Goal: Task Accomplishment & Management: Manage account settings

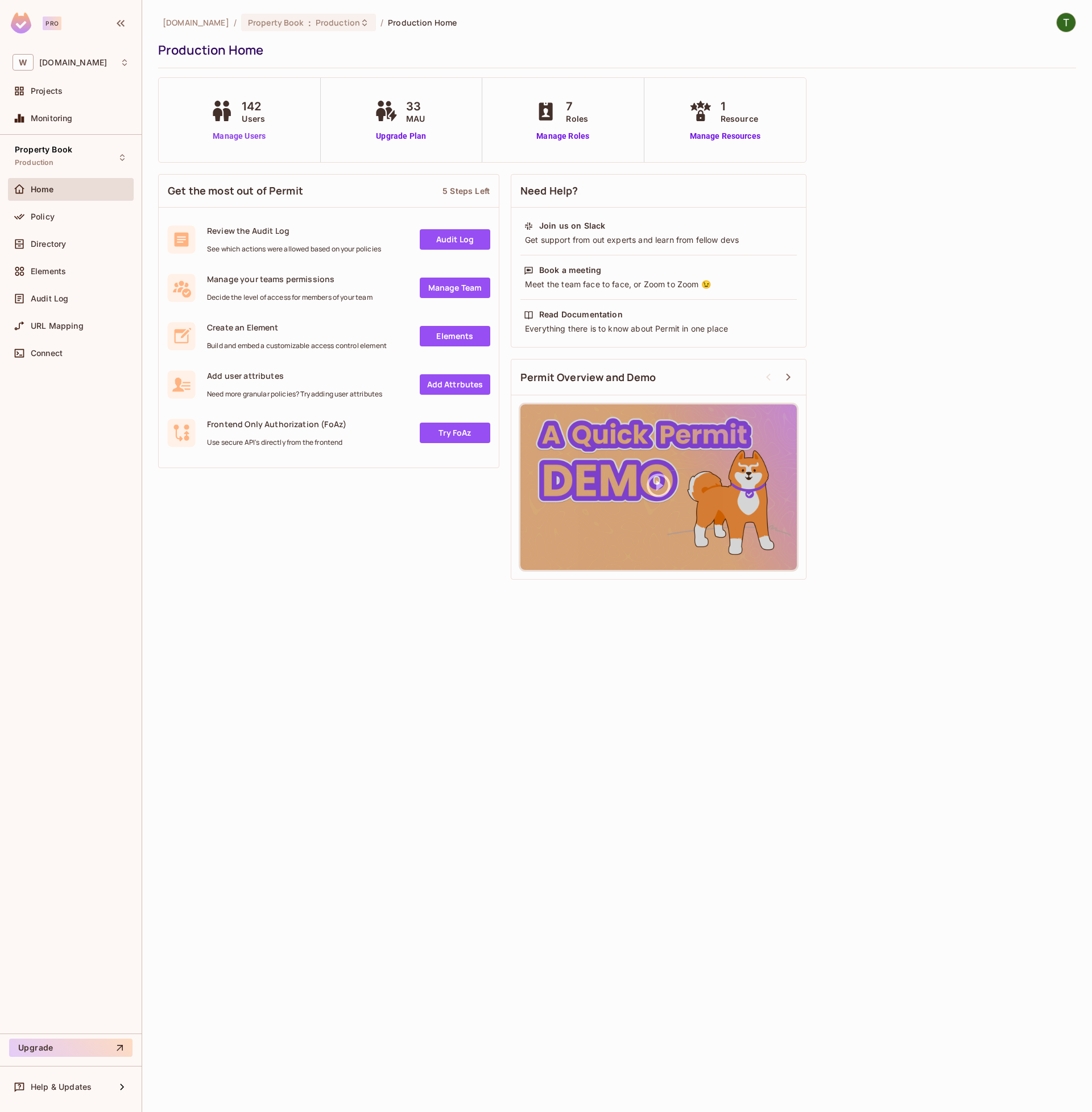
click at [215, 139] on link "Manage Users" at bounding box center [238, 136] width 63 height 12
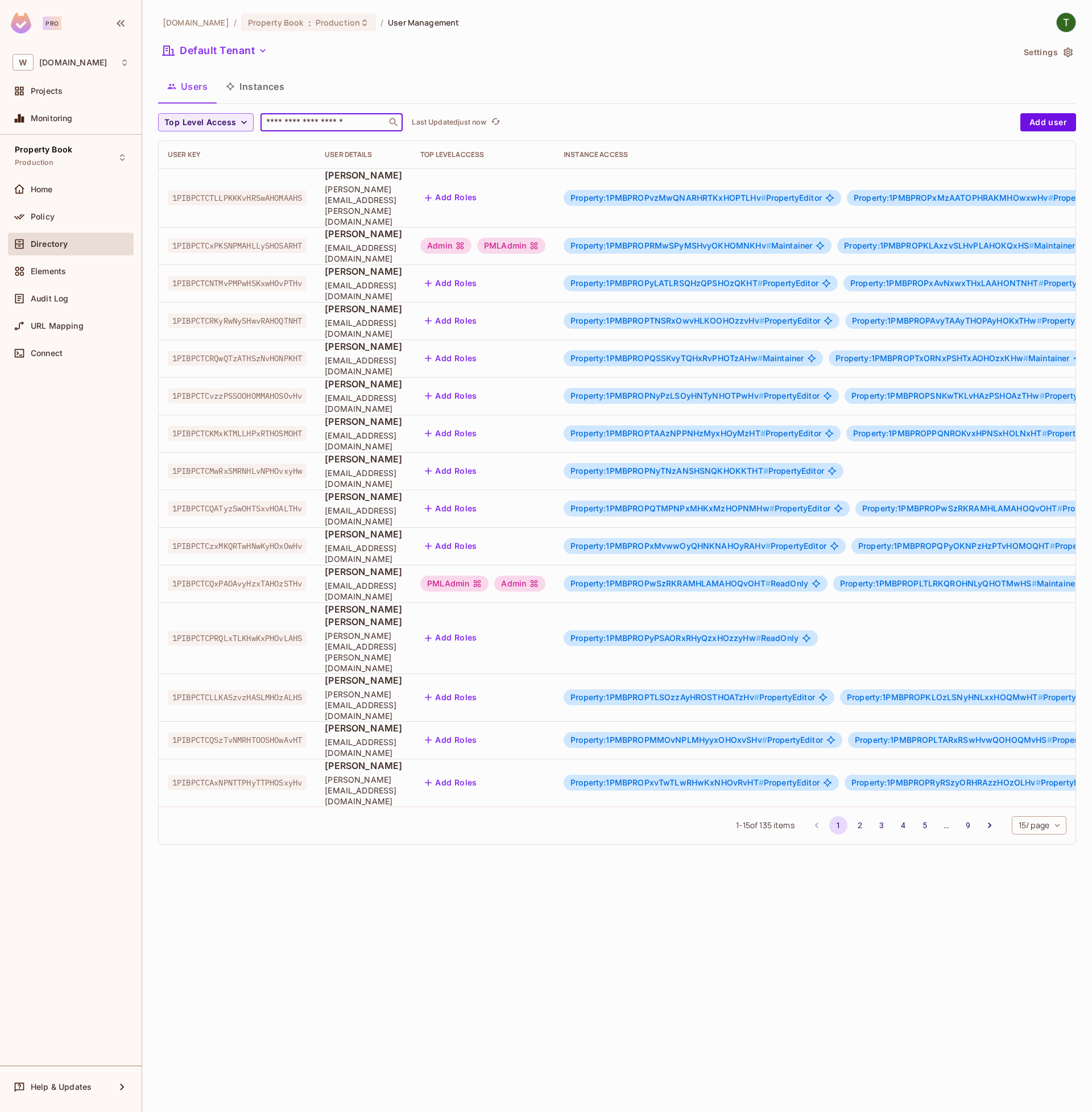
click at [330, 126] on input "text" at bounding box center [324, 122] width 120 height 12
type input "****"
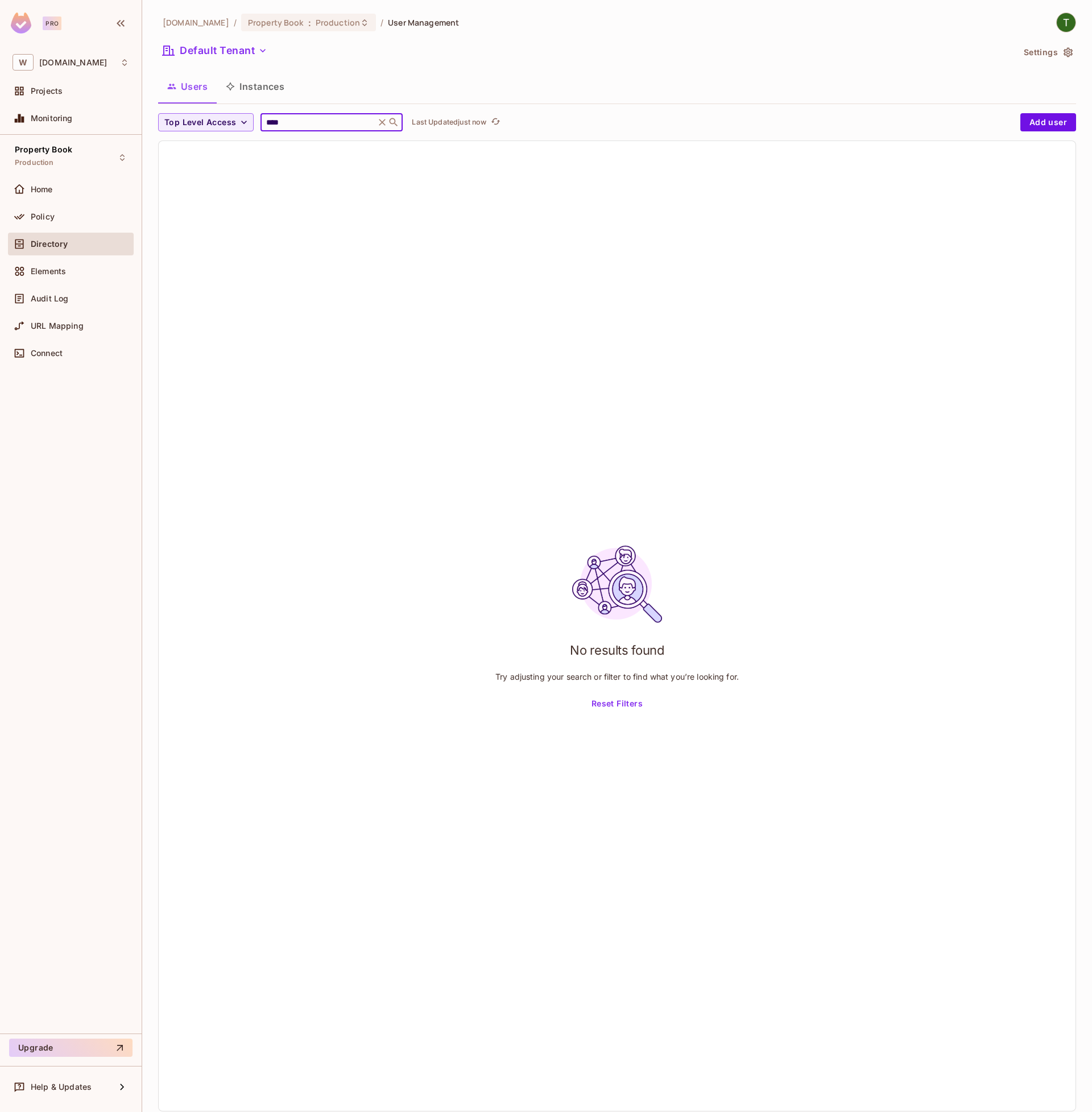
click at [330, 126] on input "****" at bounding box center [318, 122] width 108 height 12
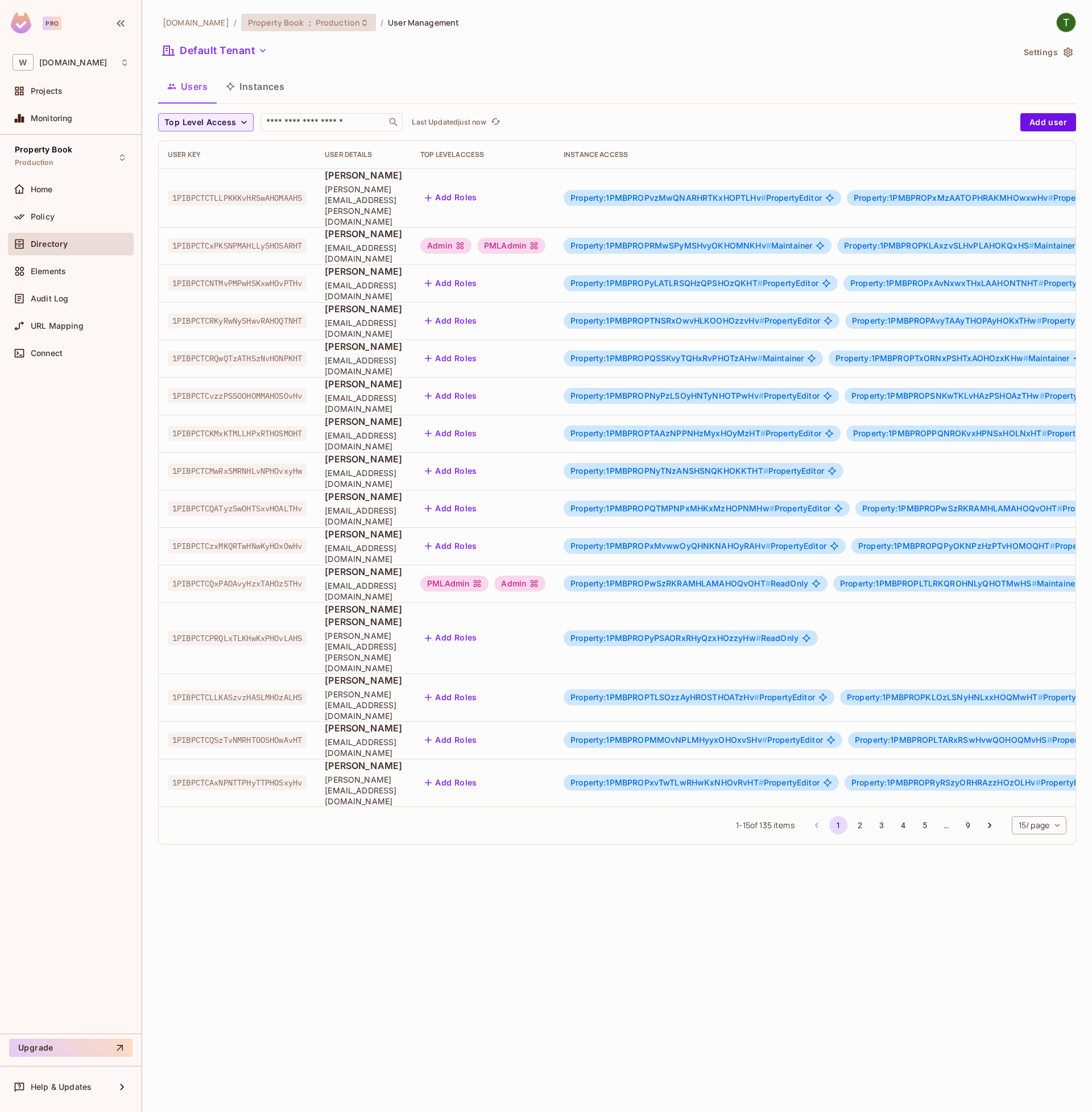
click at [360, 19] on icon at bounding box center [364, 23] width 9 height 9
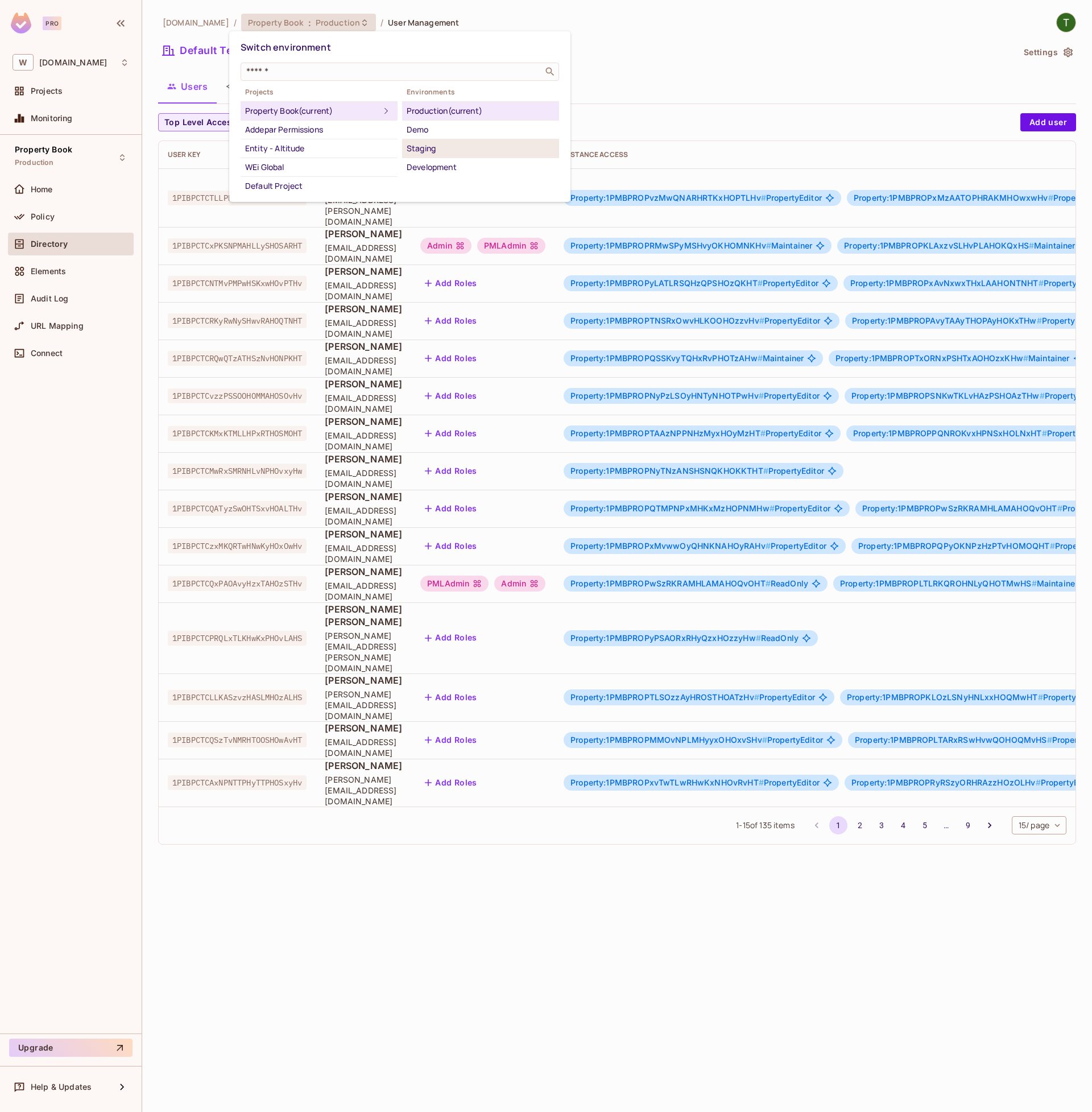
click at [439, 149] on div "Staging" at bounding box center [481, 148] width 148 height 13
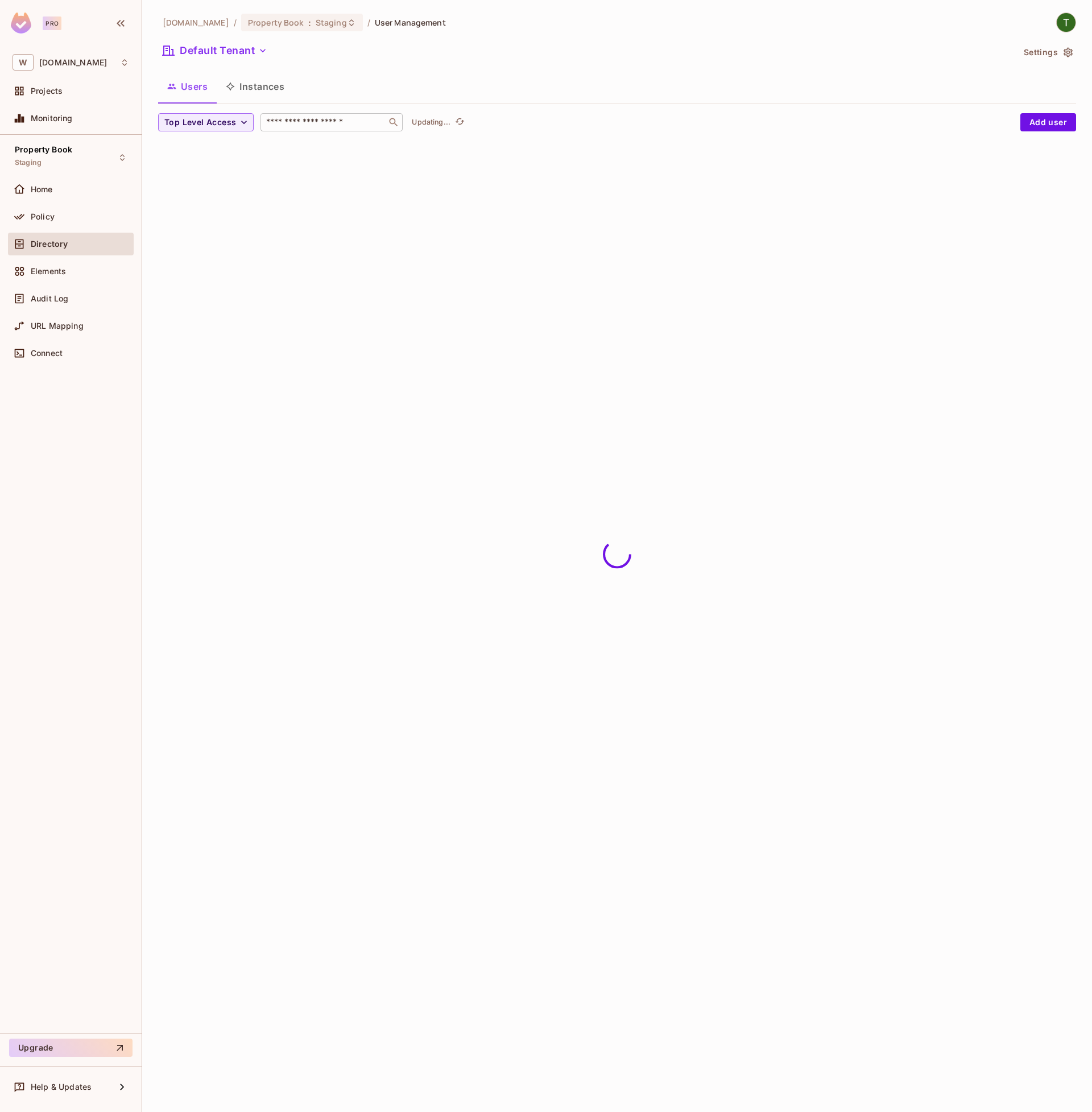
click at [299, 123] on input "text" at bounding box center [324, 122] width 120 height 12
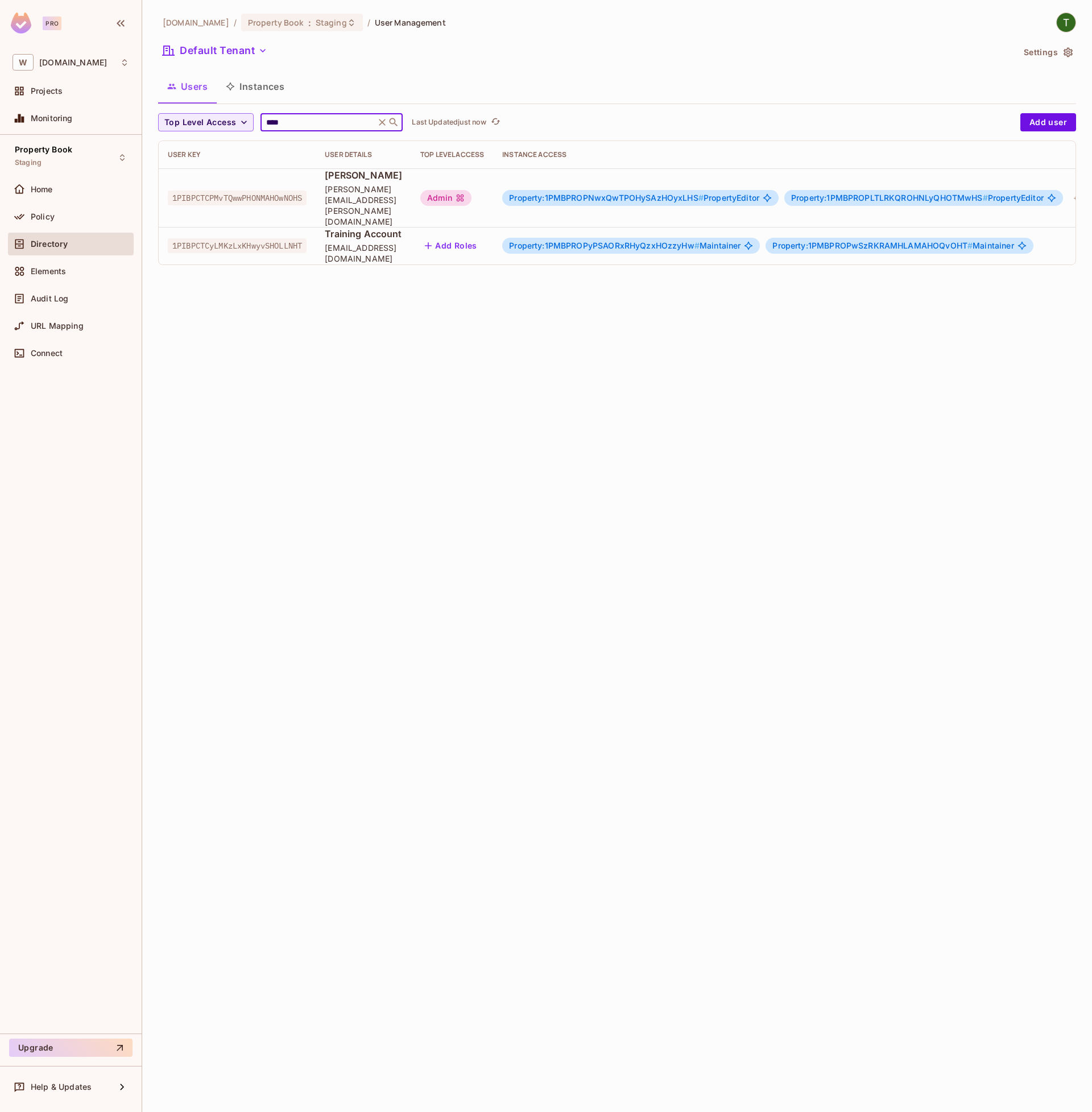
type input "****"
click at [472, 190] on div "Admin" at bounding box center [446, 197] width 51 height 16
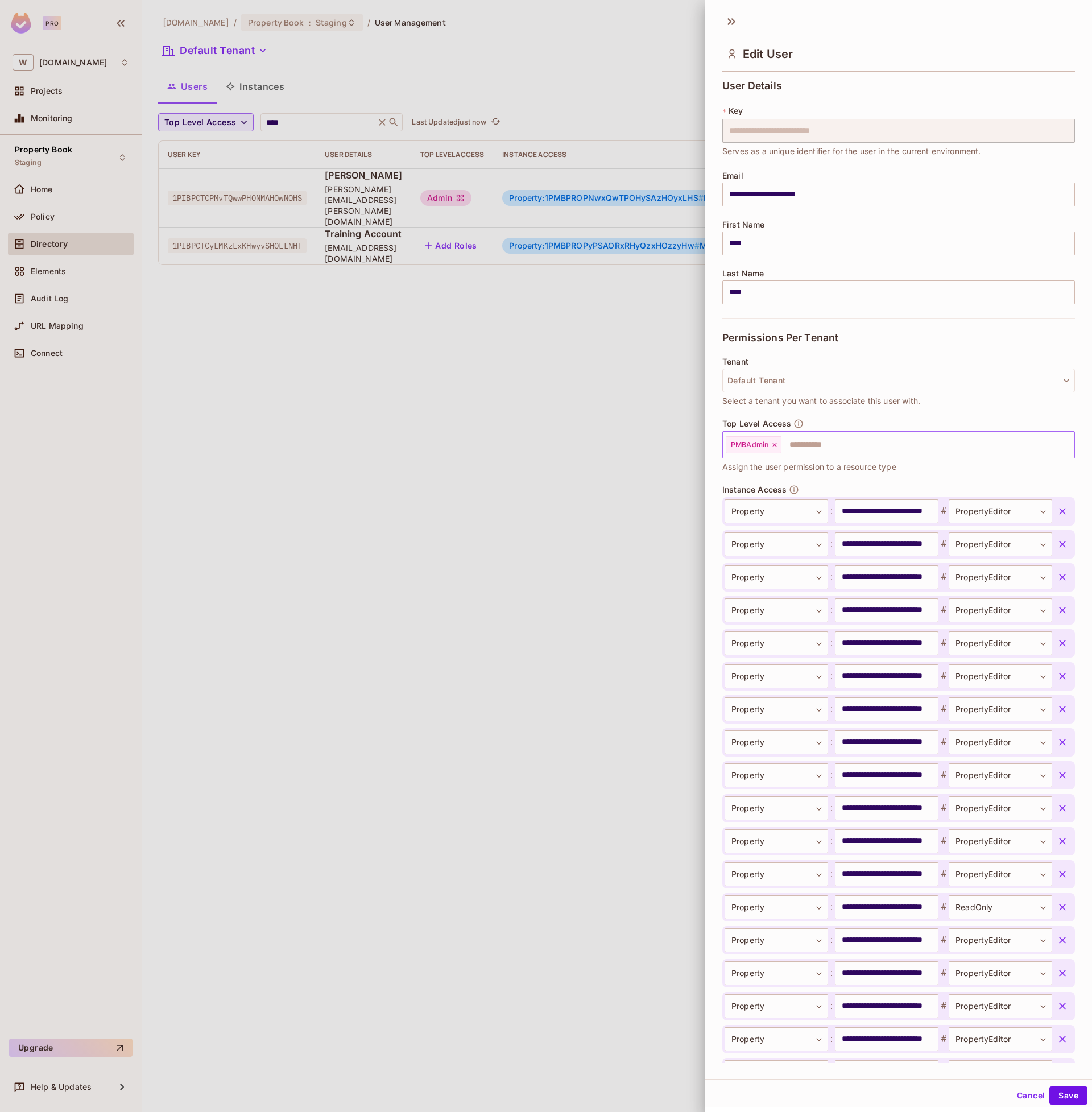
click at [774, 446] on icon at bounding box center [774, 444] width 4 height 4
click at [1061, 514] on icon "button" at bounding box center [1063, 511] width 12 height 12
click at [1061, 538] on icon "button" at bounding box center [1063, 544] width 12 height 12
click at [1061, 572] on icon "button" at bounding box center [1063, 578] width 12 height 12
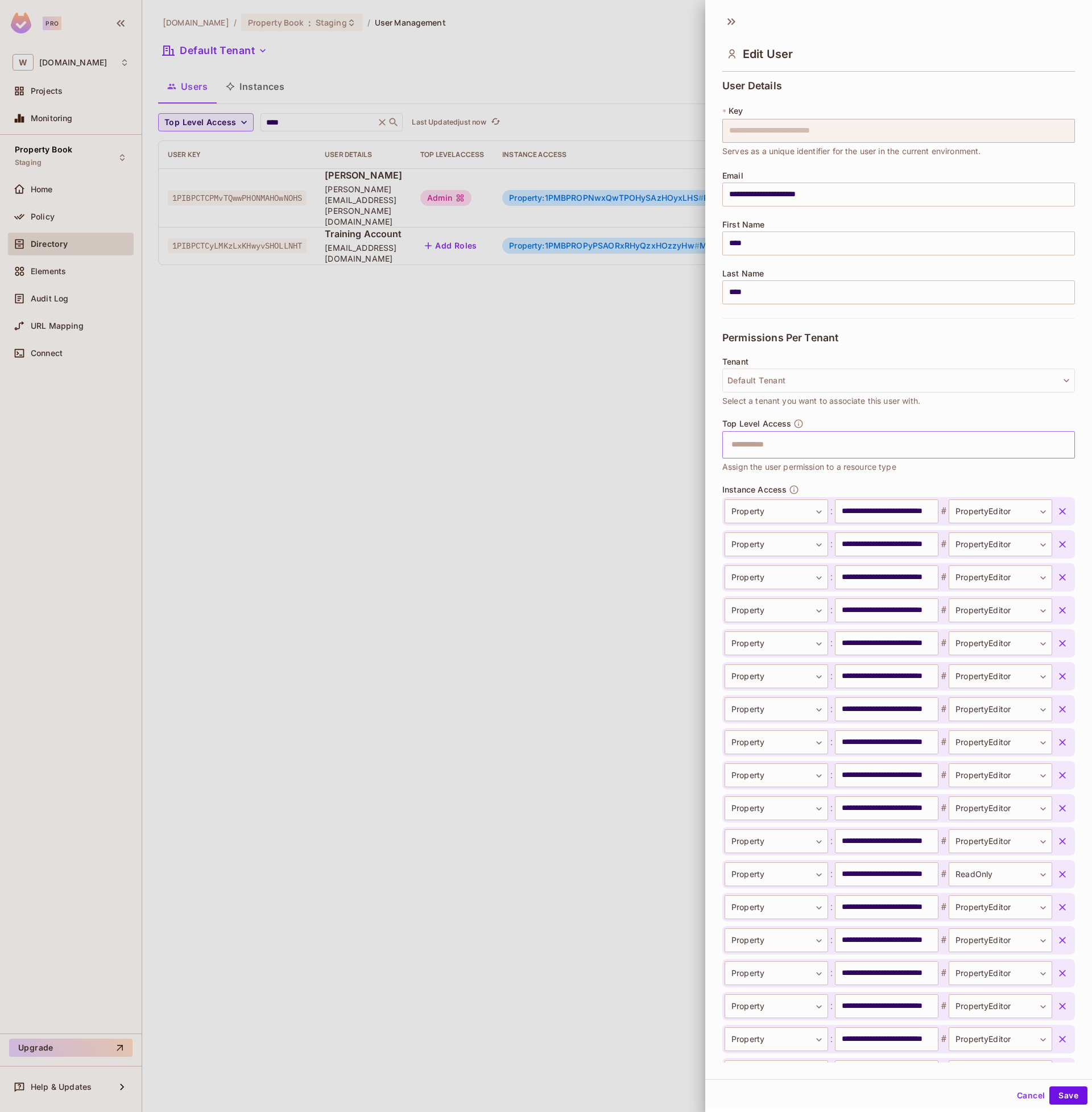
click at [1061, 605] on icon "button" at bounding box center [1063, 611] width 12 height 12
click at [1061, 638] on icon "button" at bounding box center [1063, 644] width 12 height 12
click at [1061, 514] on icon "button" at bounding box center [1063, 511] width 12 height 12
click at [1061, 538] on icon "button" at bounding box center [1063, 544] width 12 height 12
click at [1061, 572] on icon "button" at bounding box center [1063, 578] width 12 height 12
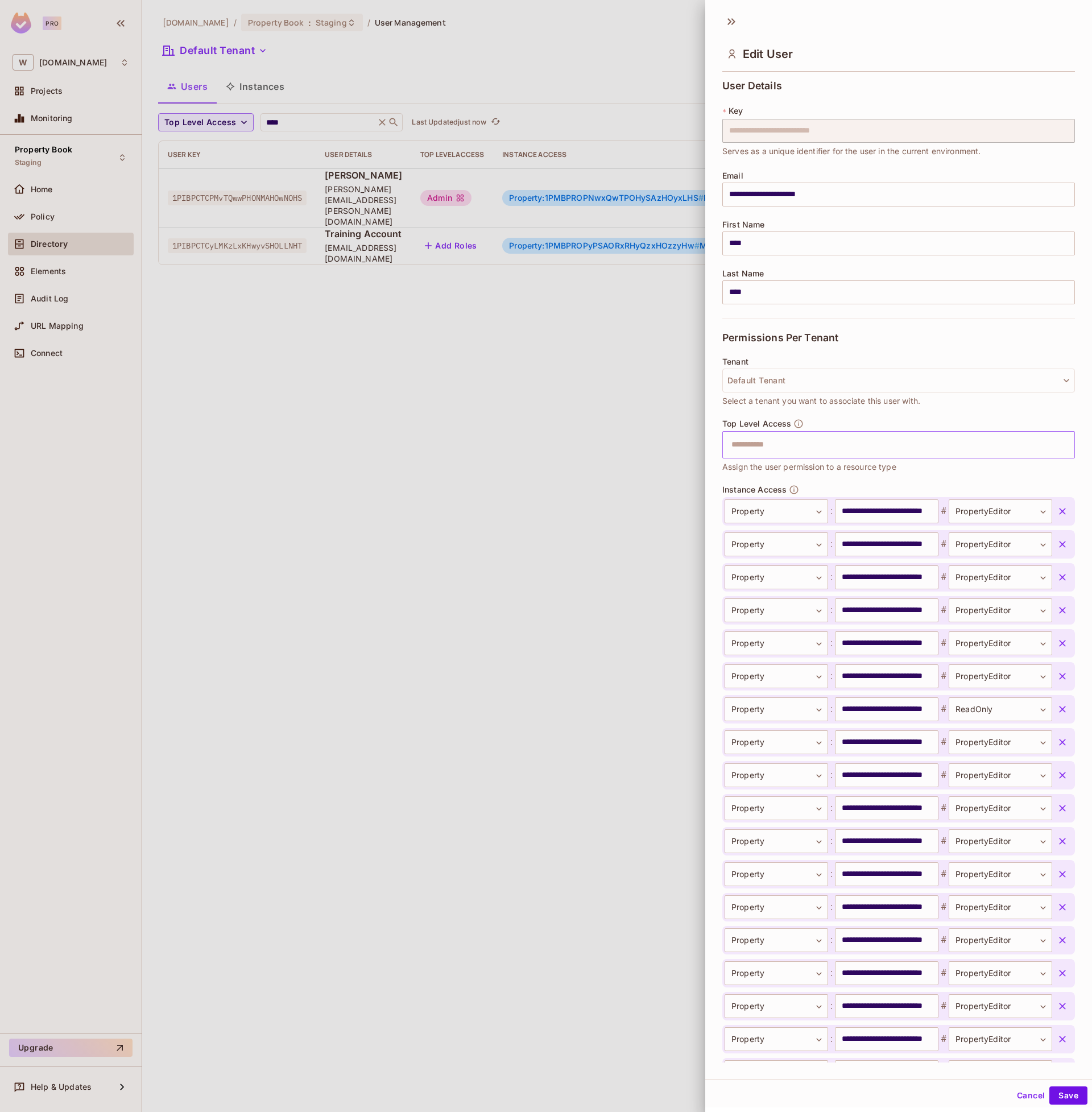
click at [1061, 605] on icon "button" at bounding box center [1063, 611] width 12 height 12
click at [1061, 638] on icon "button" at bounding box center [1063, 644] width 12 height 12
click at [1061, 671] on icon "button" at bounding box center [1063, 676] width 12 height 12
click at [1061, 703] on icon "button" at bounding box center [1063, 709] width 12 height 12
click at [1061, 736] on icon "button" at bounding box center [1063, 742] width 12 height 12
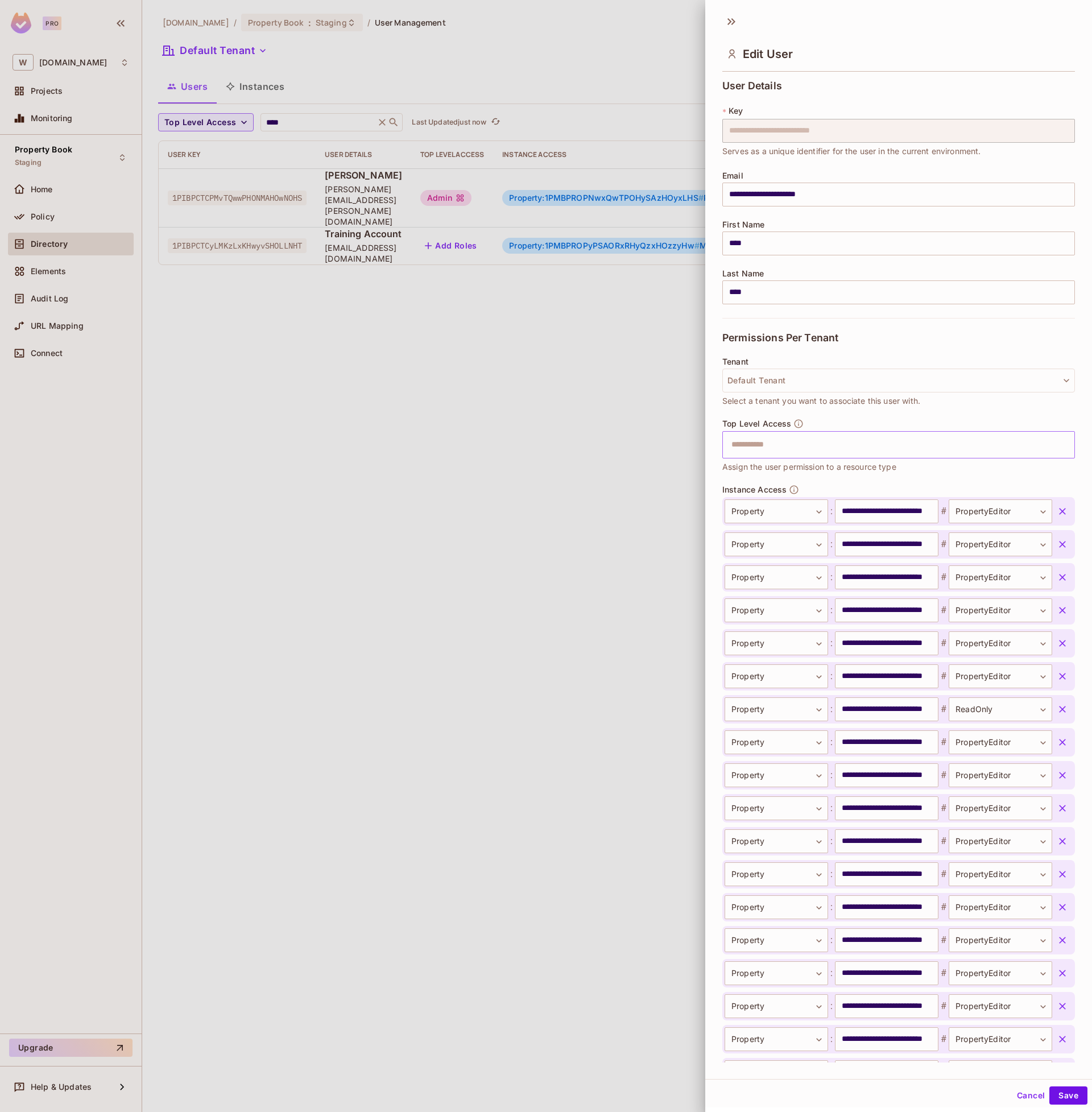
click at [1061, 769] on icon "button" at bounding box center [1063, 775] width 12 height 12
click at [1061, 803] on icon "button" at bounding box center [1063, 809] width 12 height 12
click at [1061, 836] on icon "button" at bounding box center [1063, 842] width 12 height 12
click at [1061, 869] on icon "button" at bounding box center [1063, 874] width 12 height 12
click at [1061, 514] on icon "button" at bounding box center [1063, 511] width 12 height 12
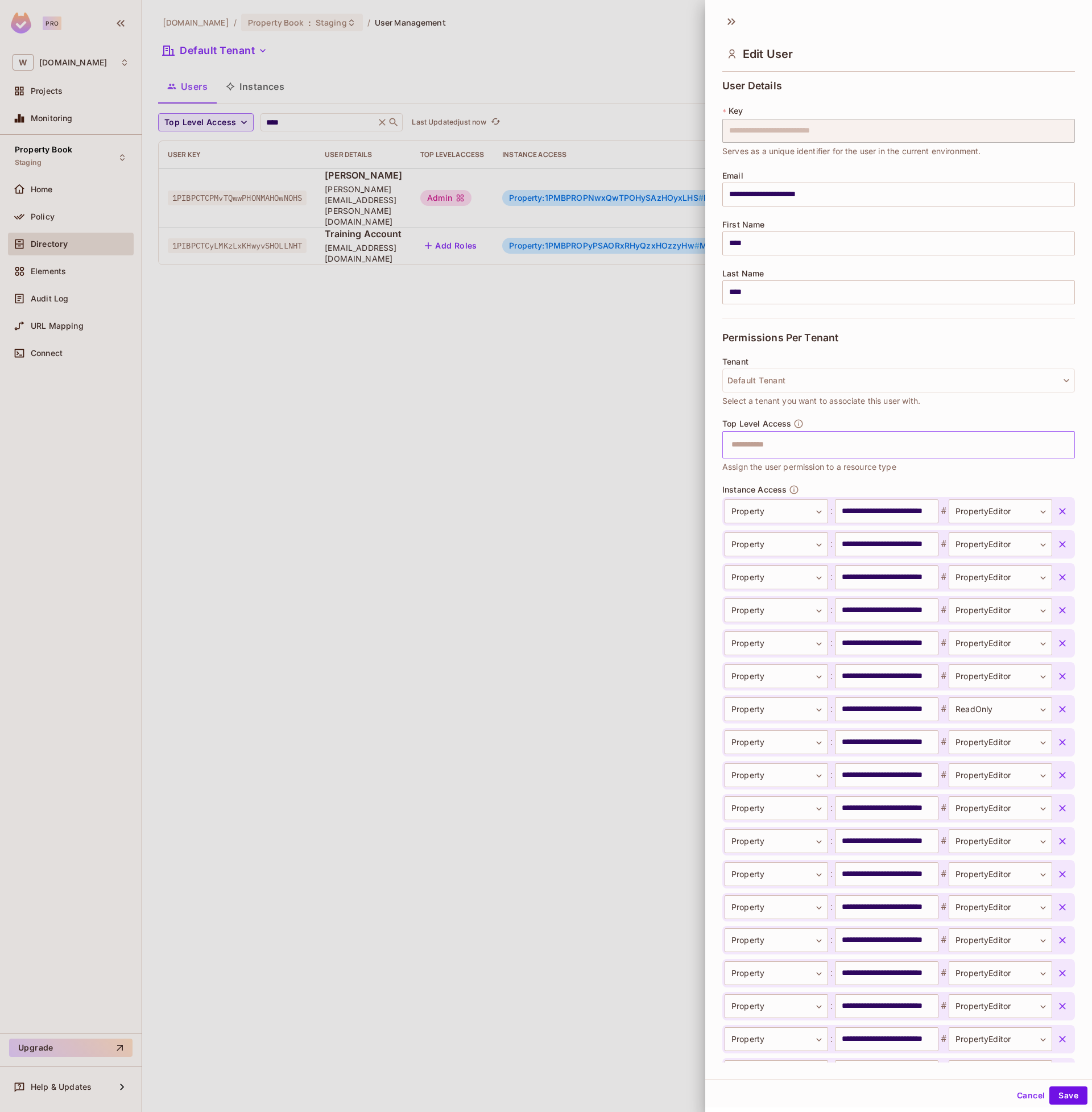
click at [1061, 538] on icon "button" at bounding box center [1063, 544] width 12 height 12
click at [1061, 572] on icon "button" at bounding box center [1063, 578] width 12 height 12
click at [1061, 605] on icon "button" at bounding box center [1063, 611] width 12 height 12
click at [1061, 514] on icon "button" at bounding box center [1063, 511] width 12 height 12
click at [1061, 538] on icon "button" at bounding box center [1063, 544] width 12 height 12
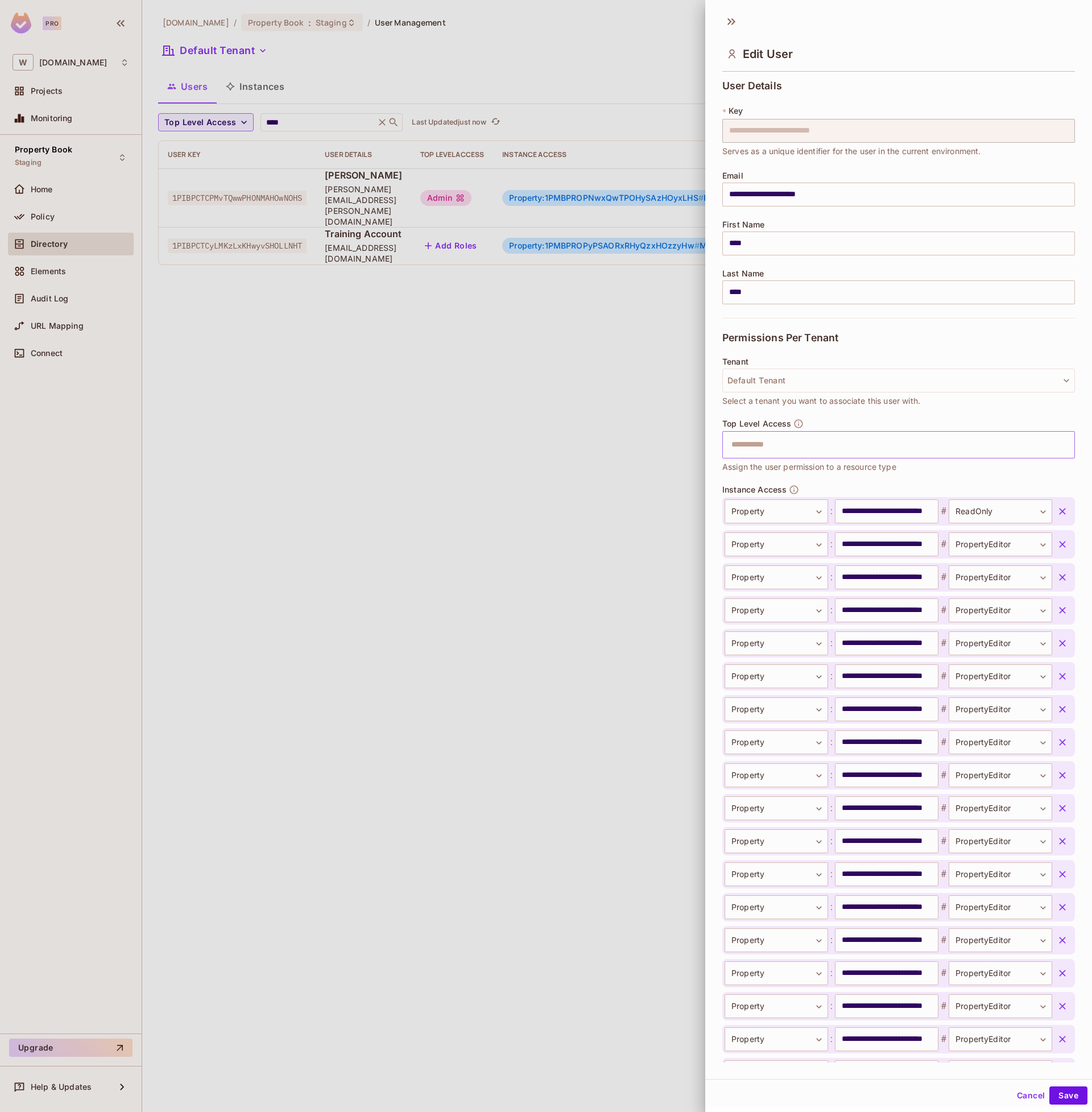
click at [1061, 514] on icon "button" at bounding box center [1063, 511] width 12 height 12
click at [1061, 538] on icon "button" at bounding box center [1063, 544] width 12 height 12
click at [1061, 514] on icon "button" at bounding box center [1063, 511] width 12 height 12
click at [1061, 538] on icon "button" at bounding box center [1063, 544] width 12 height 12
click at [1061, 514] on icon "button" at bounding box center [1063, 511] width 12 height 12
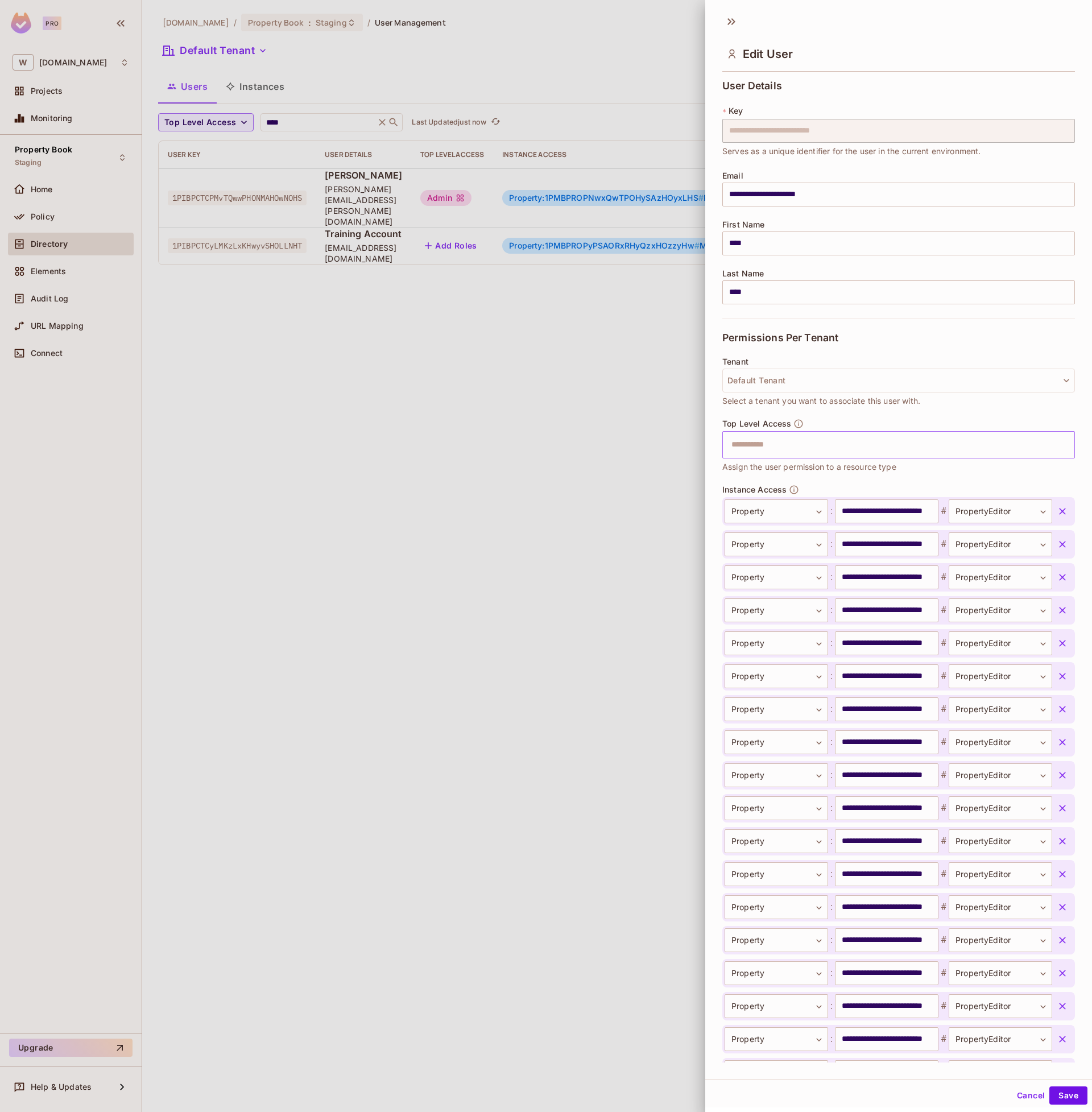
click at [1061, 514] on icon "button" at bounding box center [1063, 511] width 12 height 12
click at [1061, 538] on icon "button" at bounding box center [1063, 544] width 12 height 12
click at [1061, 514] on icon "button" at bounding box center [1063, 511] width 12 height 12
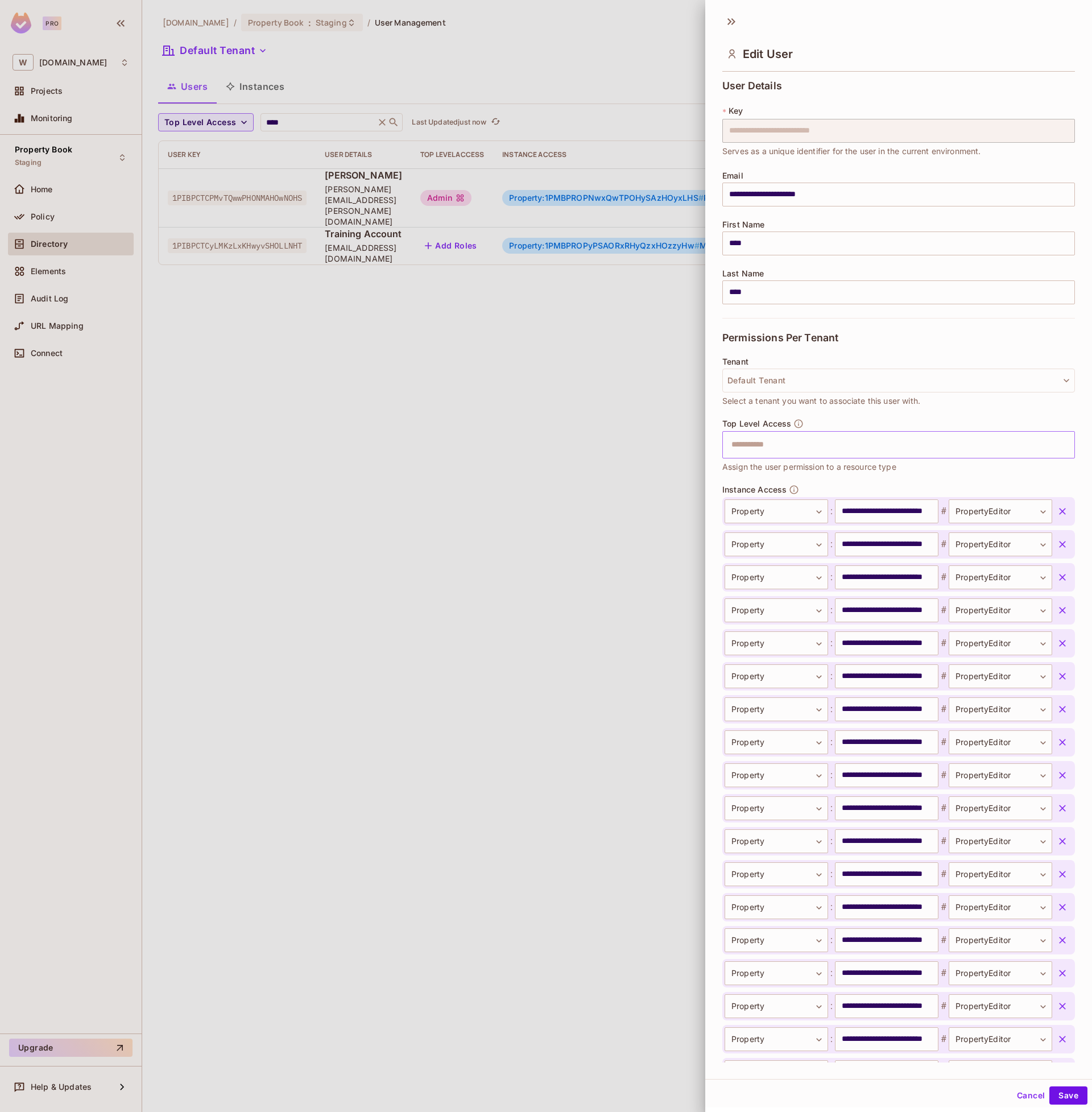
click at [1061, 514] on icon "button" at bounding box center [1063, 511] width 12 height 12
click at [1061, 538] on icon "button" at bounding box center [1063, 544] width 12 height 12
click at [1061, 514] on icon "button" at bounding box center [1063, 511] width 12 height 12
click at [1061, 538] on icon "button" at bounding box center [1063, 544] width 12 height 12
click at [1061, 514] on icon "button" at bounding box center [1063, 511] width 12 height 12
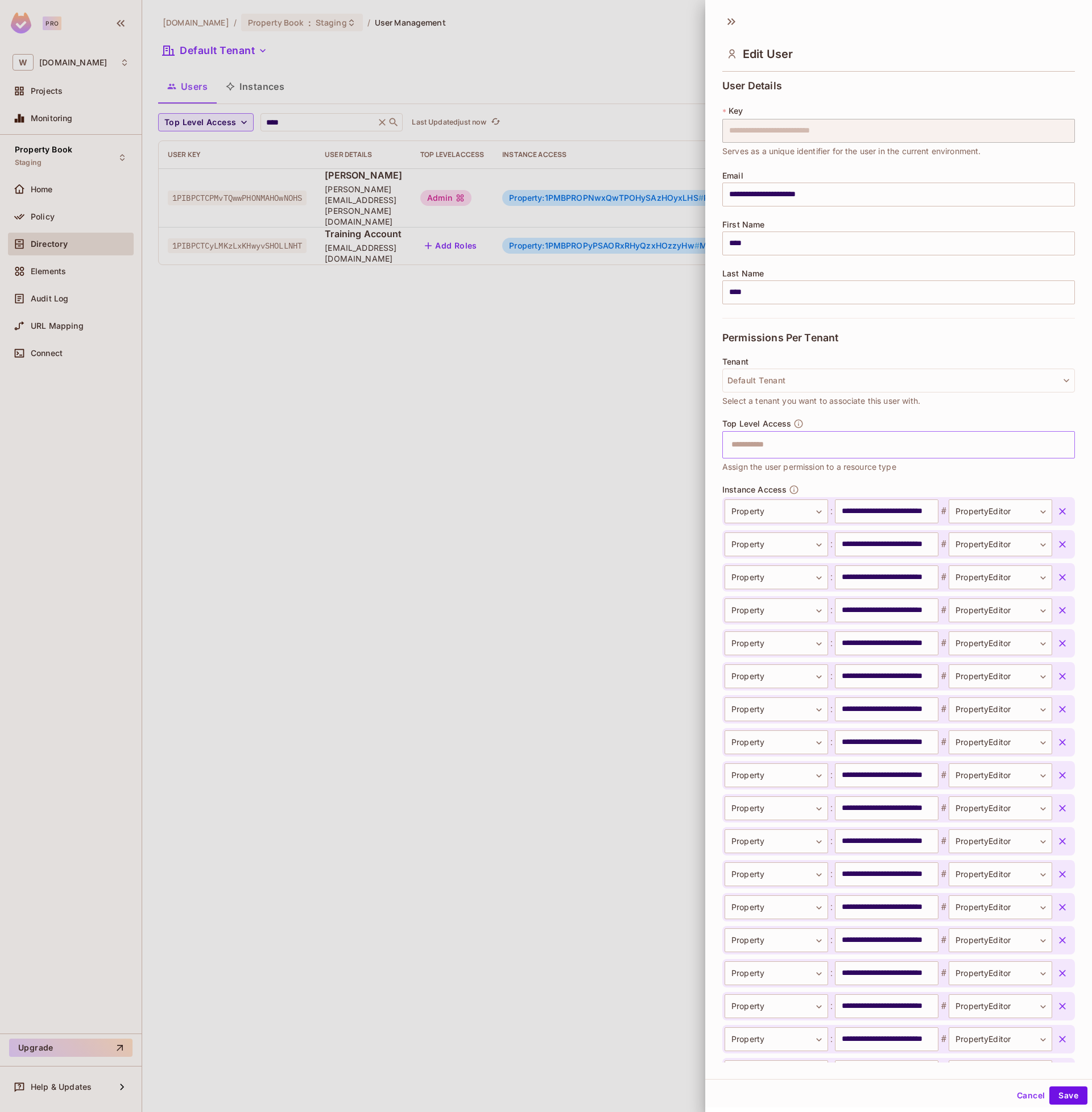
click at [1061, 514] on icon "button" at bounding box center [1063, 511] width 12 height 12
click at [1061, 538] on icon "button" at bounding box center [1063, 544] width 12 height 12
click at [1061, 514] on icon "button" at bounding box center [1063, 511] width 12 height 12
click at [1061, 538] on icon "button" at bounding box center [1063, 544] width 12 height 12
click at [1061, 514] on icon "button" at bounding box center [1063, 511] width 12 height 12
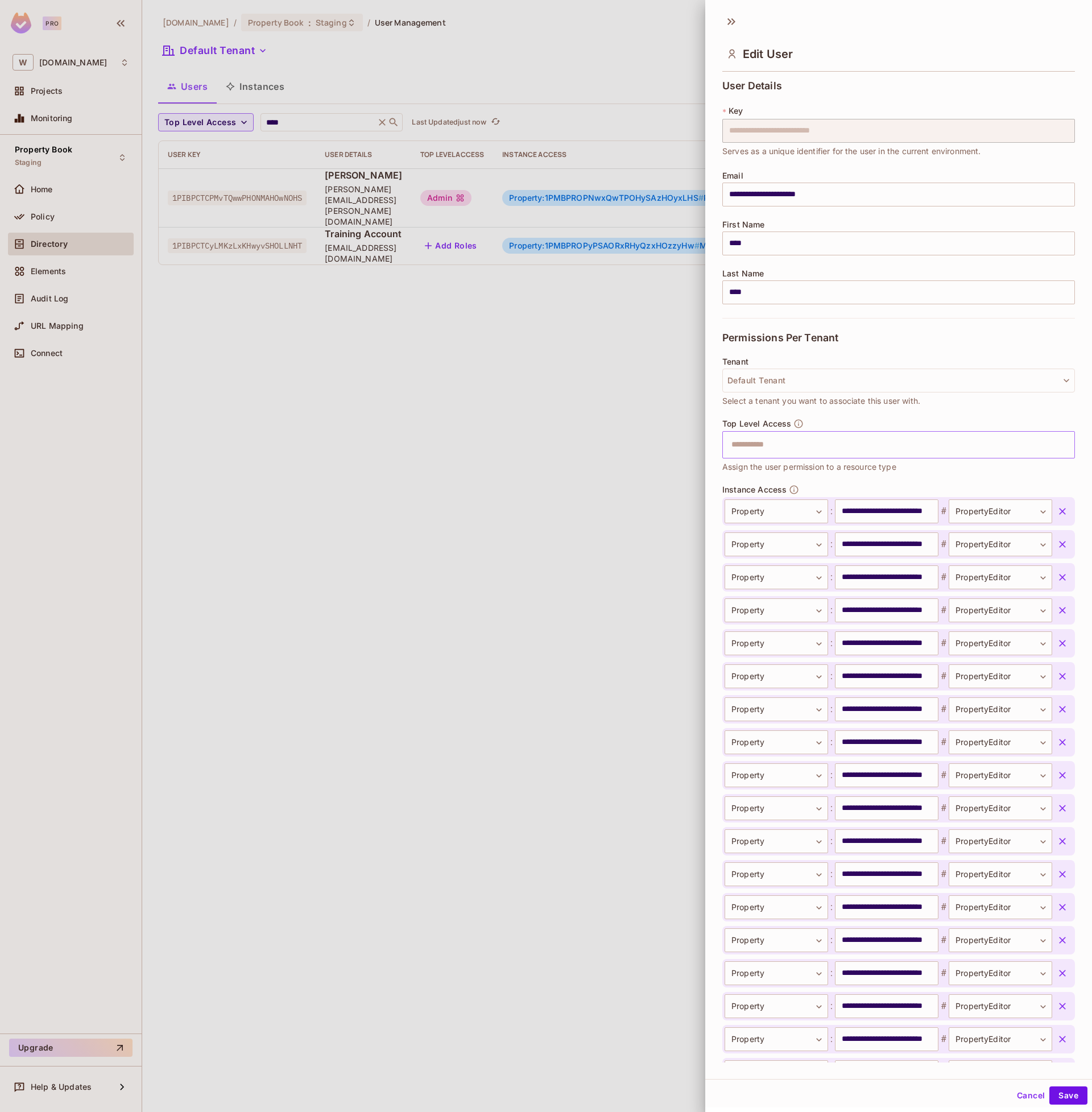
click at [1061, 514] on icon "button" at bounding box center [1063, 511] width 12 height 12
click at [1061, 538] on icon "button" at bounding box center [1063, 544] width 12 height 12
click at [1061, 514] on icon "button" at bounding box center [1063, 511] width 12 height 12
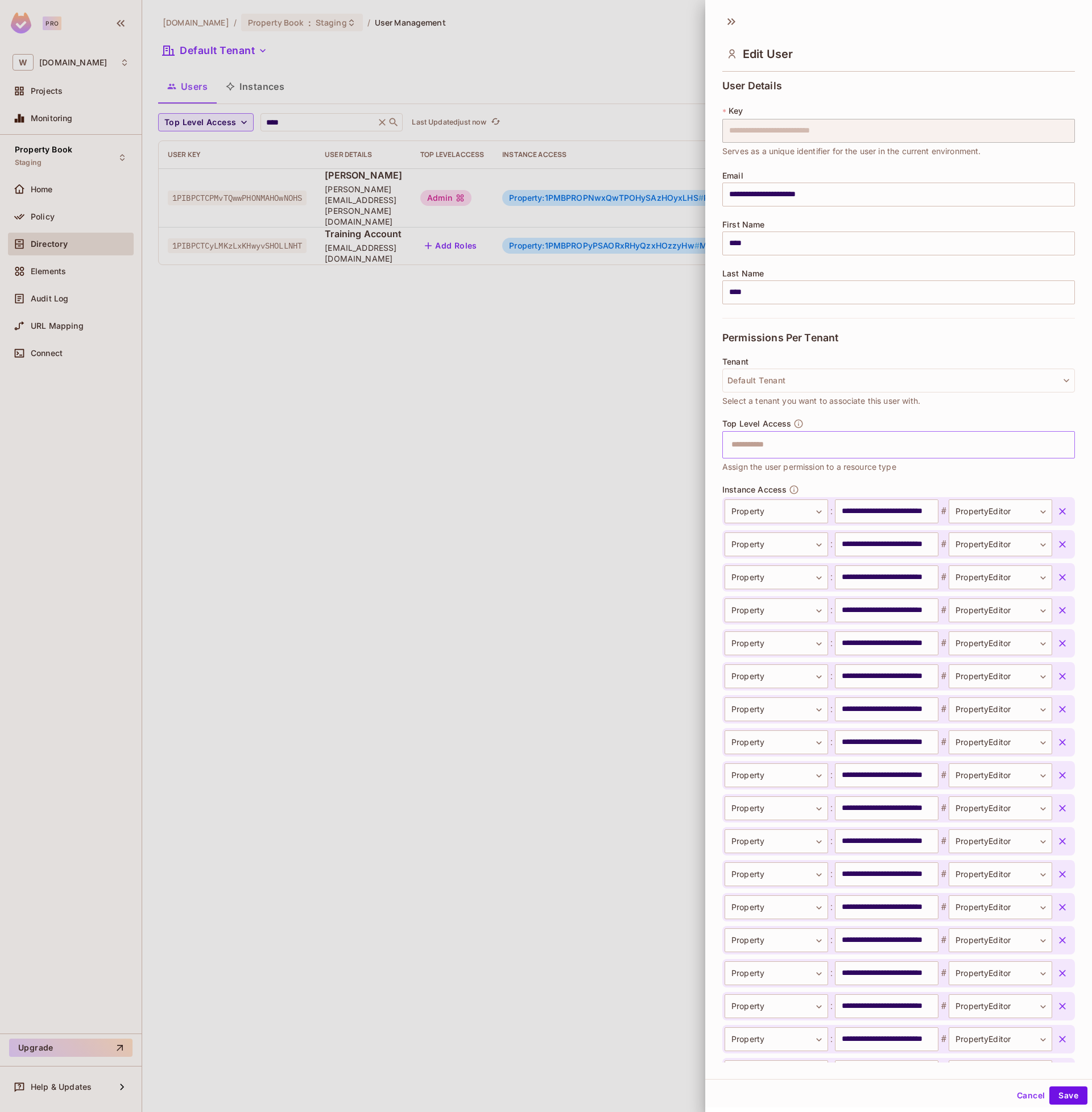
click at [1061, 514] on icon "button" at bounding box center [1063, 511] width 12 height 12
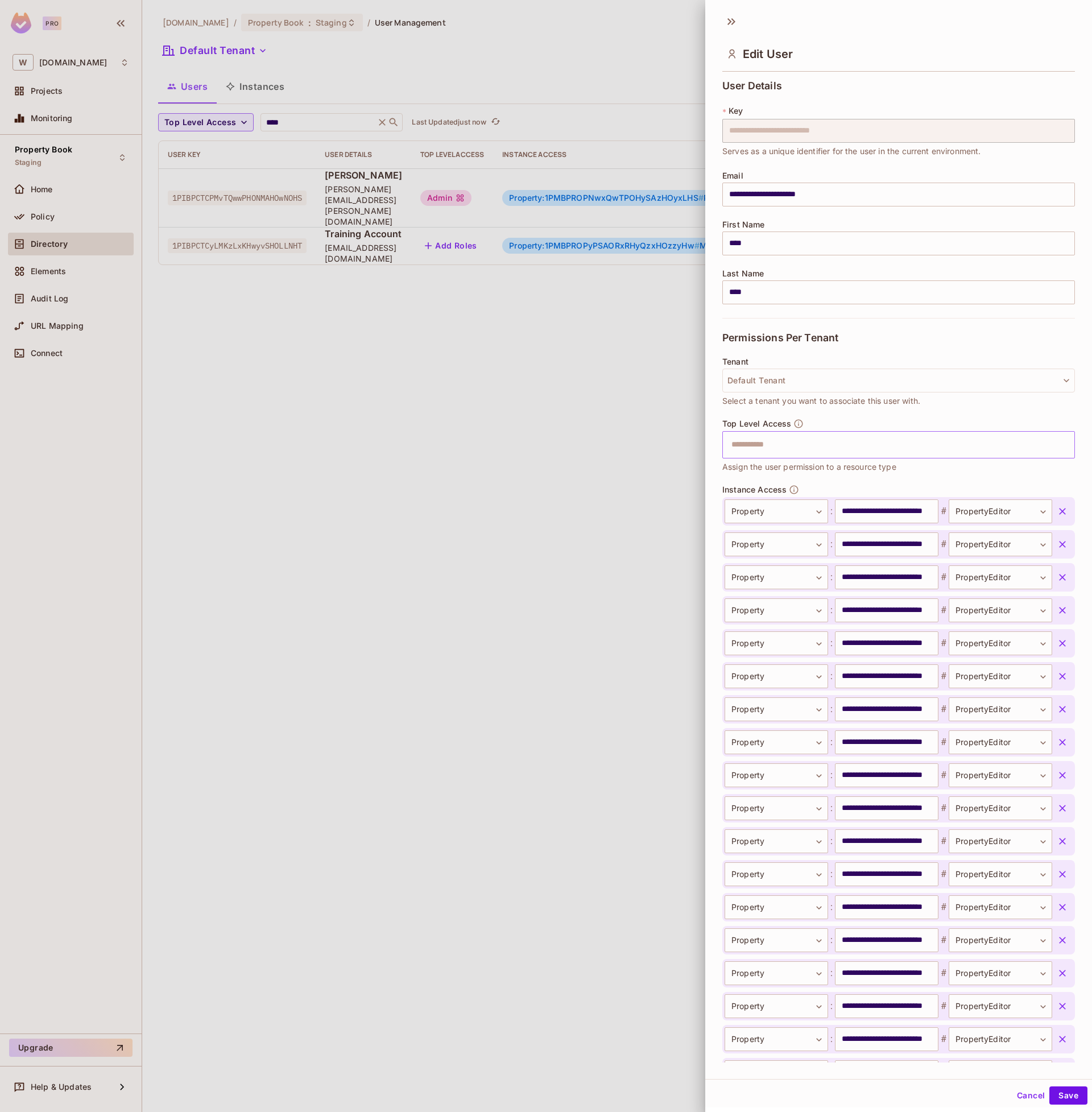
click at [1061, 538] on icon "button" at bounding box center [1063, 544] width 12 height 12
click at [1061, 514] on icon "button" at bounding box center [1063, 511] width 12 height 12
click at [1061, 538] on icon "button" at bounding box center [1063, 544] width 12 height 12
click at [1061, 514] on icon "button" at bounding box center [1063, 511] width 12 height 12
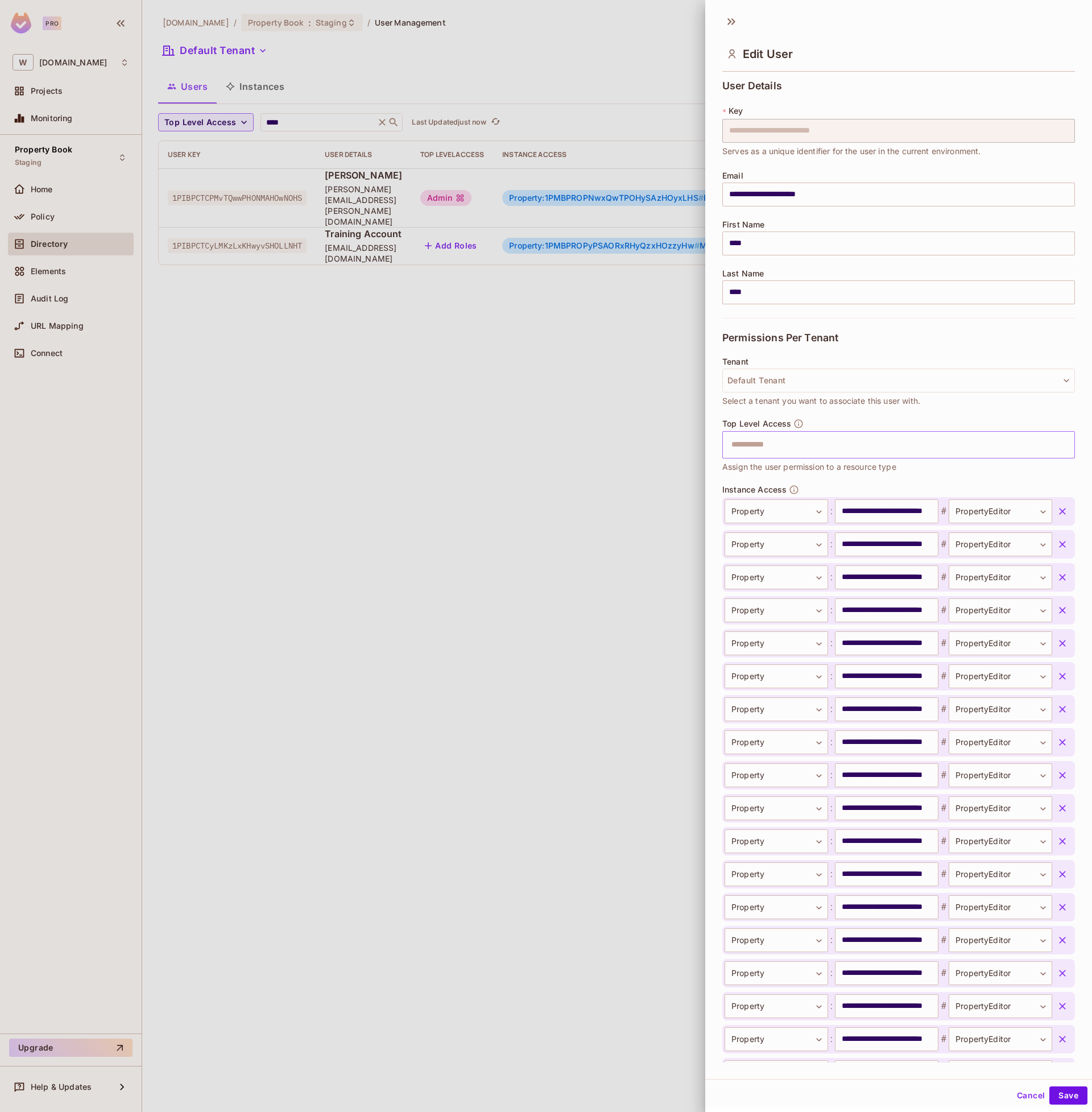
click at [1061, 514] on icon "button" at bounding box center [1063, 511] width 12 height 12
click at [1061, 538] on icon "button" at bounding box center [1063, 544] width 12 height 12
click at [1061, 514] on icon "button" at bounding box center [1063, 511] width 12 height 12
click at [1061, 538] on icon "button" at bounding box center [1063, 544] width 12 height 12
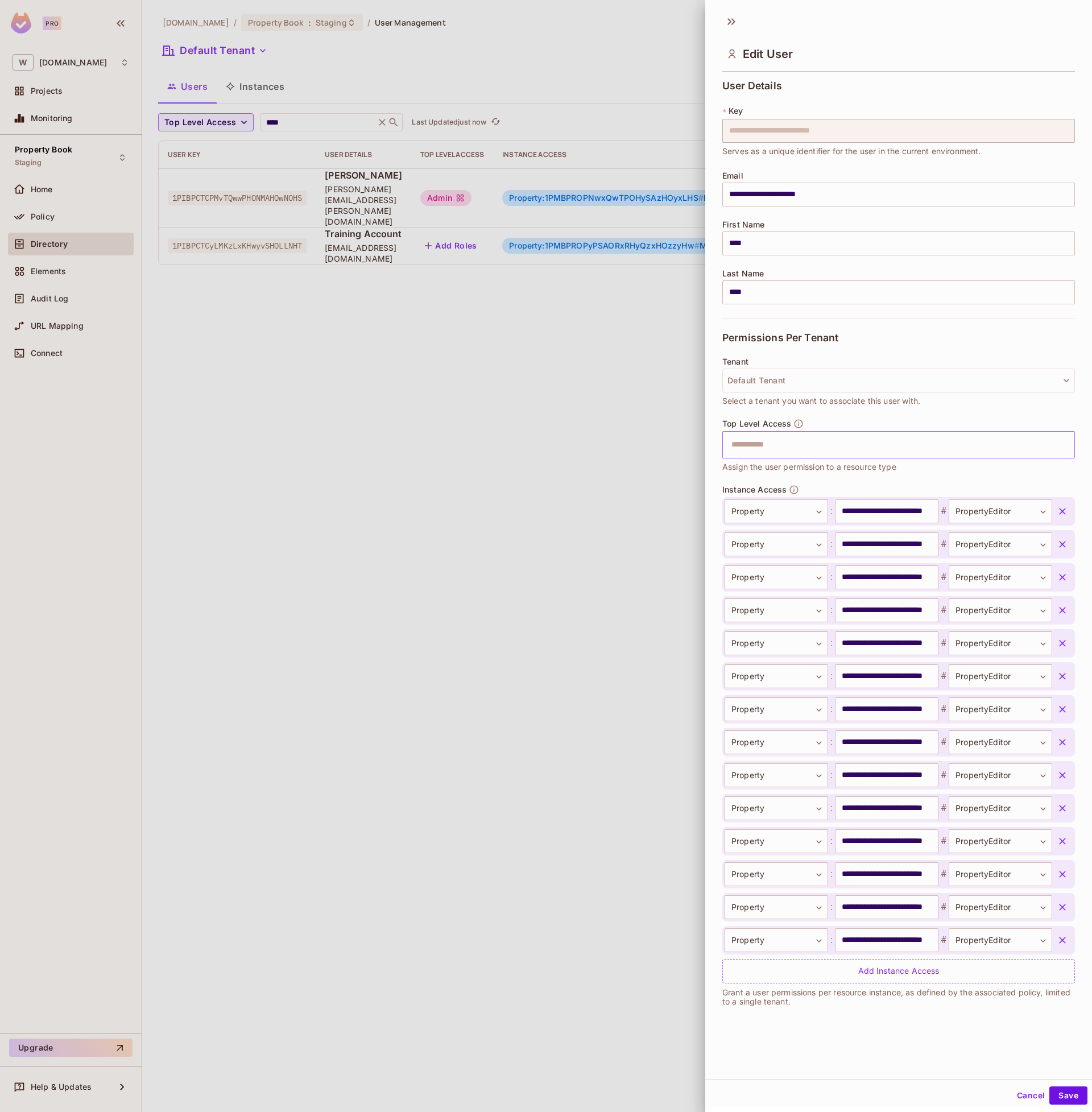
click at [1061, 514] on icon "button" at bounding box center [1063, 511] width 12 height 12
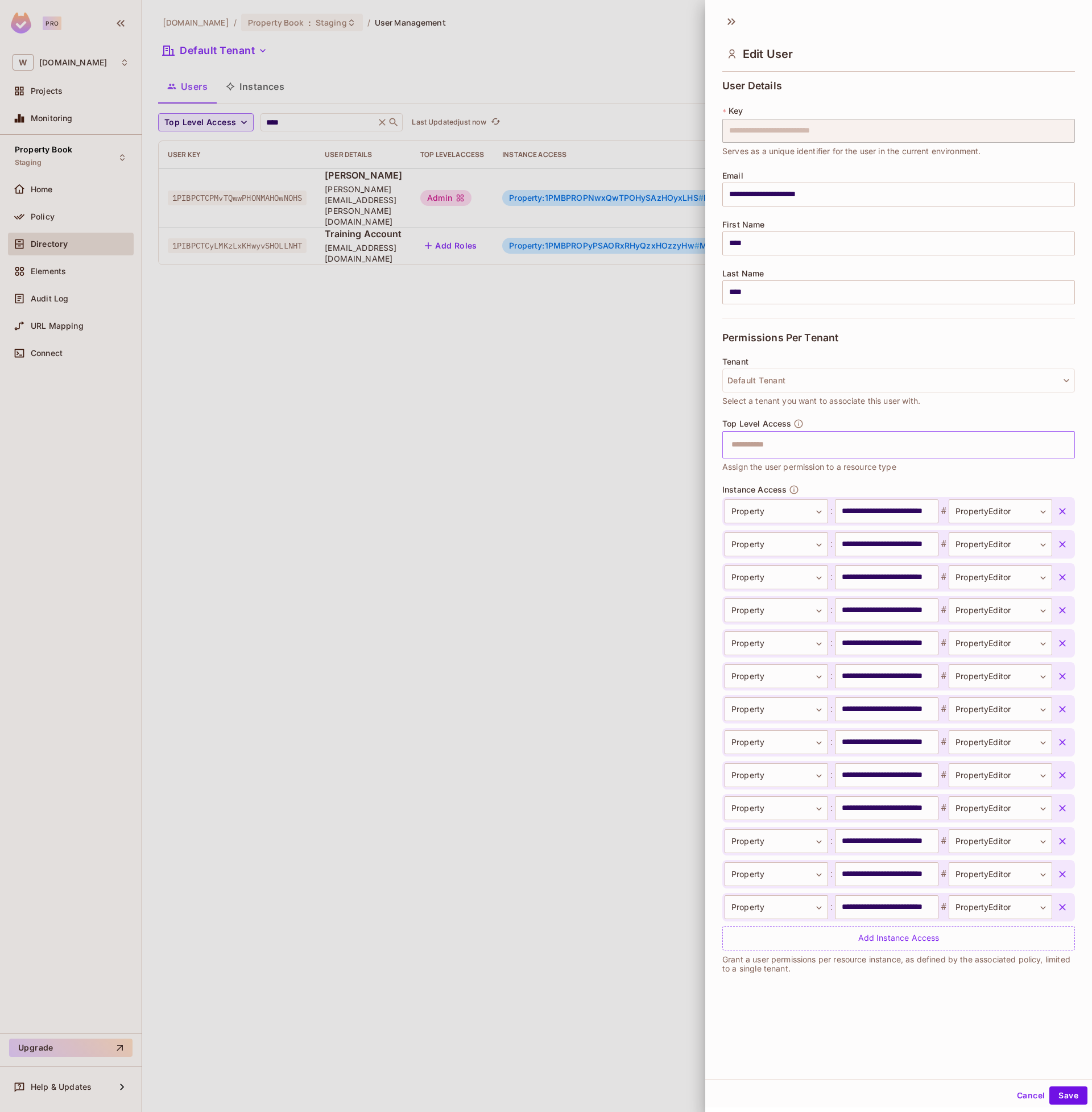
click at [1061, 514] on icon "button" at bounding box center [1063, 511] width 12 height 12
click at [1061, 538] on icon "button" at bounding box center [1063, 544] width 12 height 12
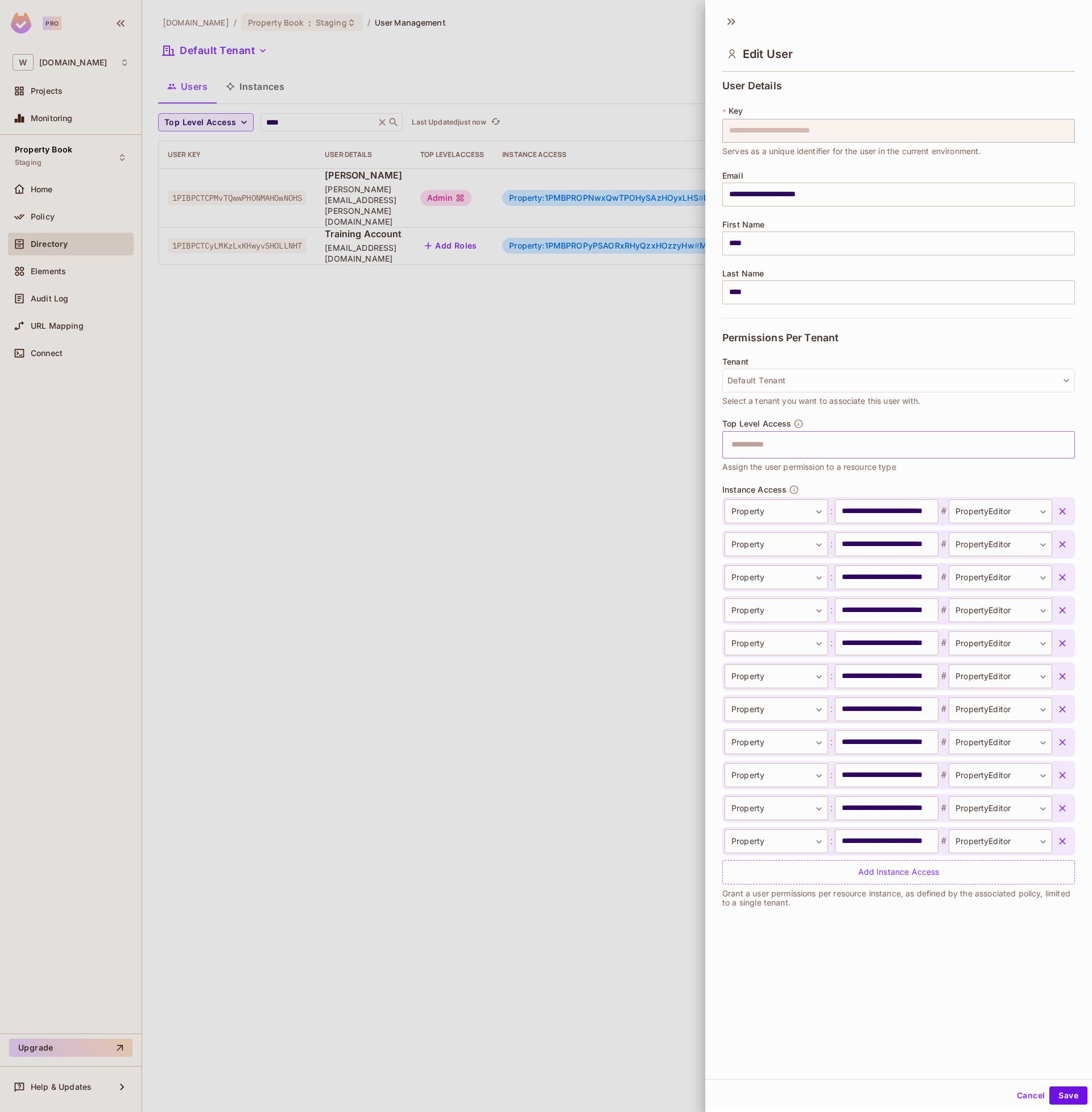
click at [1061, 514] on icon "button" at bounding box center [1063, 511] width 12 height 12
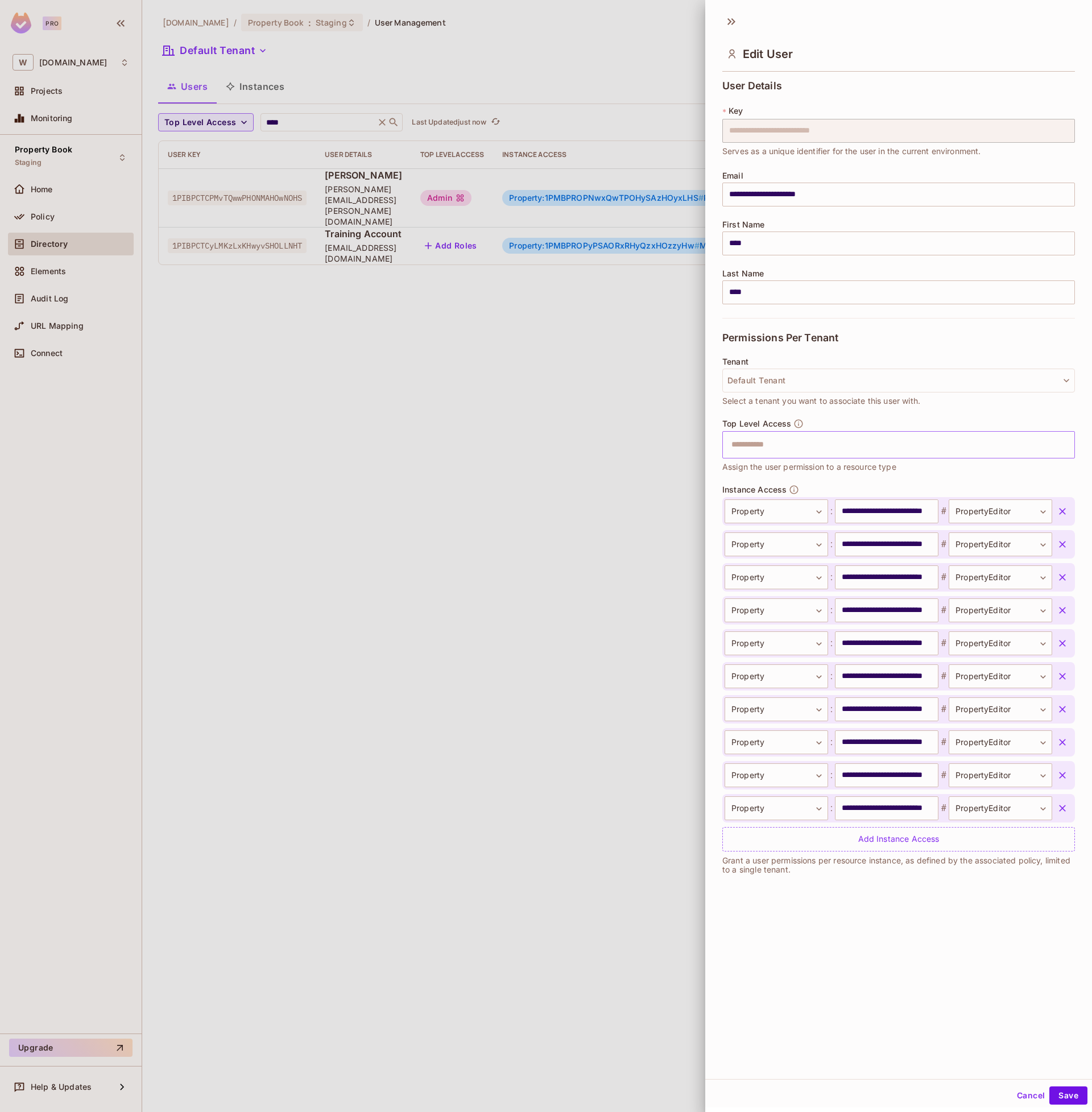
click at [1061, 514] on icon "button" at bounding box center [1063, 511] width 12 height 12
click at [1061, 538] on icon "button" at bounding box center [1063, 544] width 12 height 12
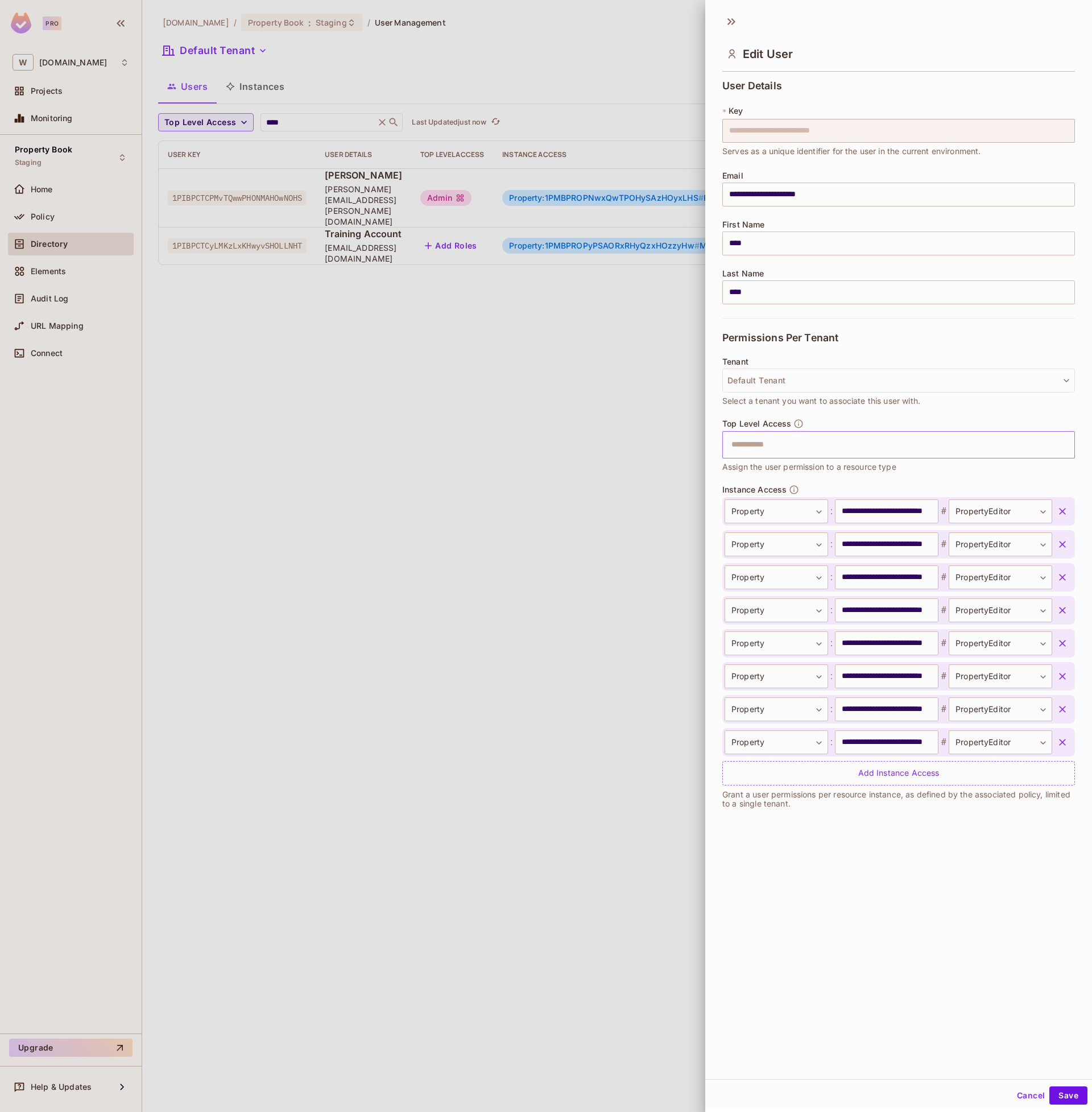
click at [1061, 514] on icon "button" at bounding box center [1063, 511] width 12 height 12
click at [1061, 538] on icon "button" at bounding box center [1063, 544] width 12 height 12
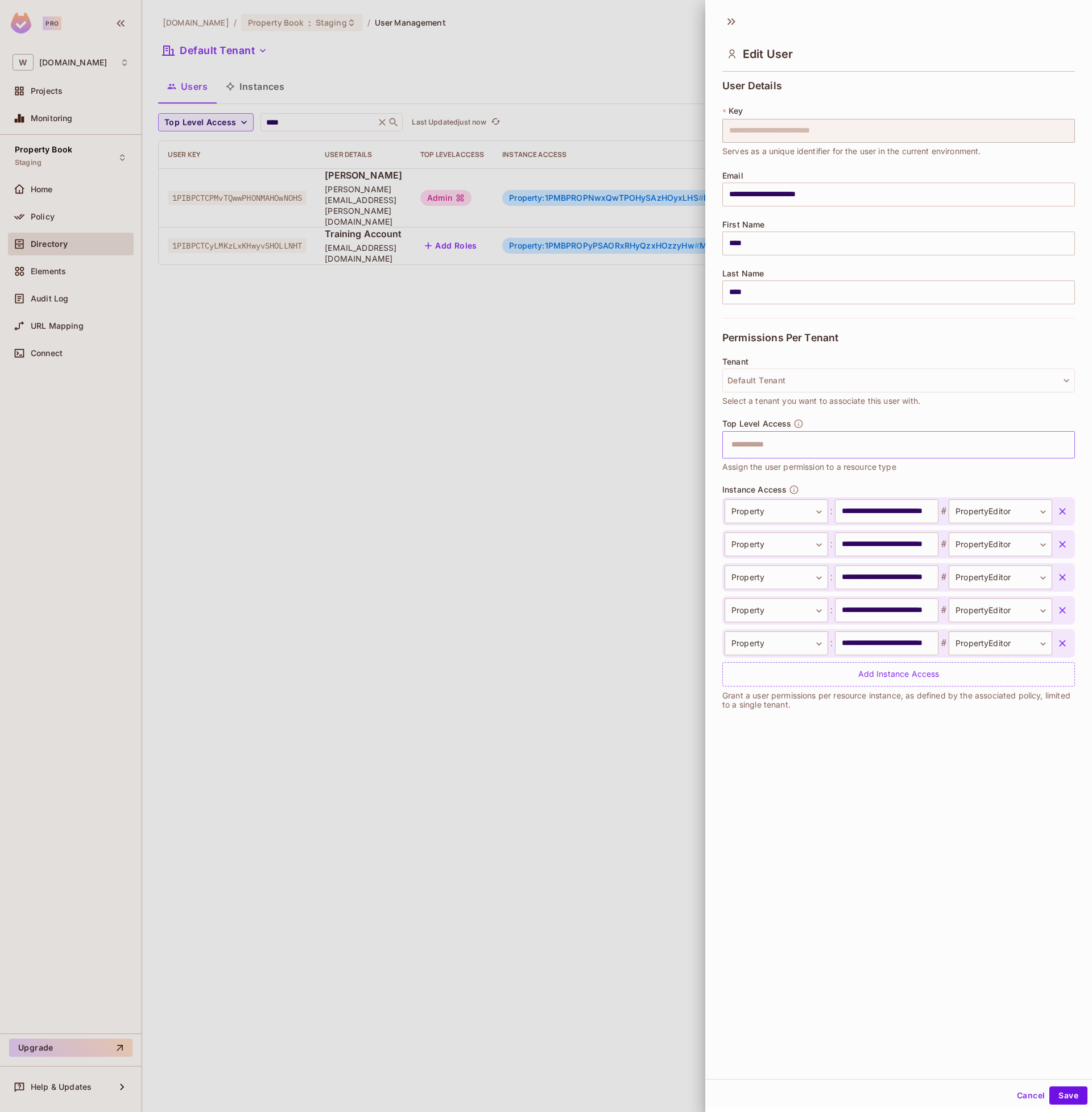
click at [1061, 514] on icon "button" at bounding box center [1063, 511] width 12 height 12
click at [1061, 538] on icon "button" at bounding box center [1063, 544] width 12 height 12
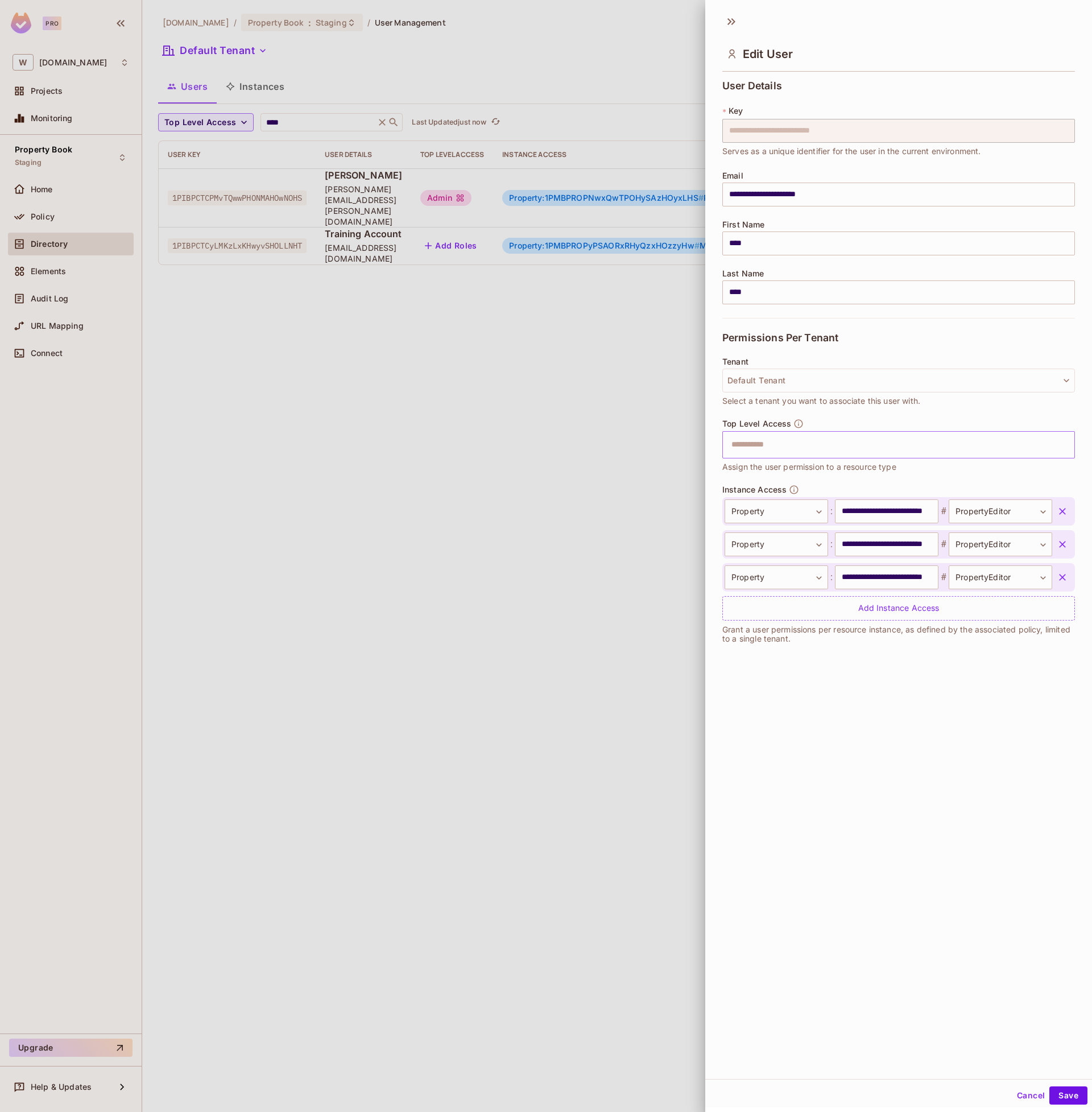
click at [1061, 514] on icon "button" at bounding box center [1063, 511] width 12 height 12
click at [1061, 538] on icon "button" at bounding box center [1063, 544] width 12 height 12
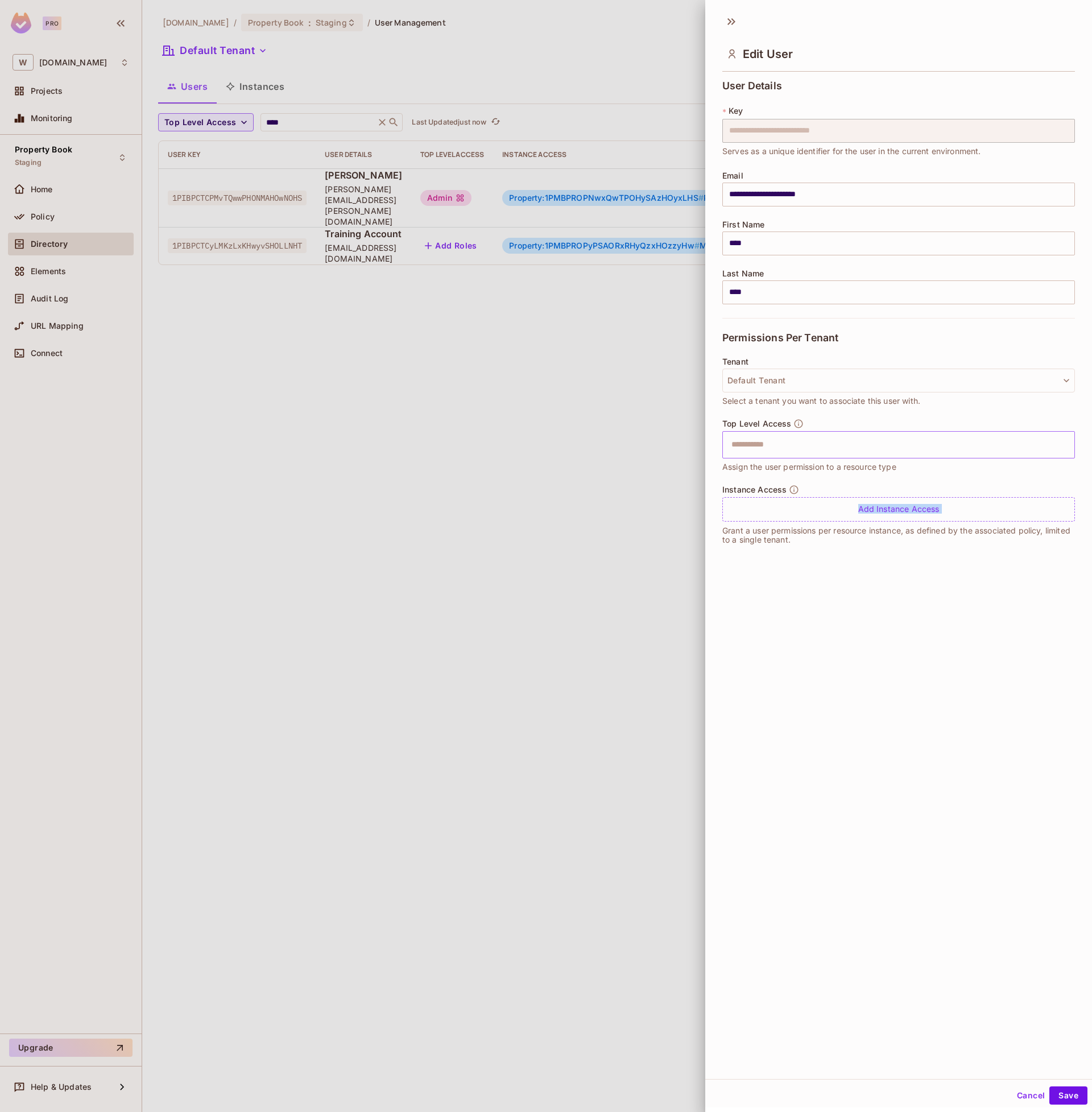
click at [1061, 514] on div "Add Instance Access" at bounding box center [898, 509] width 353 height 24
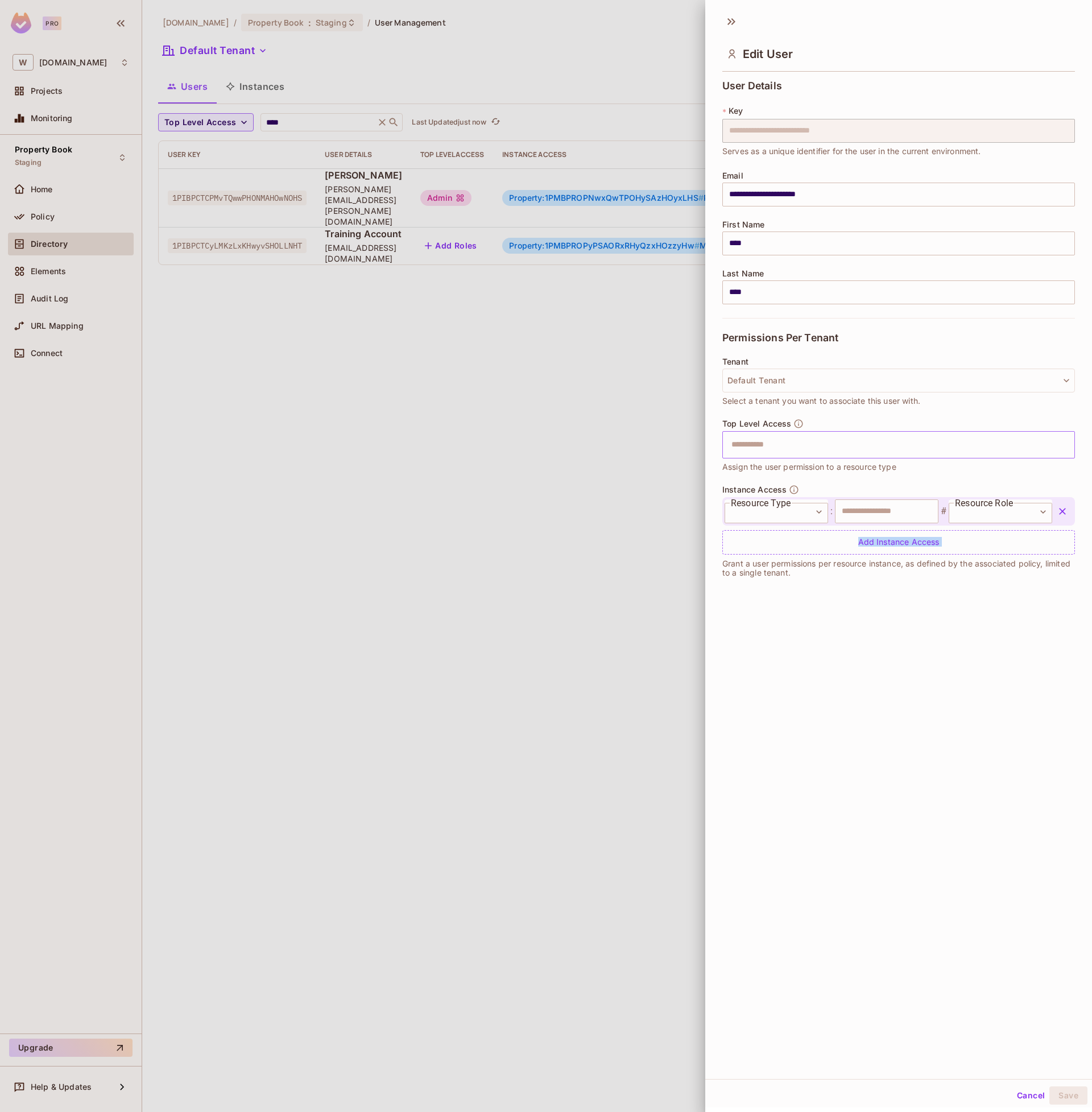
click at [1061, 514] on icon "button" at bounding box center [1063, 511] width 12 height 12
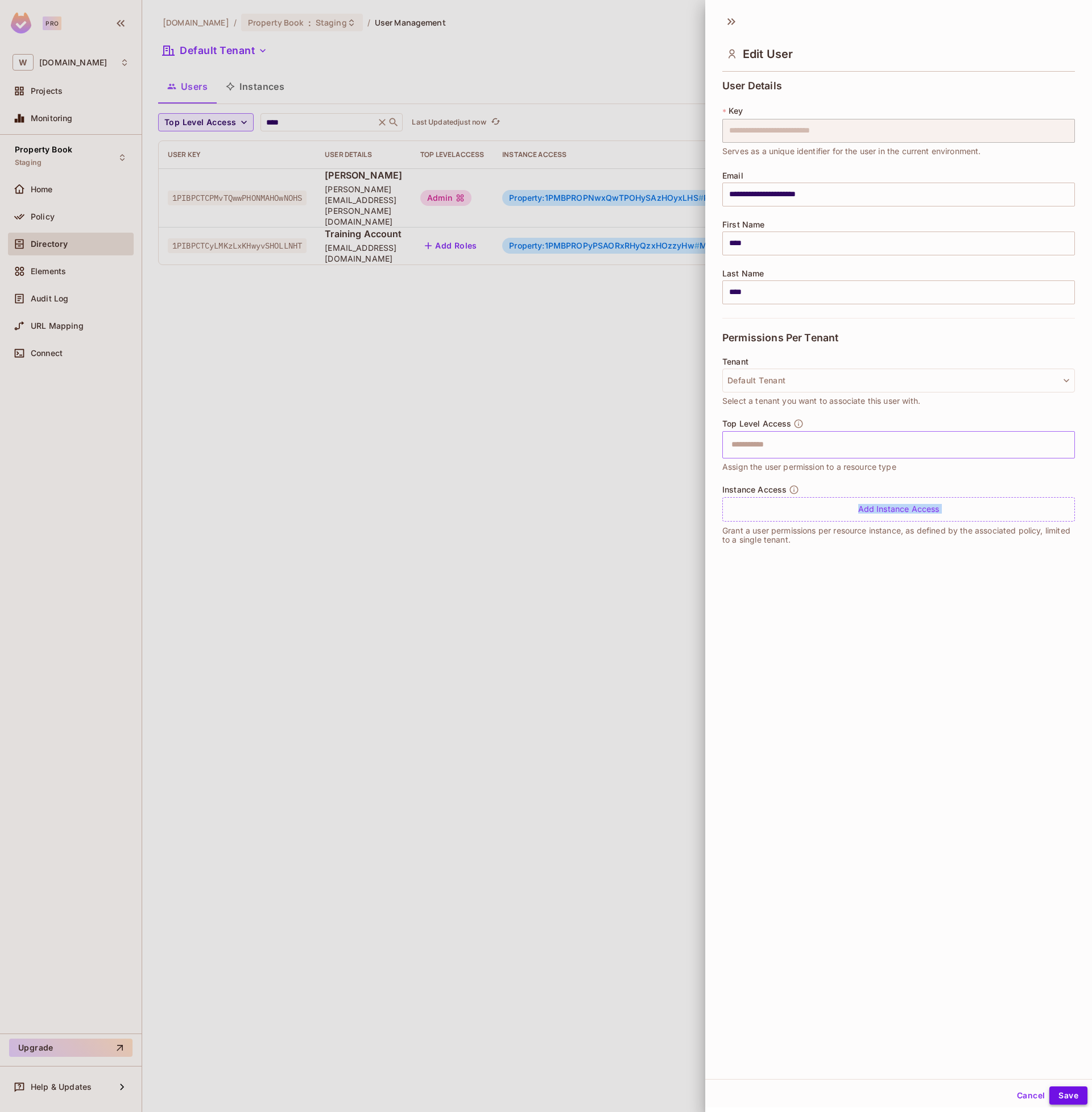
click at [1067, 1088] on button "Save" at bounding box center [1068, 1096] width 38 height 19
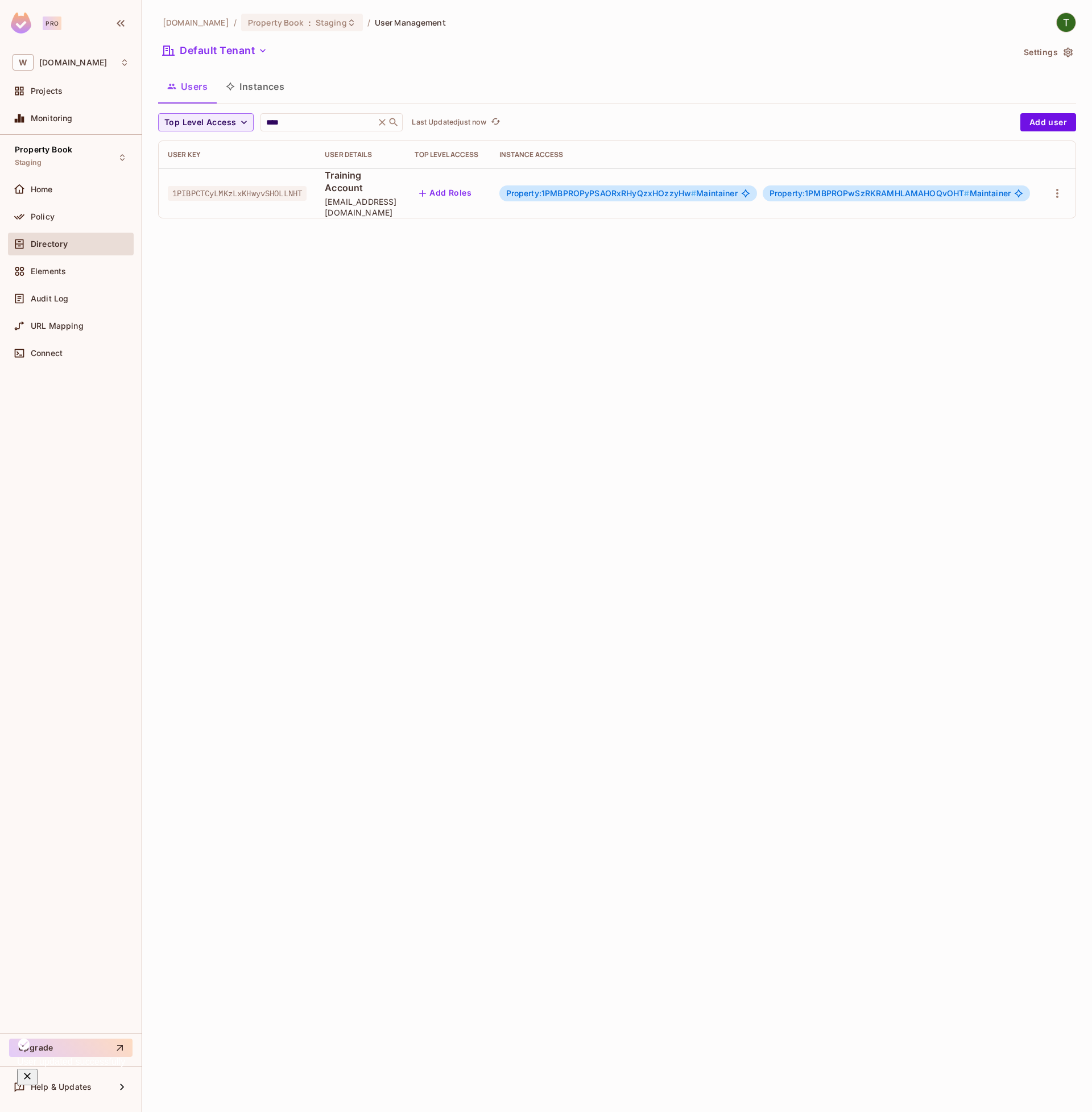
click at [545, 302] on div "weioffice.com / Property Book : Staging / User Management Default Tenant Settin…" at bounding box center [617, 556] width 950 height 1112
click at [368, 184] on span "Training Account" at bounding box center [361, 182] width 72 height 25
click at [970, 188] on span "Property:1PMBPROPwSzRKRAMHLAMAHOQvOHT #" at bounding box center [870, 192] width 201 height 9
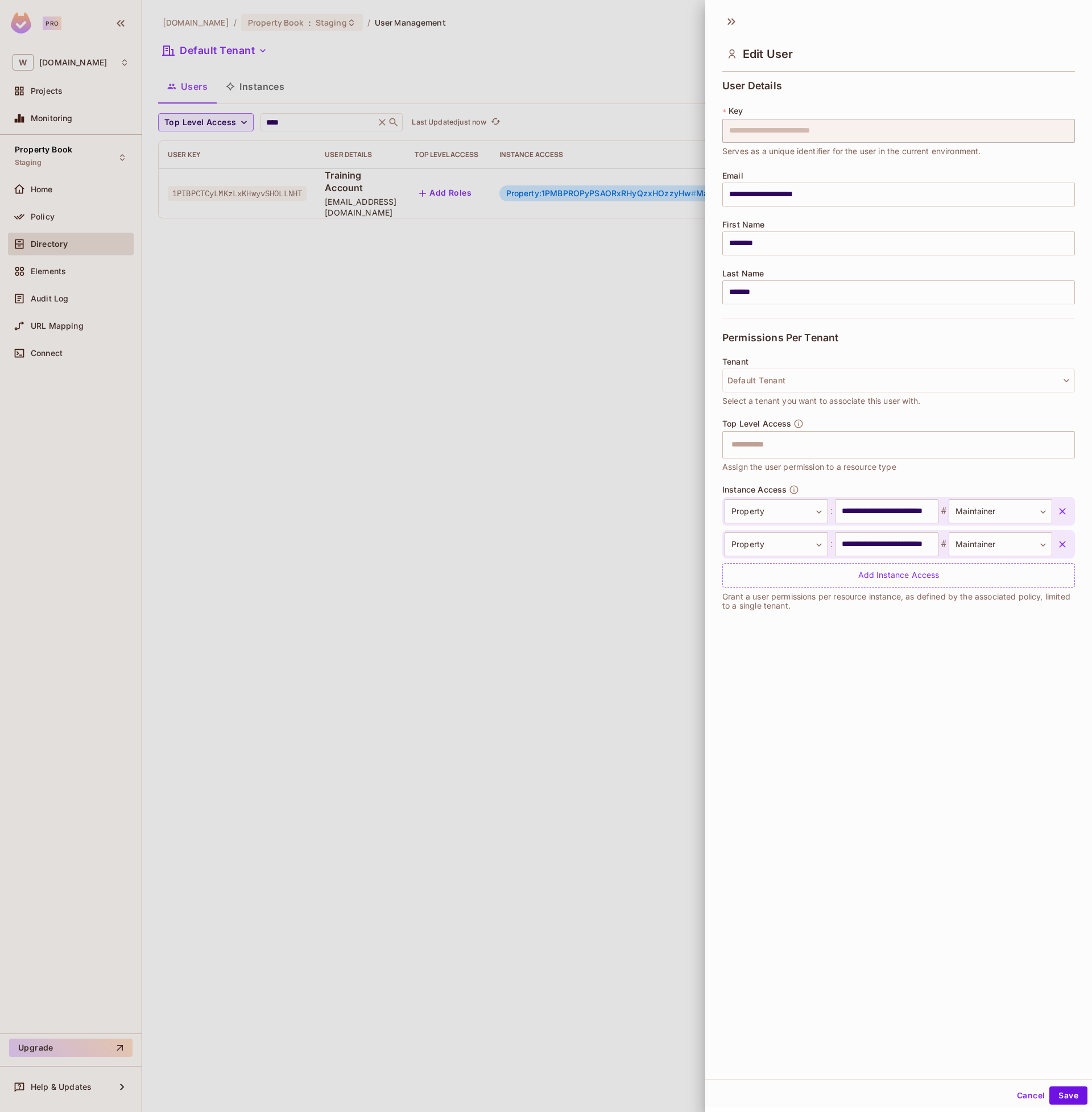
click at [1060, 507] on icon "button" at bounding box center [1063, 511] width 12 height 12
click at [1062, 511] on icon "button" at bounding box center [1063, 511] width 7 height 7
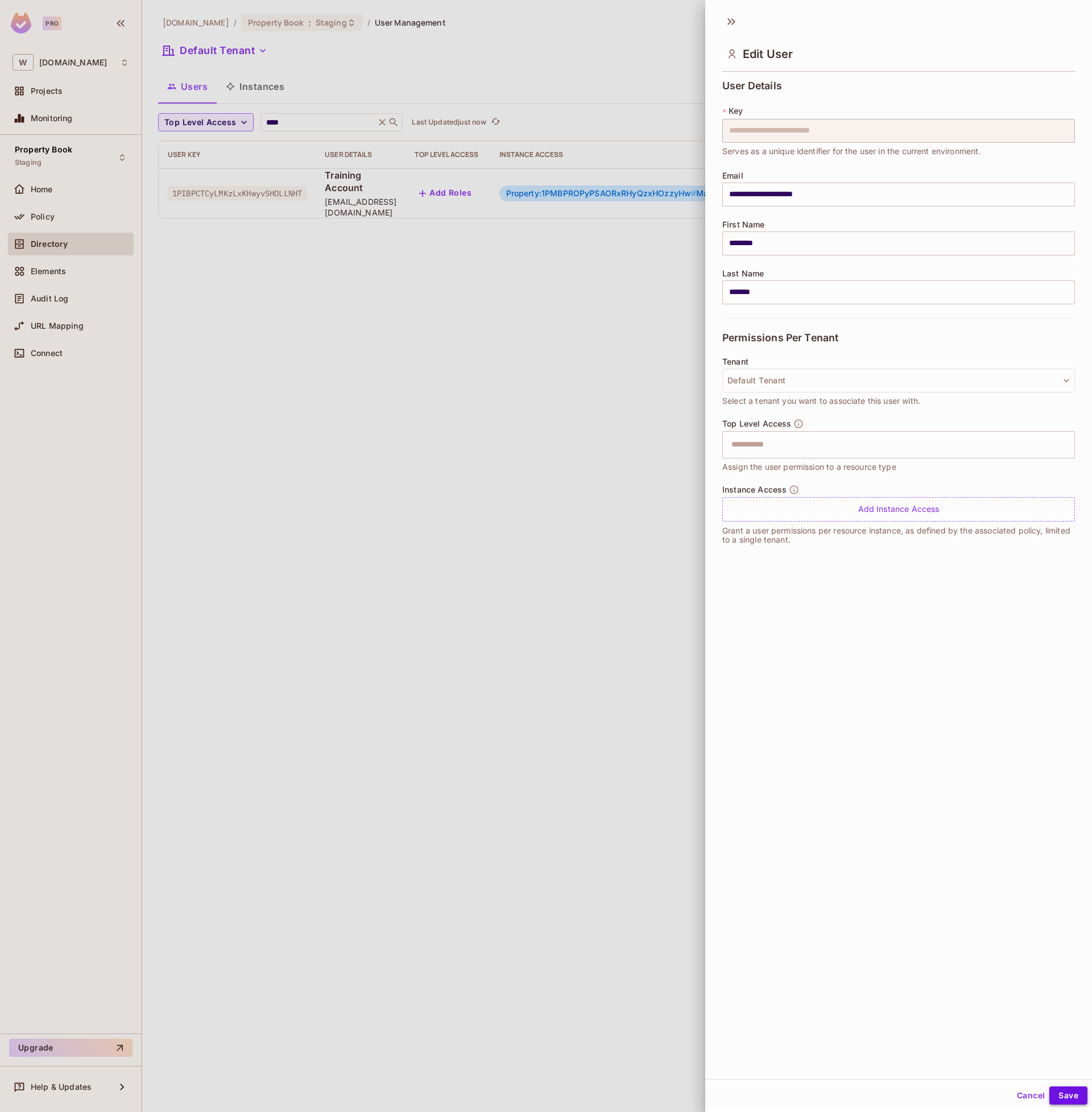
click at [1070, 1091] on button "Save" at bounding box center [1068, 1096] width 38 height 19
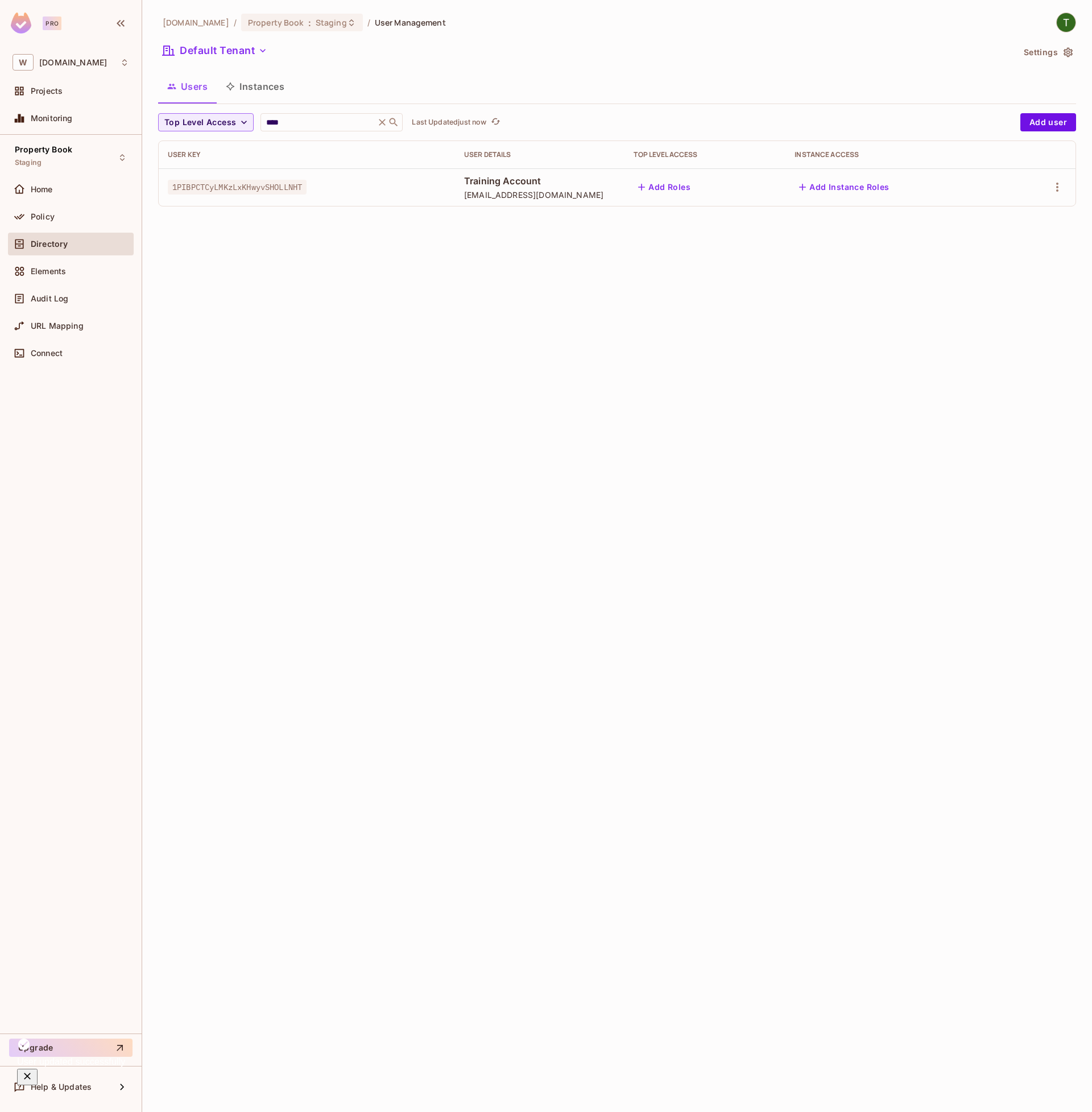
click at [725, 497] on div "weioffice.com / Property Book : Staging / User Management Default Tenant Settin…" at bounding box center [617, 556] width 950 height 1112
click at [1054, 186] on icon "button" at bounding box center [1057, 187] width 13 height 13
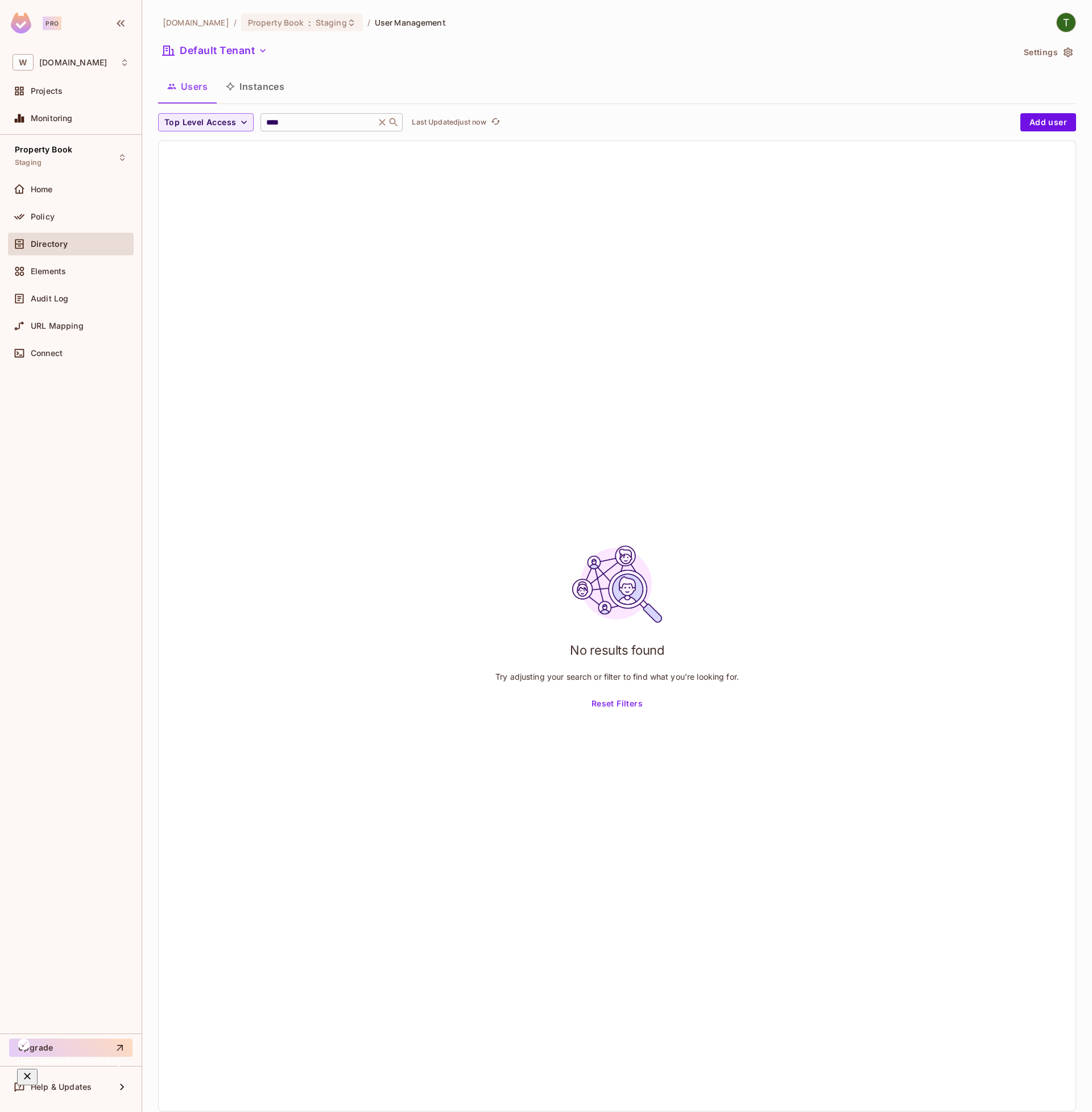
click at [344, 120] on input "****" at bounding box center [318, 122] width 108 height 12
click at [321, 27] on div "Property Book : Staging" at bounding box center [302, 22] width 121 height 18
click at [300, 131] on div "Top Level Access **** ​ Last Updated just now Add user No results found Try adj…" at bounding box center [618, 612] width 918 height 998
click at [300, 124] on input "****" at bounding box center [318, 122] width 108 height 12
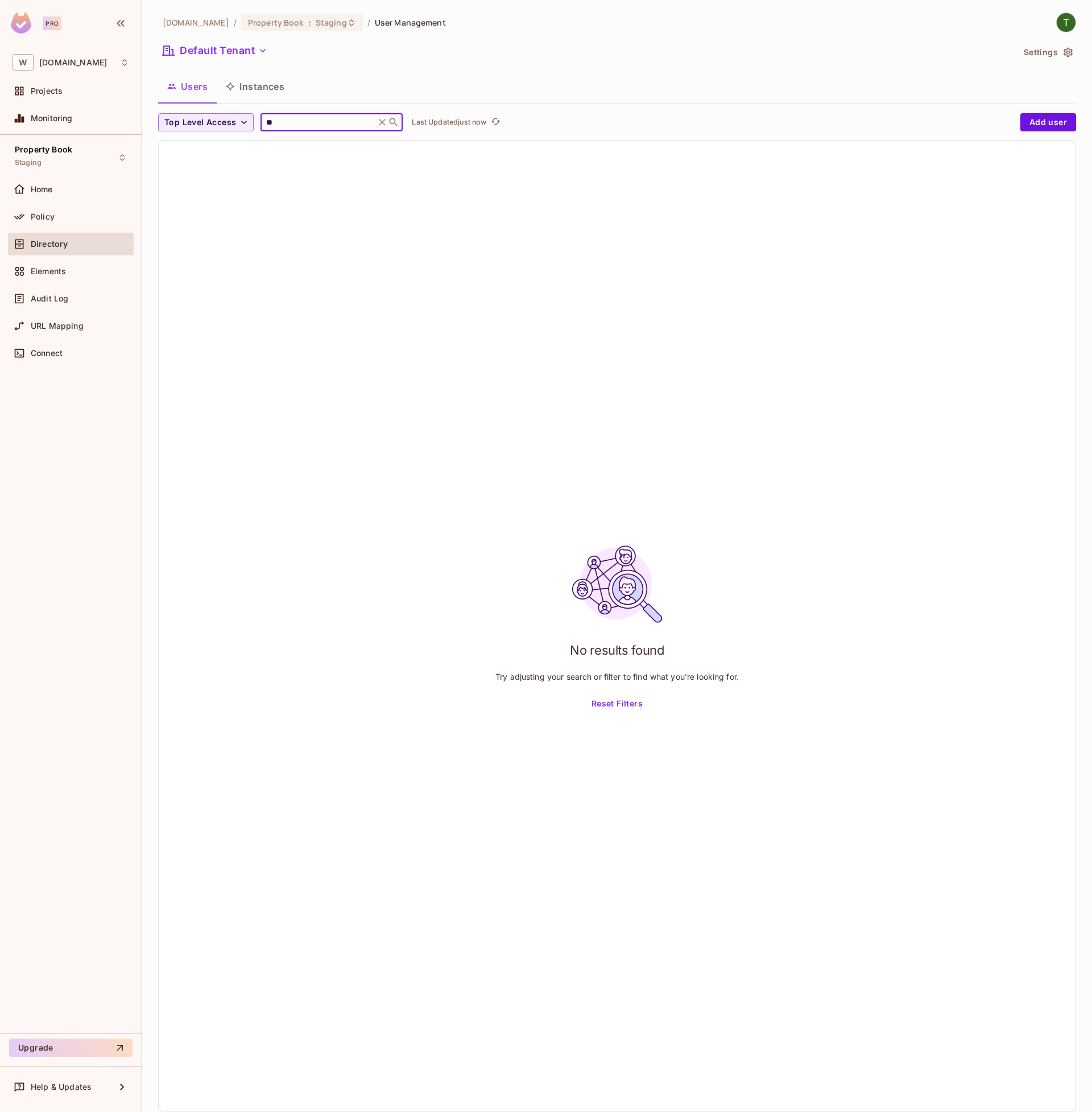
type input "*"
type input "****"
click at [265, 20] on span "Property Book" at bounding box center [276, 22] width 56 height 11
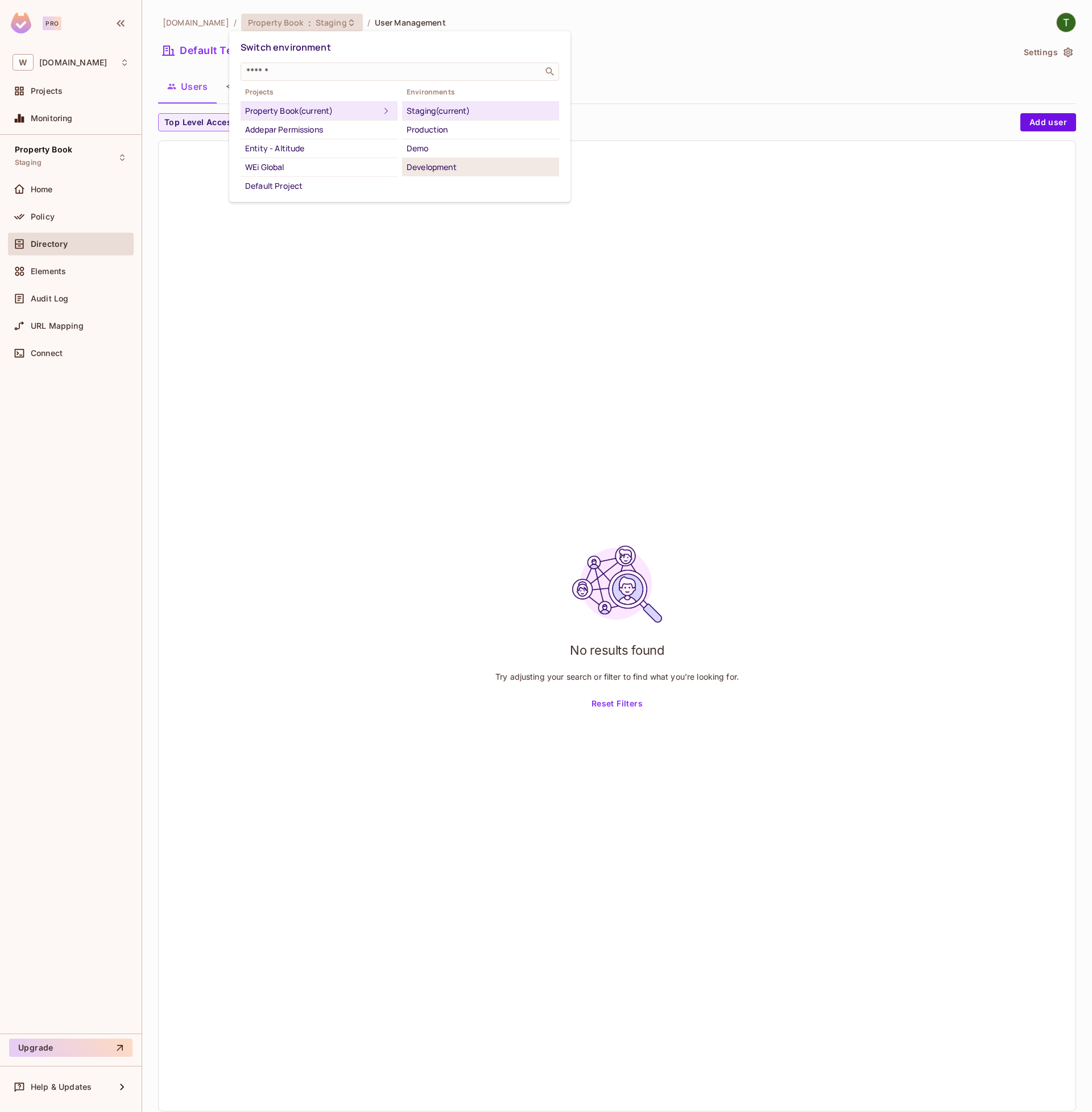
click at [423, 168] on div "Development" at bounding box center [481, 167] width 148 height 13
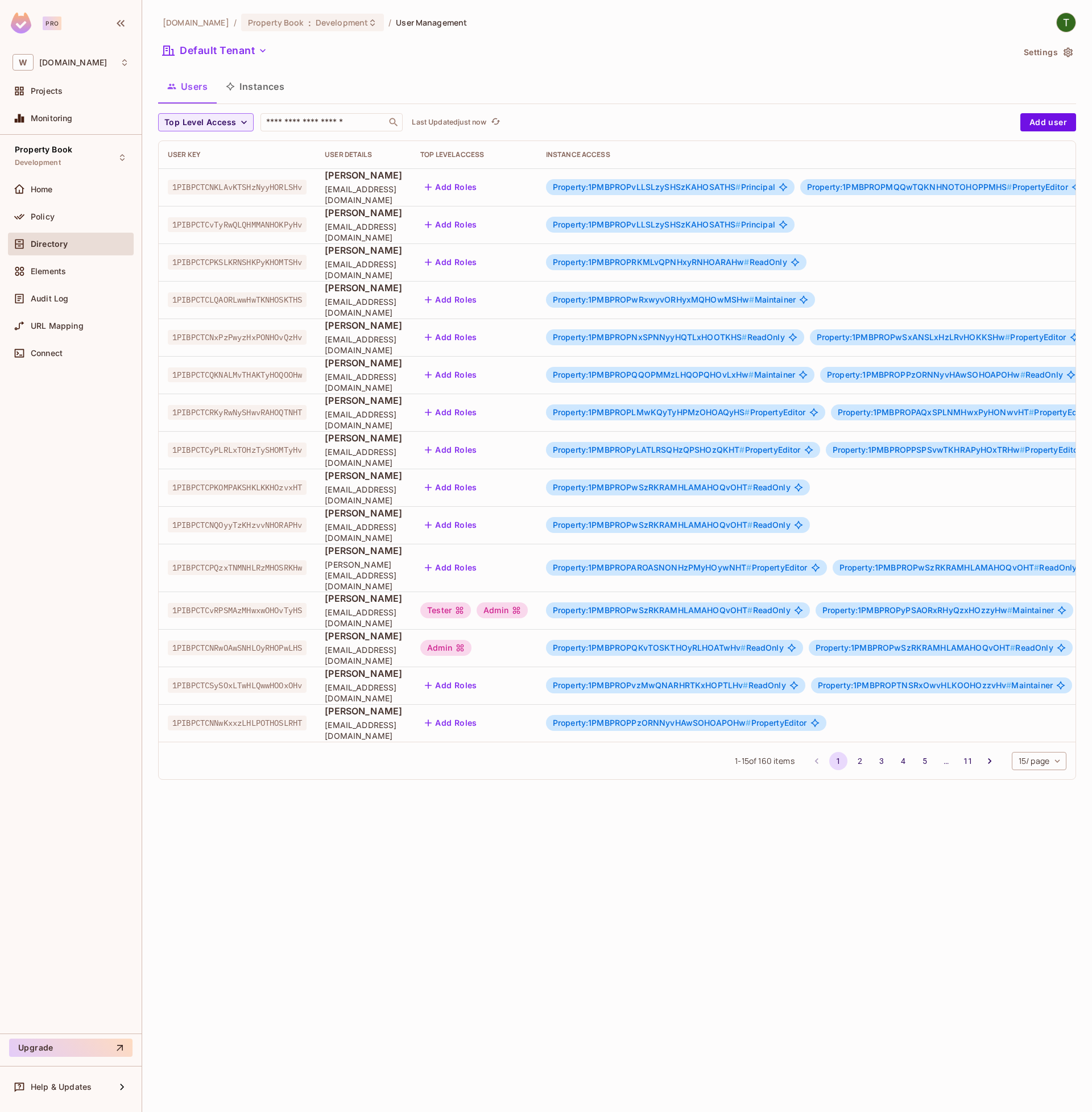
click at [327, 132] on div "Top Level Access ​ Last Updated just now Add user User Key User Details Top Lev…" at bounding box center [618, 446] width 918 height 666
click at [327, 125] on input "text" at bounding box center [324, 122] width 120 height 12
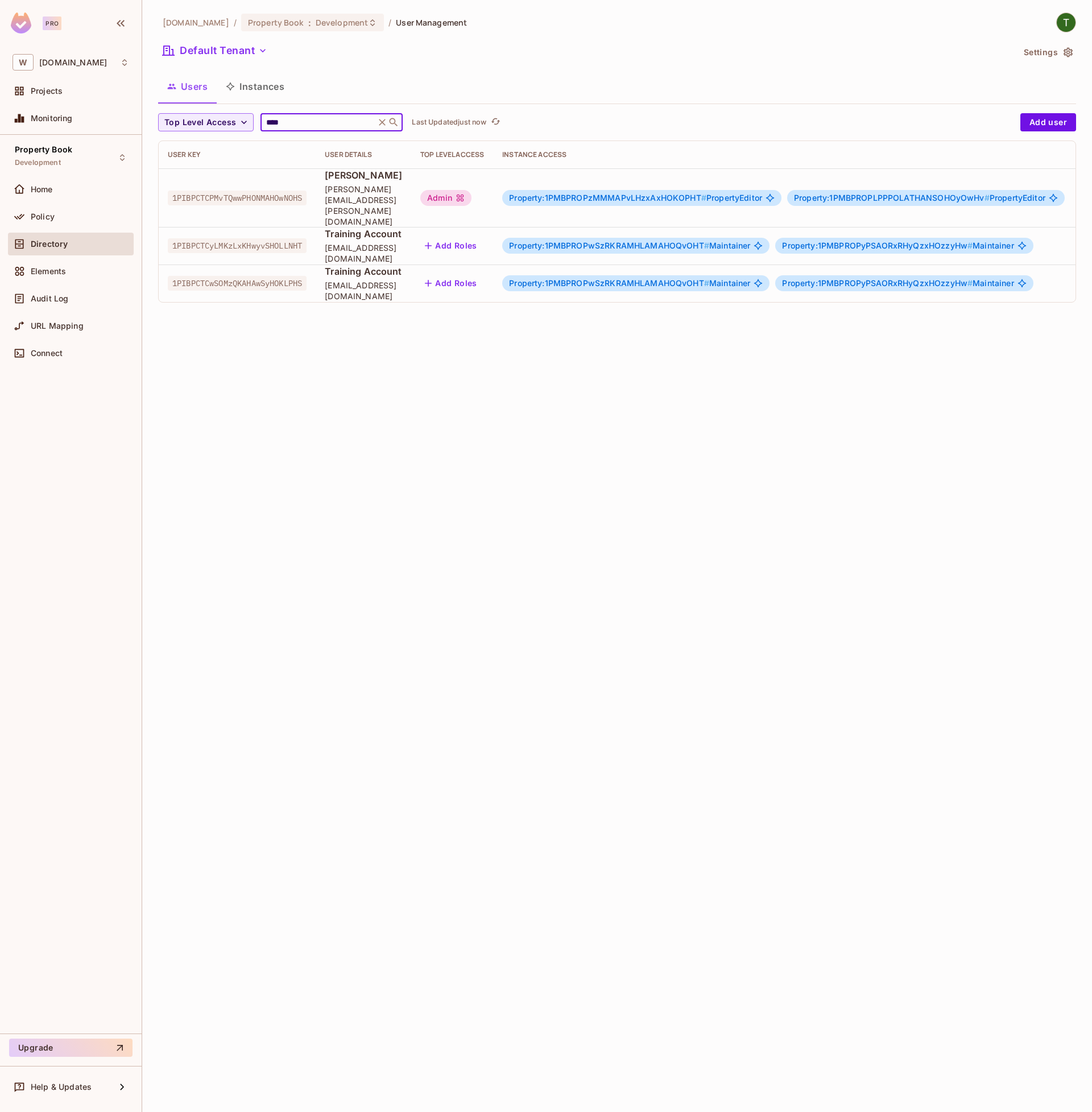
type input "****"
click at [1065, 192] on div "Property:1PMBPROPLPPPOLATHANSOHOyOwHv # PropertyEditor" at bounding box center [925, 197] width 277 height 16
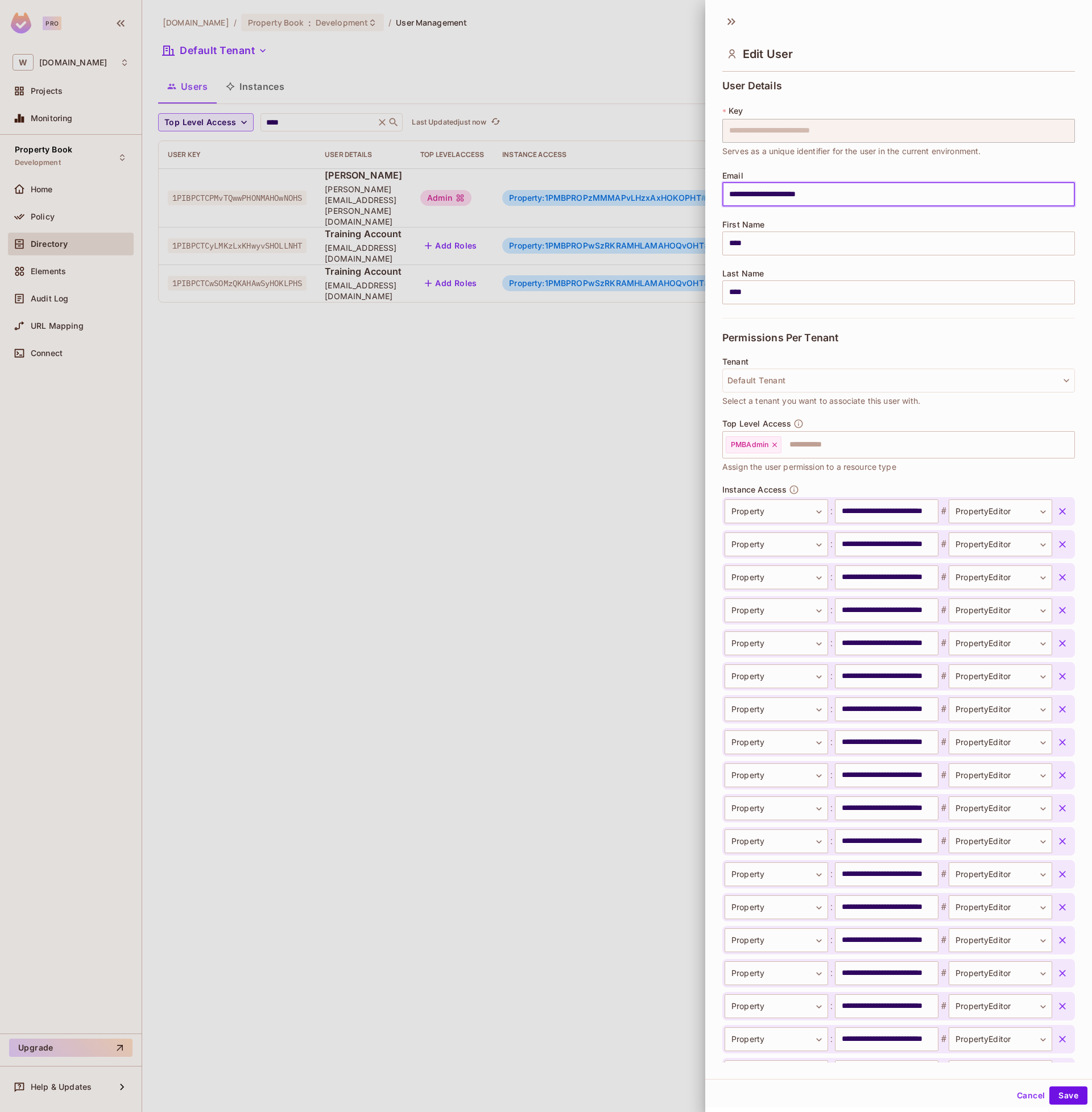
click at [587, 196] on div at bounding box center [546, 556] width 1092 height 1112
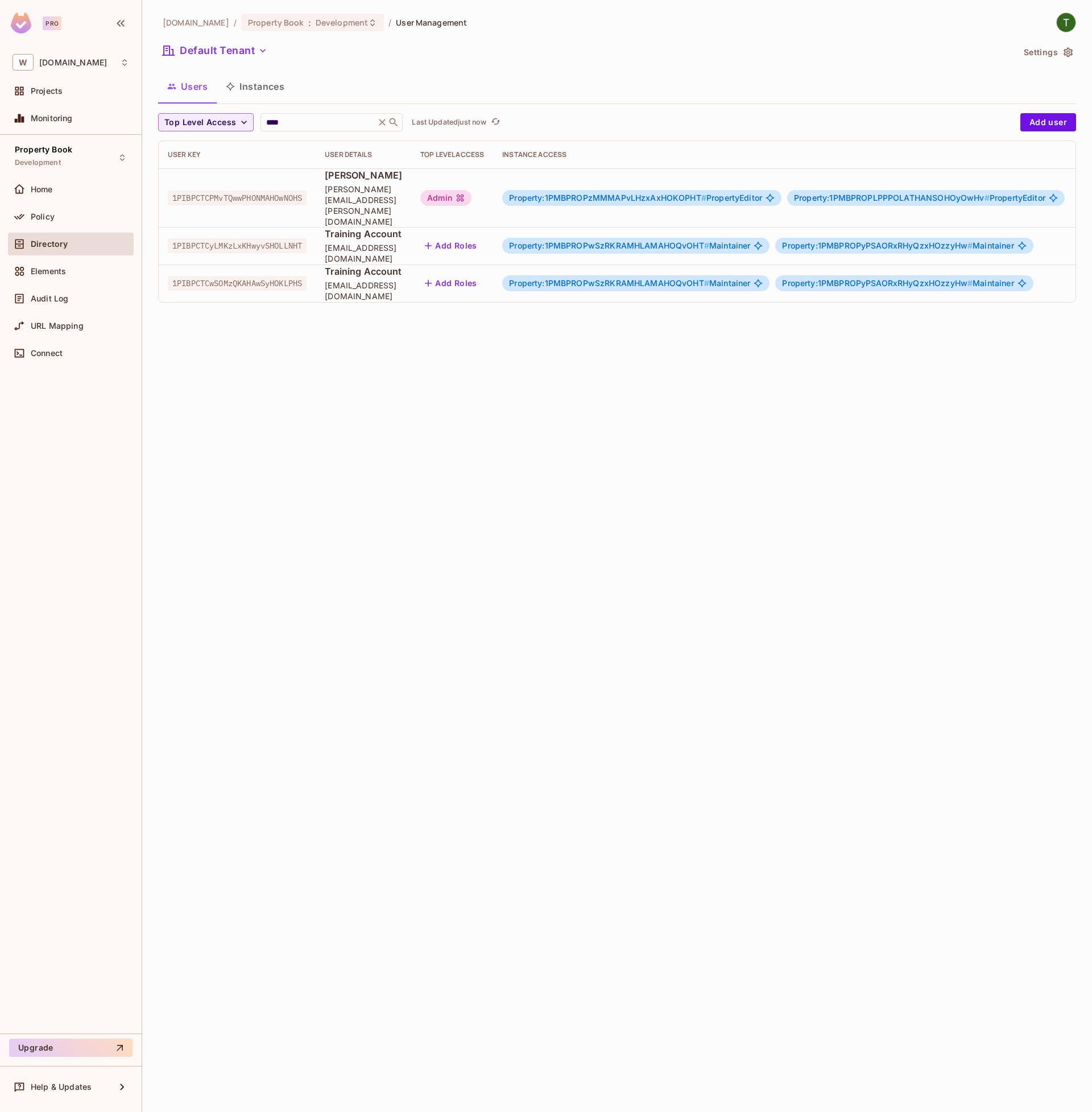
click at [566, 265] on td "Property:1PMBPROPwSzRKRAMHLAMAHOQvOHT # Maintainer Property:1PMBPROPyPSAORxRHyQ…" at bounding box center [797, 283] width 609 height 38
click at [1046, 194] on span "Property:1PMBPROPLPPPOLATHANSOHOyOwHv # PropertyEditor" at bounding box center [919, 198] width 251 height 9
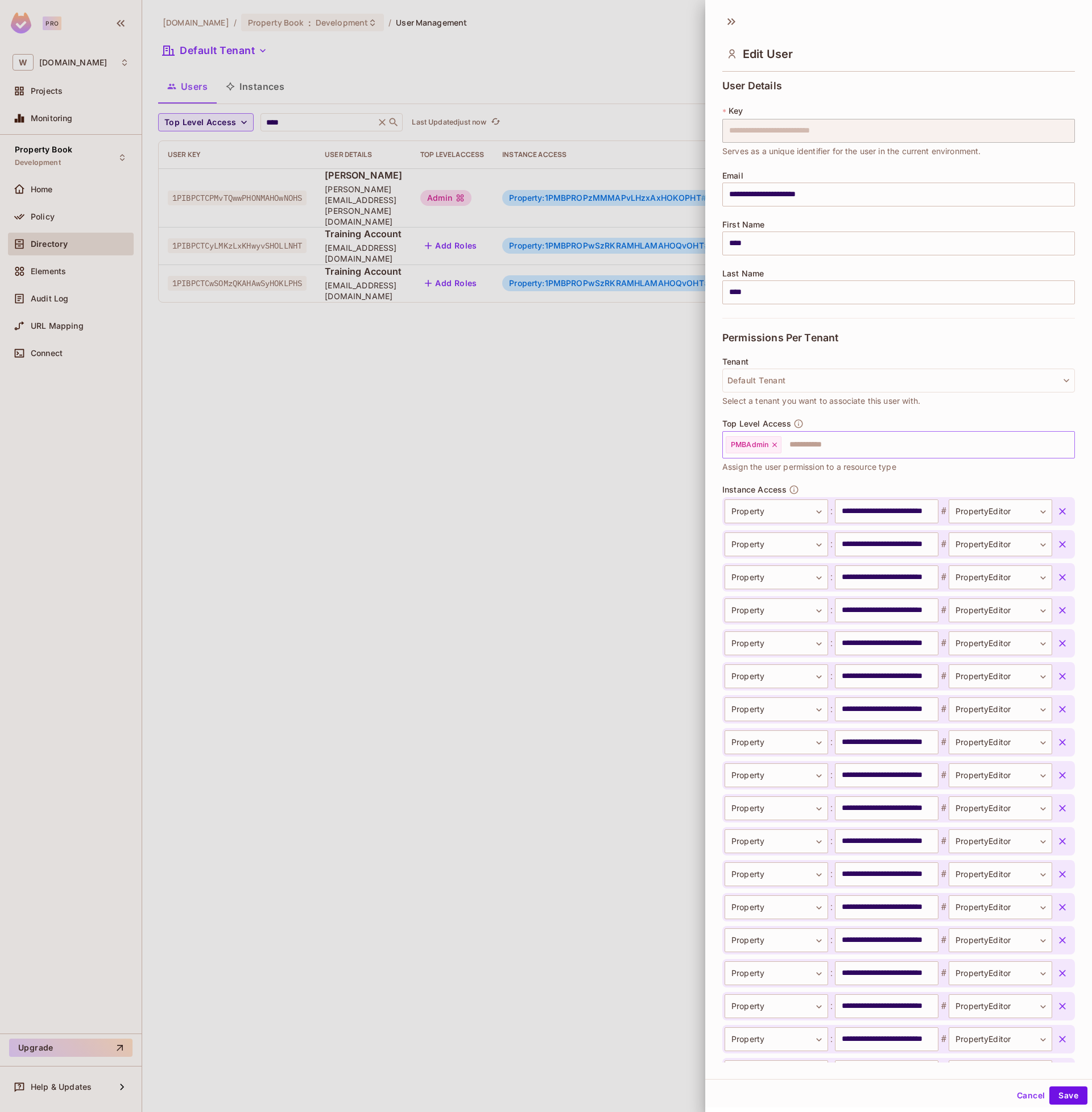
click at [778, 444] on icon at bounding box center [774, 444] width 8 height 8
click at [1063, 507] on icon "button" at bounding box center [1063, 511] width 12 height 12
click at [1063, 538] on icon "button" at bounding box center [1063, 544] width 12 height 12
click at [1063, 507] on icon "button" at bounding box center [1063, 511] width 12 height 12
click at [1063, 538] on icon "button" at bounding box center [1063, 544] width 12 height 12
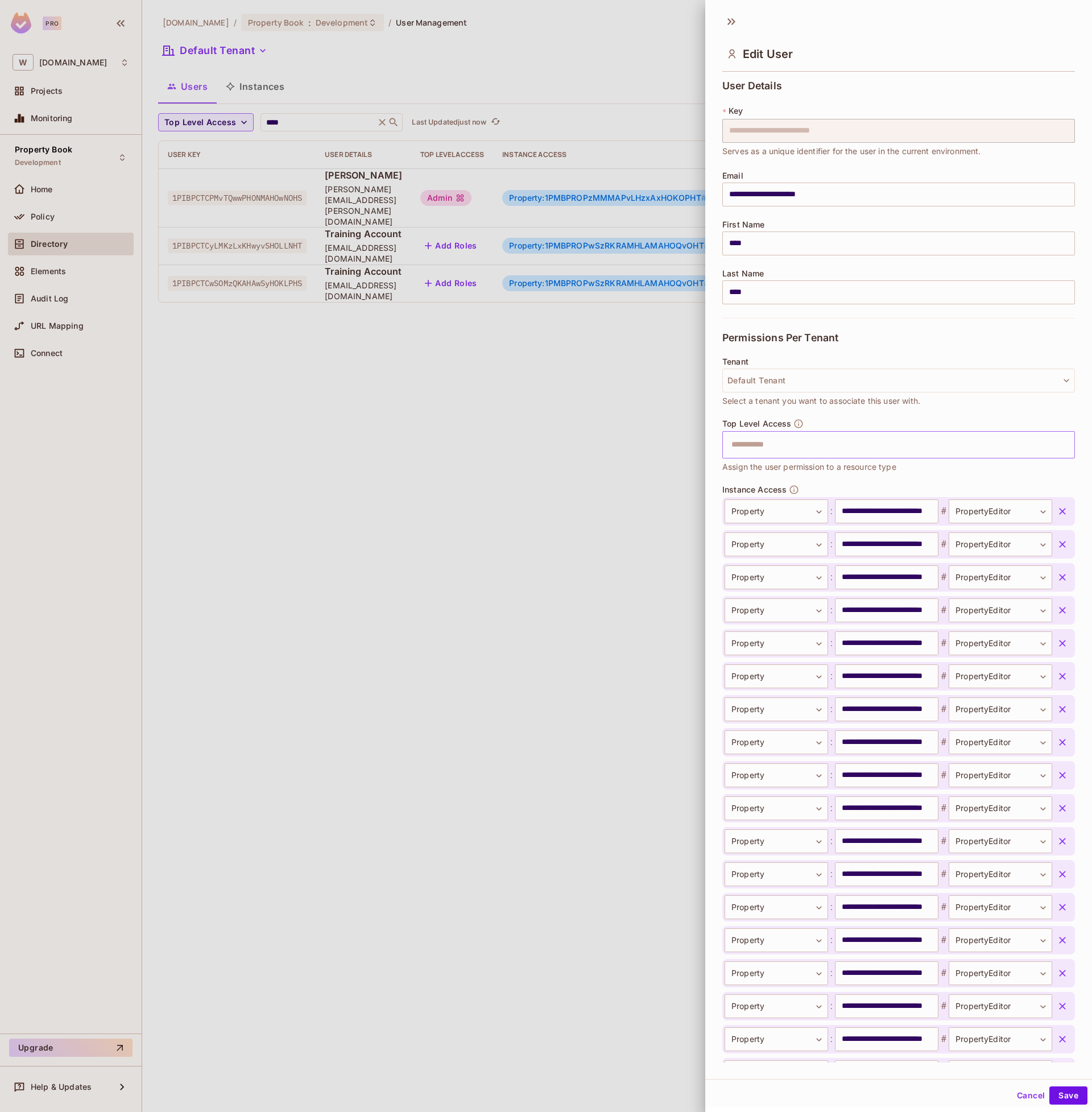
click at [1063, 572] on icon "button" at bounding box center [1063, 578] width 12 height 12
click at [1063, 507] on icon "button" at bounding box center [1063, 511] width 12 height 12
click at [1063, 538] on icon "button" at bounding box center [1063, 544] width 12 height 12
click at [1063, 507] on icon "button" at bounding box center [1063, 511] width 12 height 12
click at [1063, 538] on icon "button" at bounding box center [1063, 544] width 12 height 12
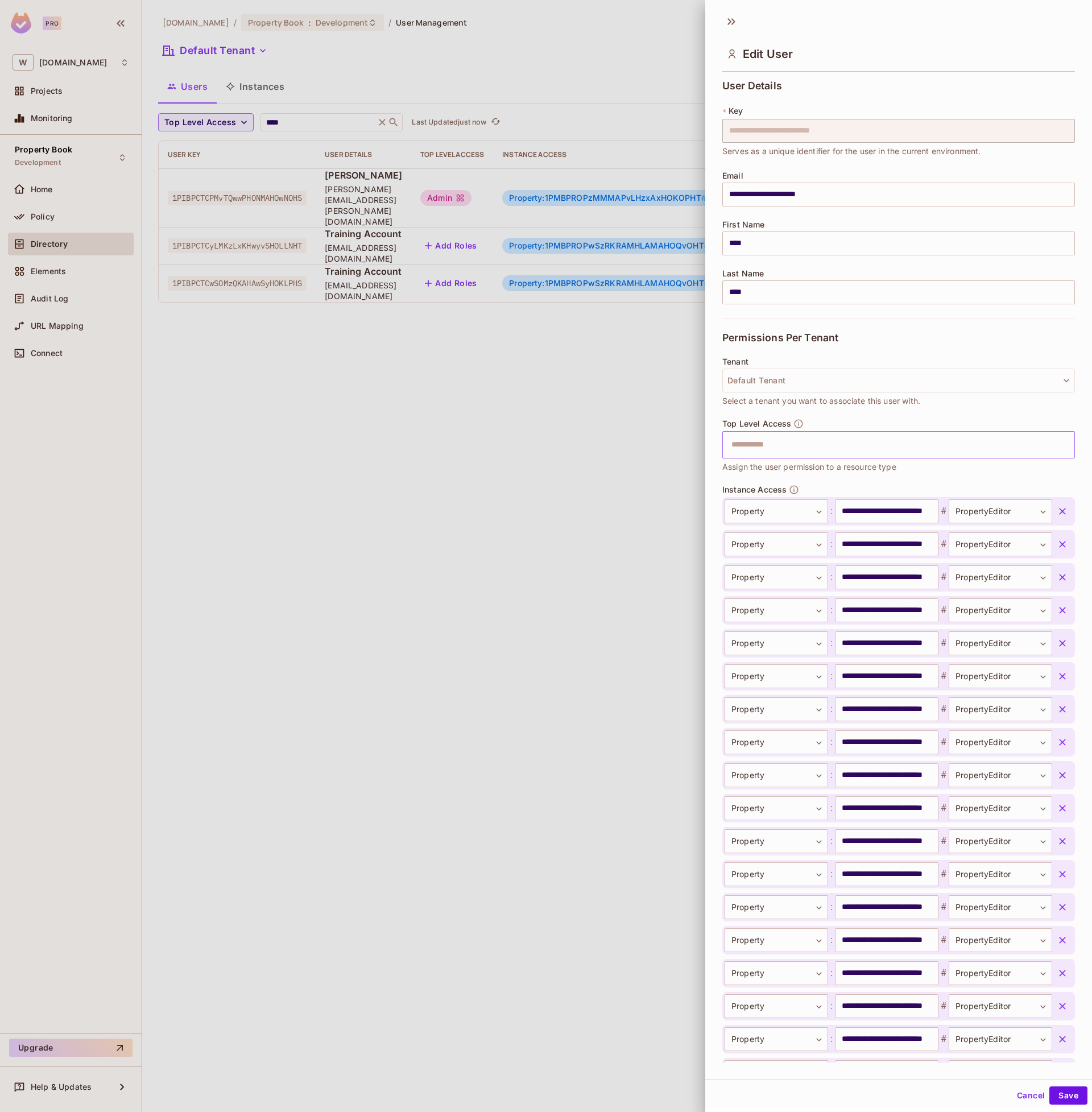
click at [1063, 507] on icon "button" at bounding box center [1063, 511] width 12 height 12
click at [1063, 538] on icon "button" at bounding box center [1063, 544] width 12 height 12
click at [1063, 507] on icon "button" at bounding box center [1063, 511] width 12 height 12
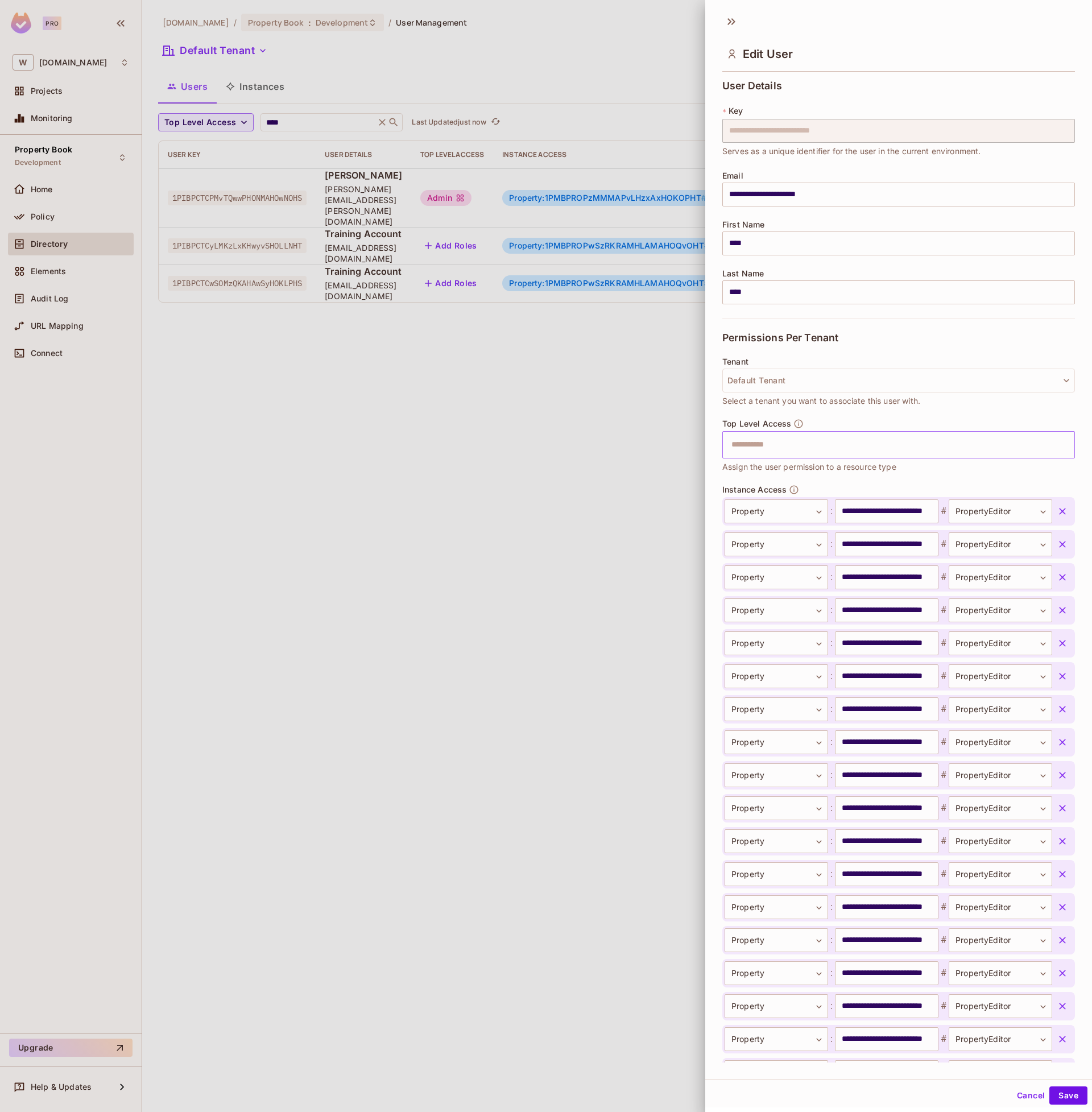
click at [1063, 507] on icon "button" at bounding box center [1063, 511] width 12 height 12
click at [1063, 538] on icon "button" at bounding box center [1063, 544] width 12 height 12
click at [1063, 507] on icon "button" at bounding box center [1063, 511] width 12 height 12
click at [1063, 538] on icon "button" at bounding box center [1063, 544] width 12 height 12
click at [1063, 507] on icon "button" at bounding box center [1063, 511] width 12 height 12
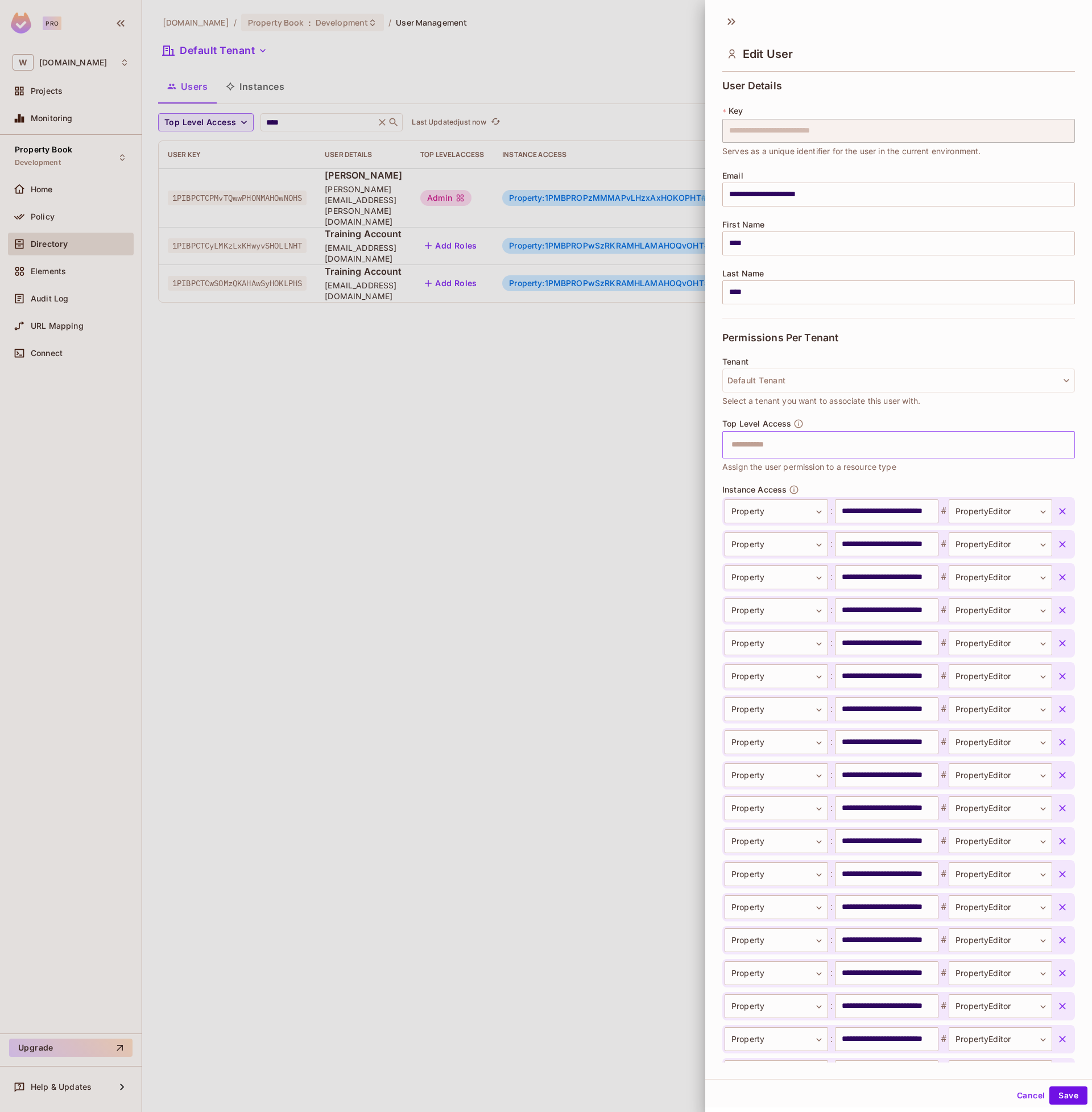
click at [1063, 538] on icon "button" at bounding box center [1063, 544] width 12 height 12
click at [1063, 507] on icon "button" at bounding box center [1063, 511] width 12 height 12
click at [1063, 538] on icon "button" at bounding box center [1063, 544] width 12 height 12
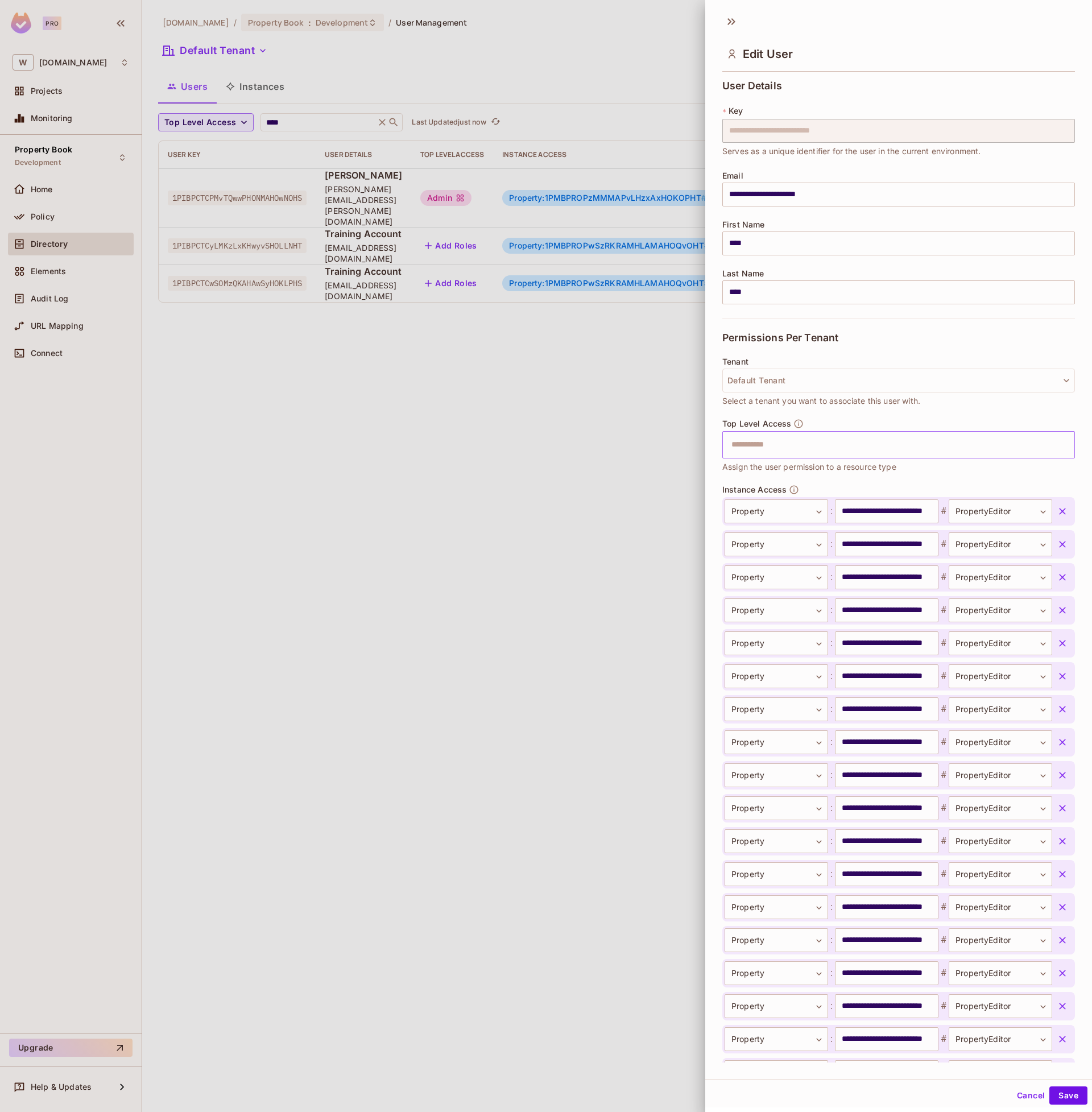
click at [1063, 507] on icon "button" at bounding box center [1063, 511] width 12 height 12
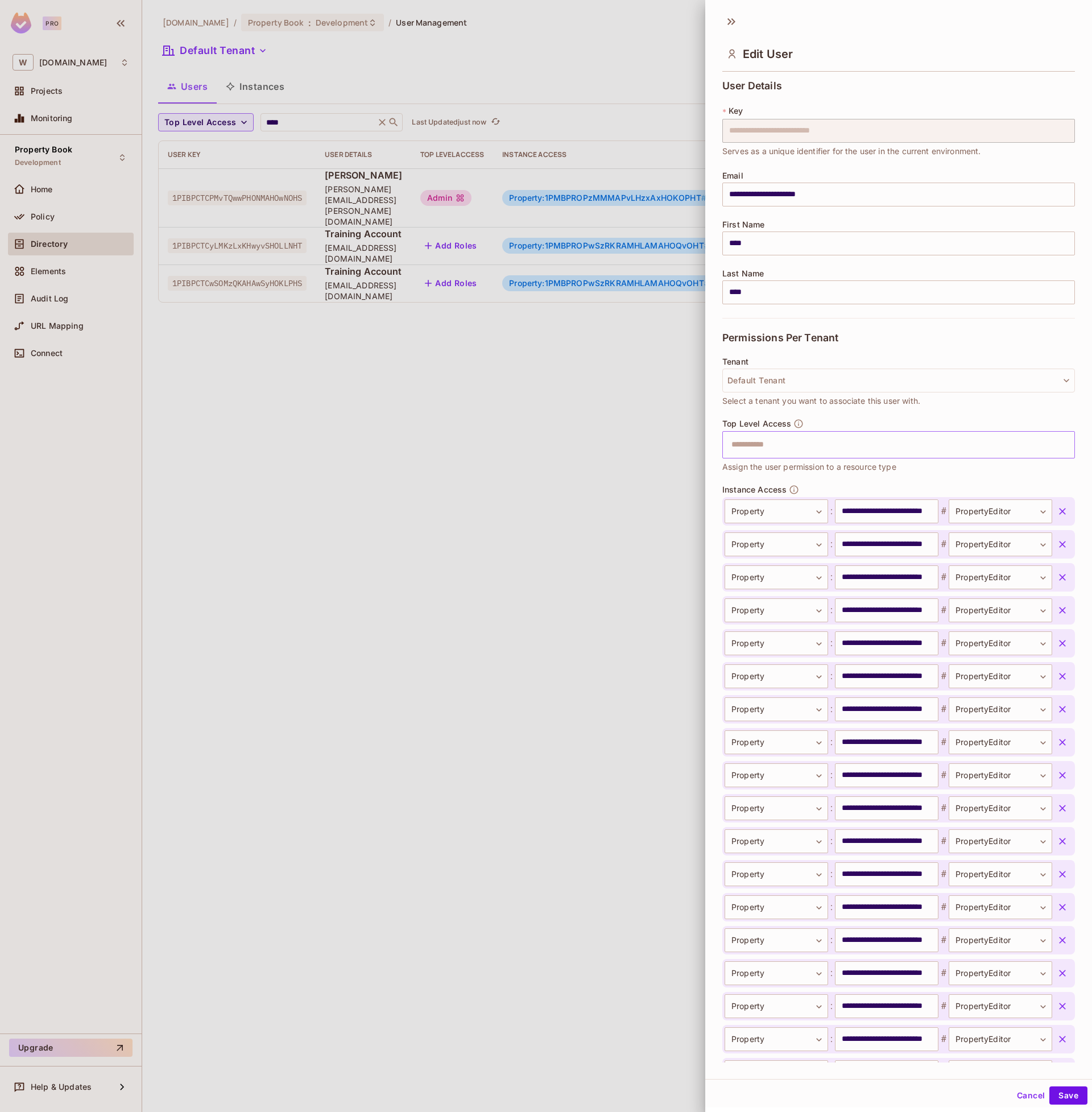
click at [1063, 507] on icon "button" at bounding box center [1063, 511] width 12 height 12
click at [1063, 538] on icon "button" at bounding box center [1063, 544] width 12 height 12
click at [1063, 507] on icon "button" at bounding box center [1063, 511] width 12 height 12
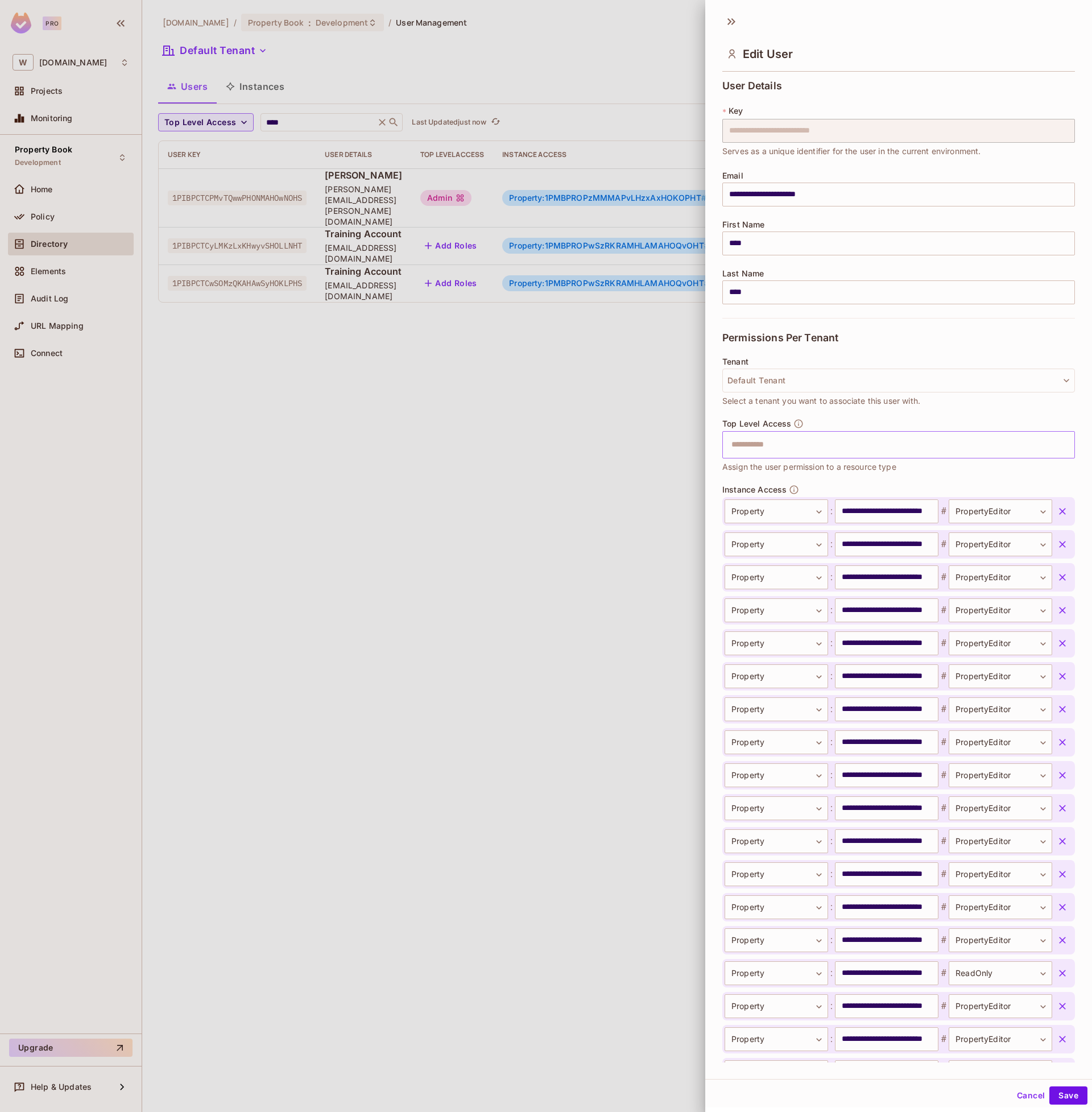
click at [1063, 507] on icon "button" at bounding box center [1063, 511] width 12 height 12
click at [1063, 538] on icon "button" at bounding box center [1063, 544] width 12 height 12
click at [1063, 507] on icon "button" at bounding box center [1063, 511] width 12 height 12
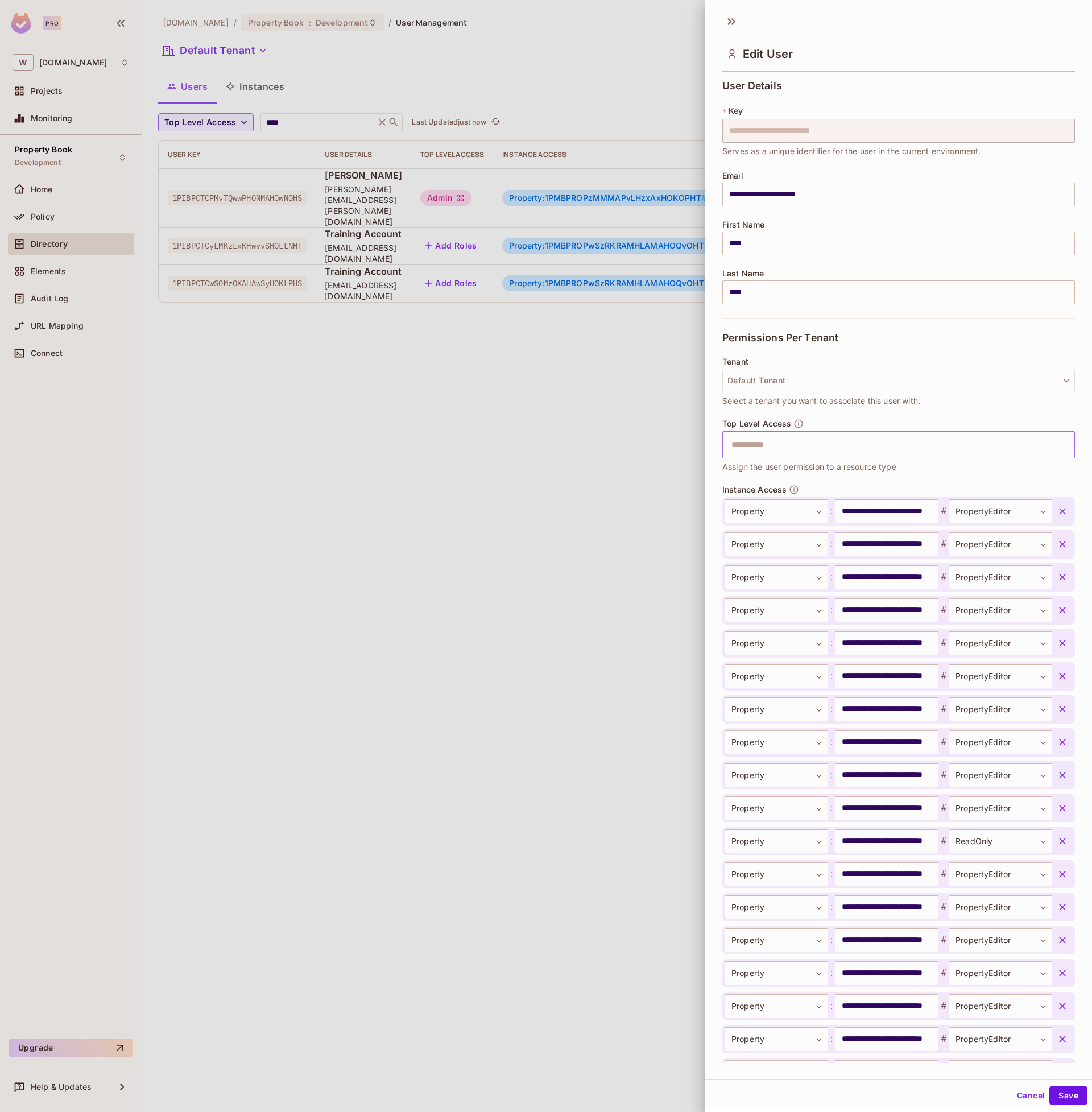
click at [1063, 538] on icon "button" at bounding box center [1063, 544] width 12 height 12
click at [1063, 507] on icon "button" at bounding box center [1063, 511] width 12 height 12
click at [1063, 538] on icon "button" at bounding box center [1063, 544] width 12 height 12
click at [1063, 507] on icon "button" at bounding box center [1063, 511] width 12 height 12
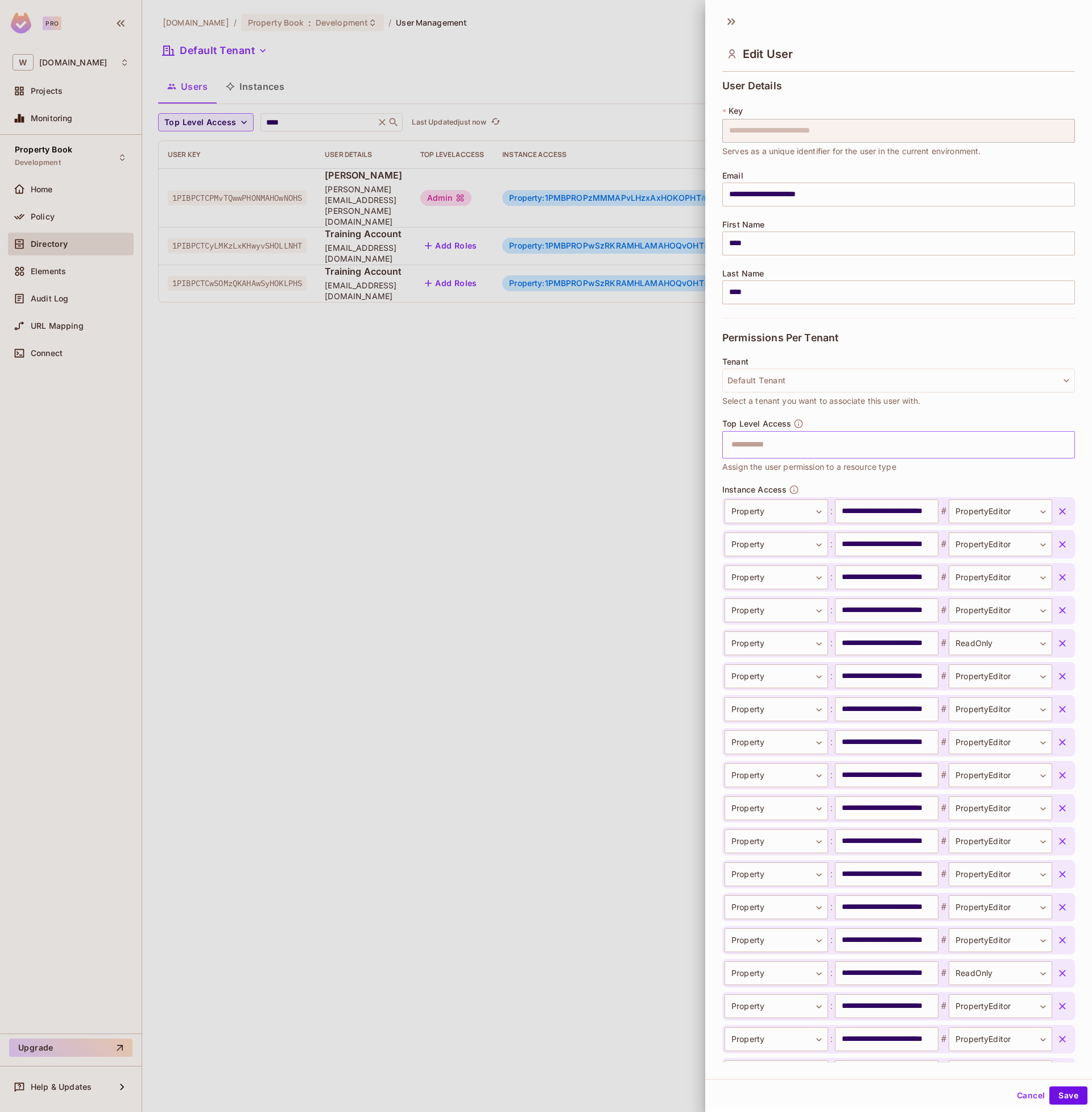
click at [1063, 507] on icon "button" at bounding box center [1063, 511] width 12 height 12
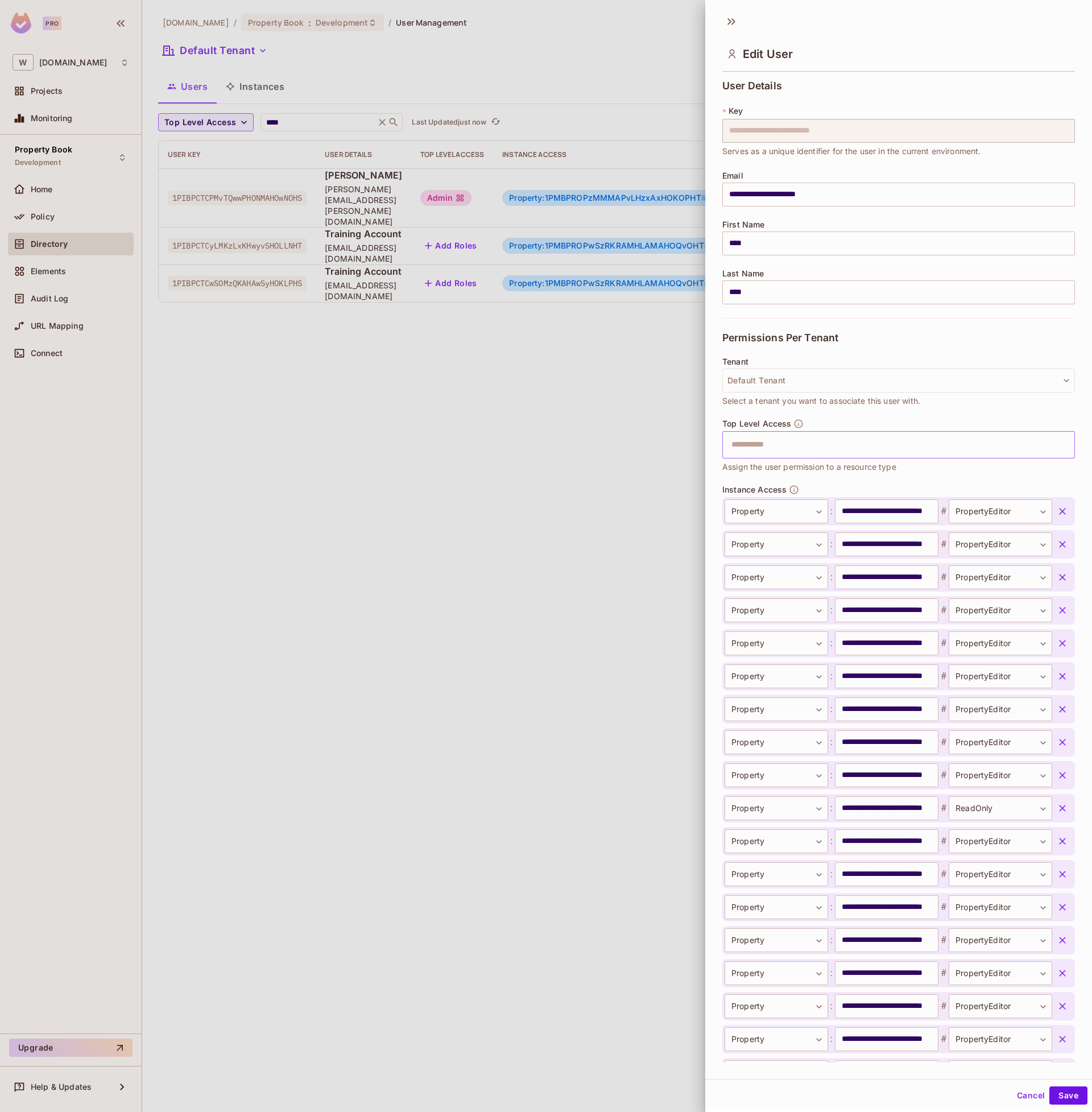
click at [1063, 507] on icon "button" at bounding box center [1063, 511] width 12 height 12
click at [1063, 538] on icon "button" at bounding box center [1063, 544] width 12 height 12
click at [1063, 507] on icon "button" at bounding box center [1063, 511] width 12 height 12
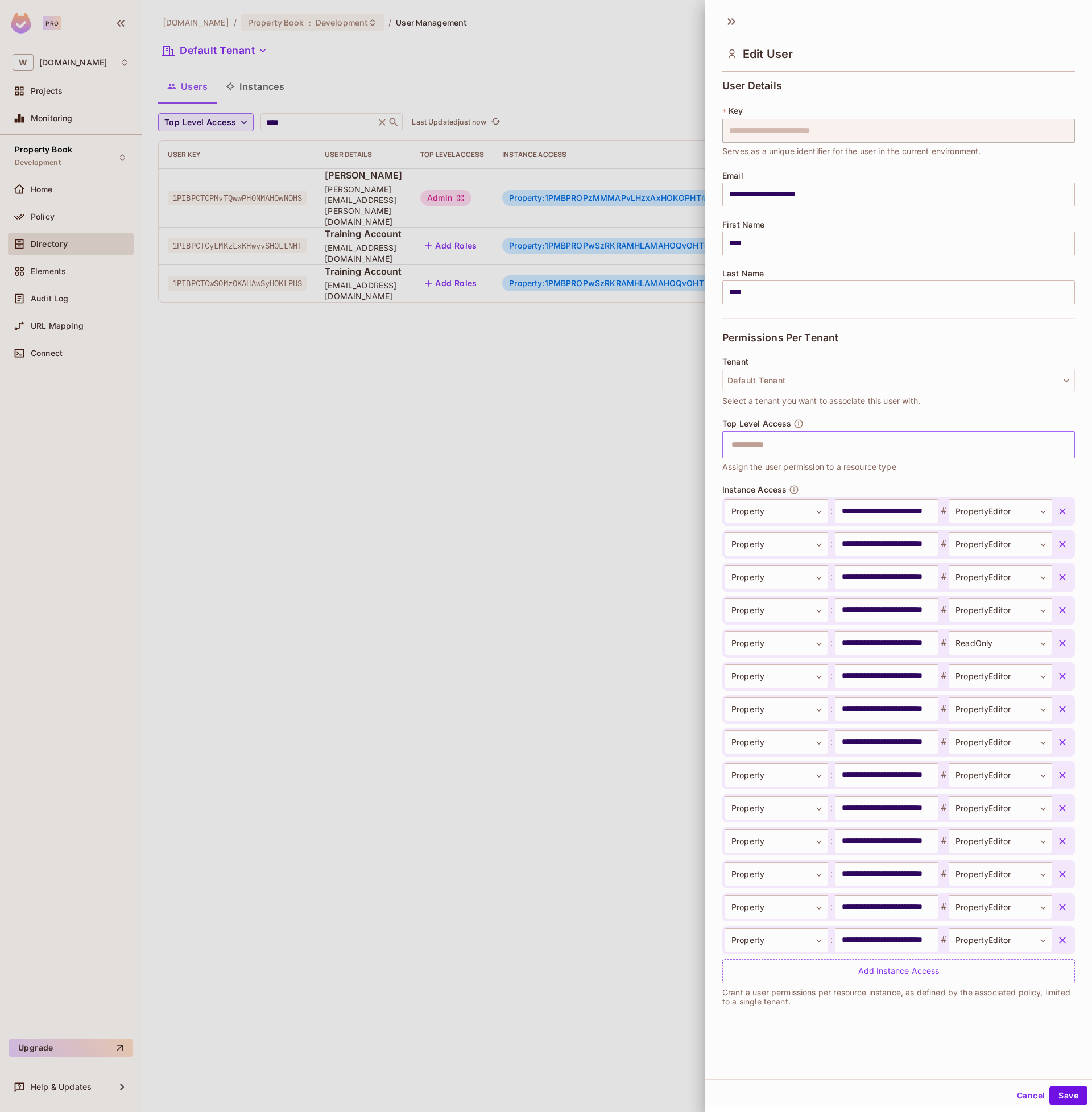
click at [1063, 507] on icon "button" at bounding box center [1063, 511] width 12 height 12
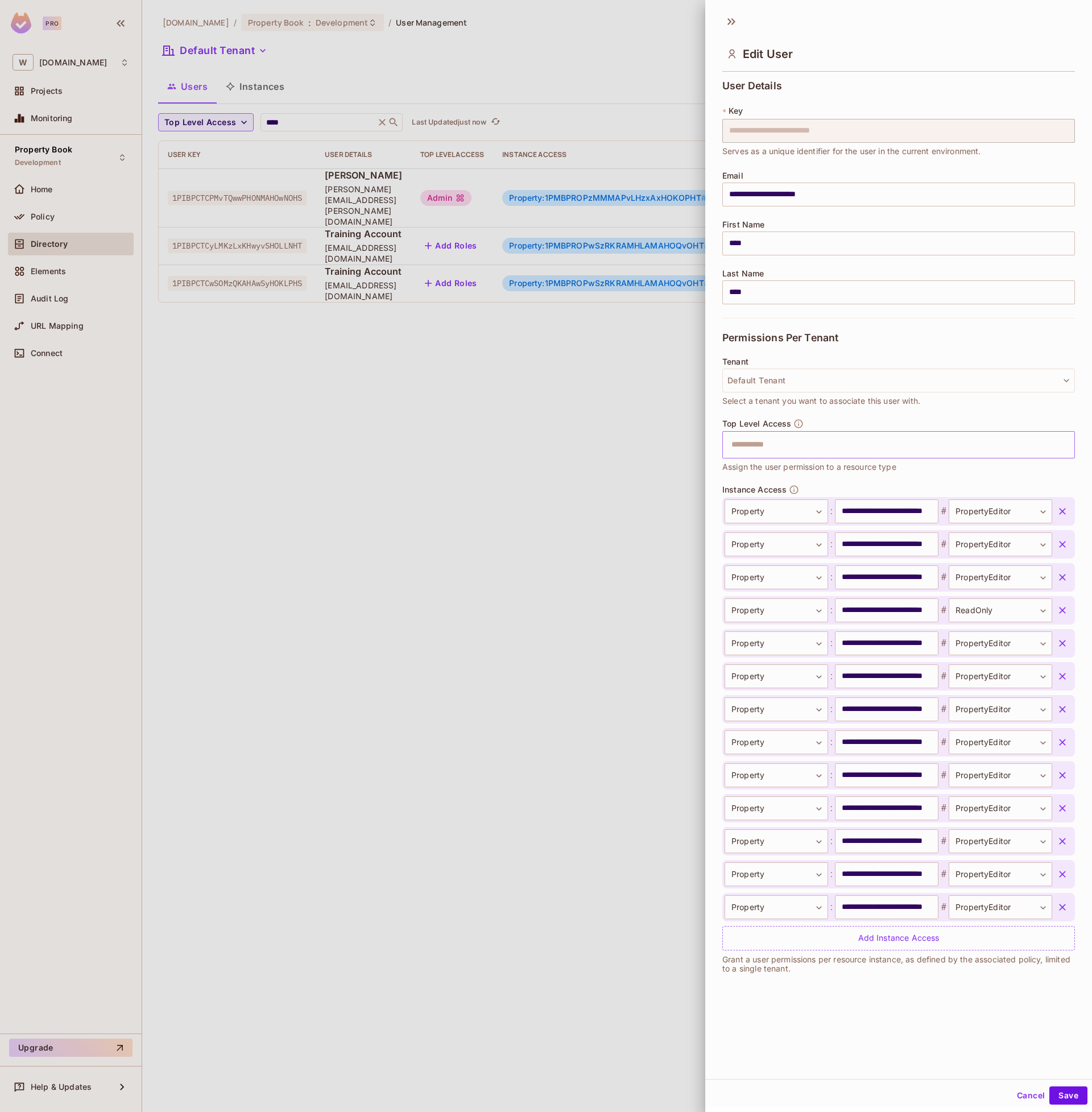
click at [1063, 507] on icon "button" at bounding box center [1063, 511] width 12 height 12
click at [1063, 538] on icon "button" at bounding box center [1063, 544] width 12 height 12
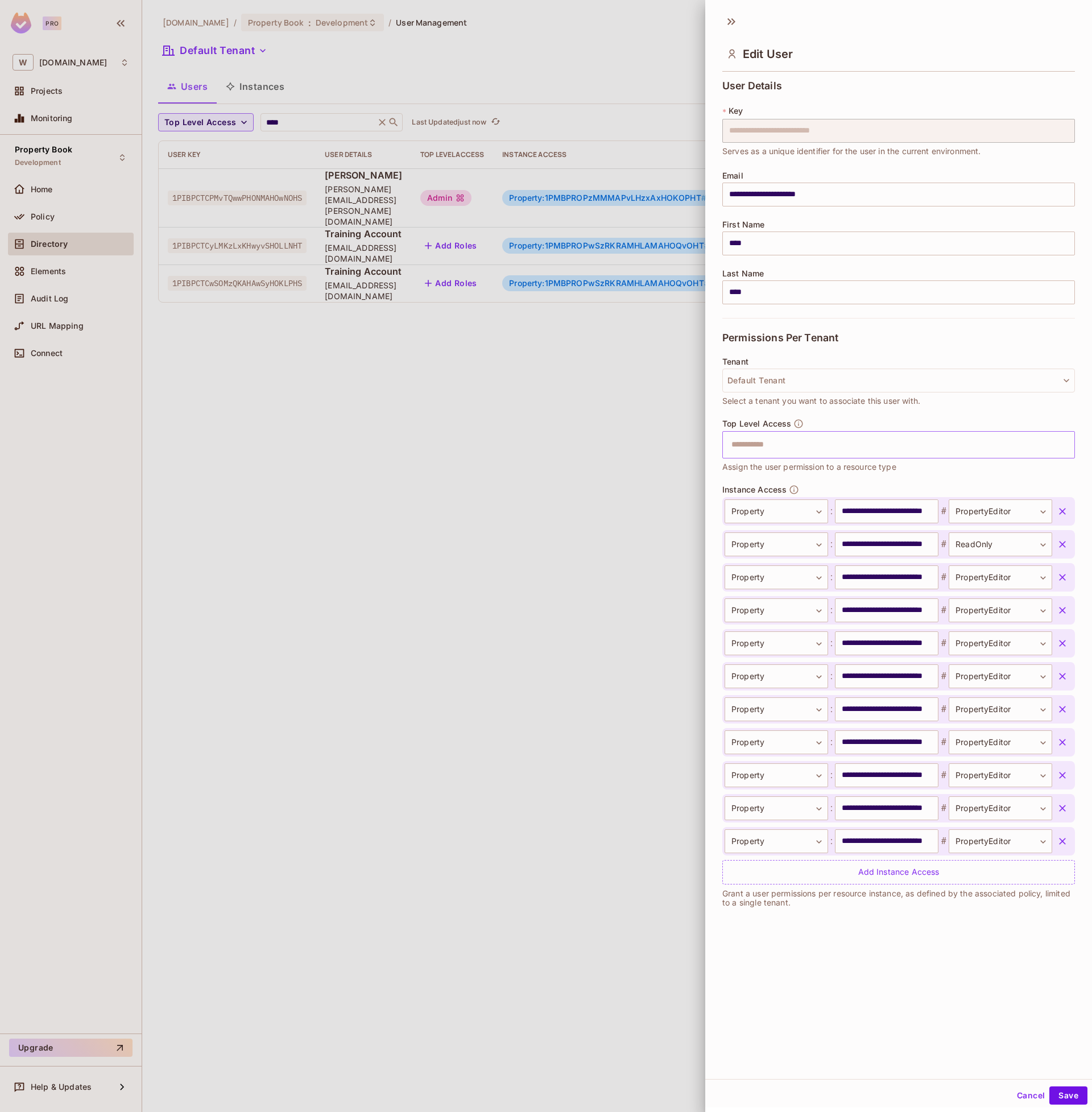
click at [1063, 507] on icon "button" at bounding box center [1063, 511] width 12 height 12
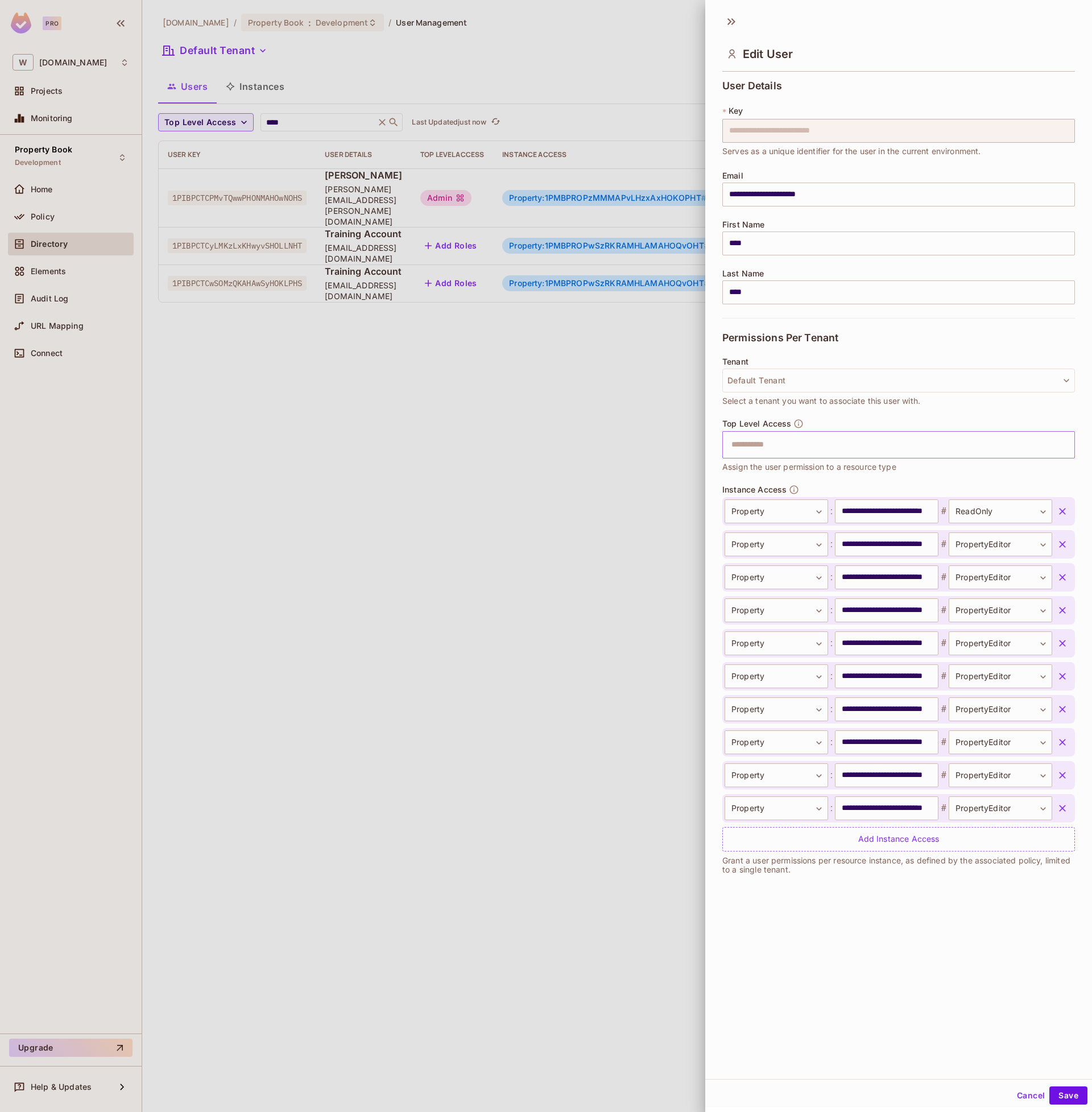
click at [1063, 507] on icon "button" at bounding box center [1063, 511] width 12 height 12
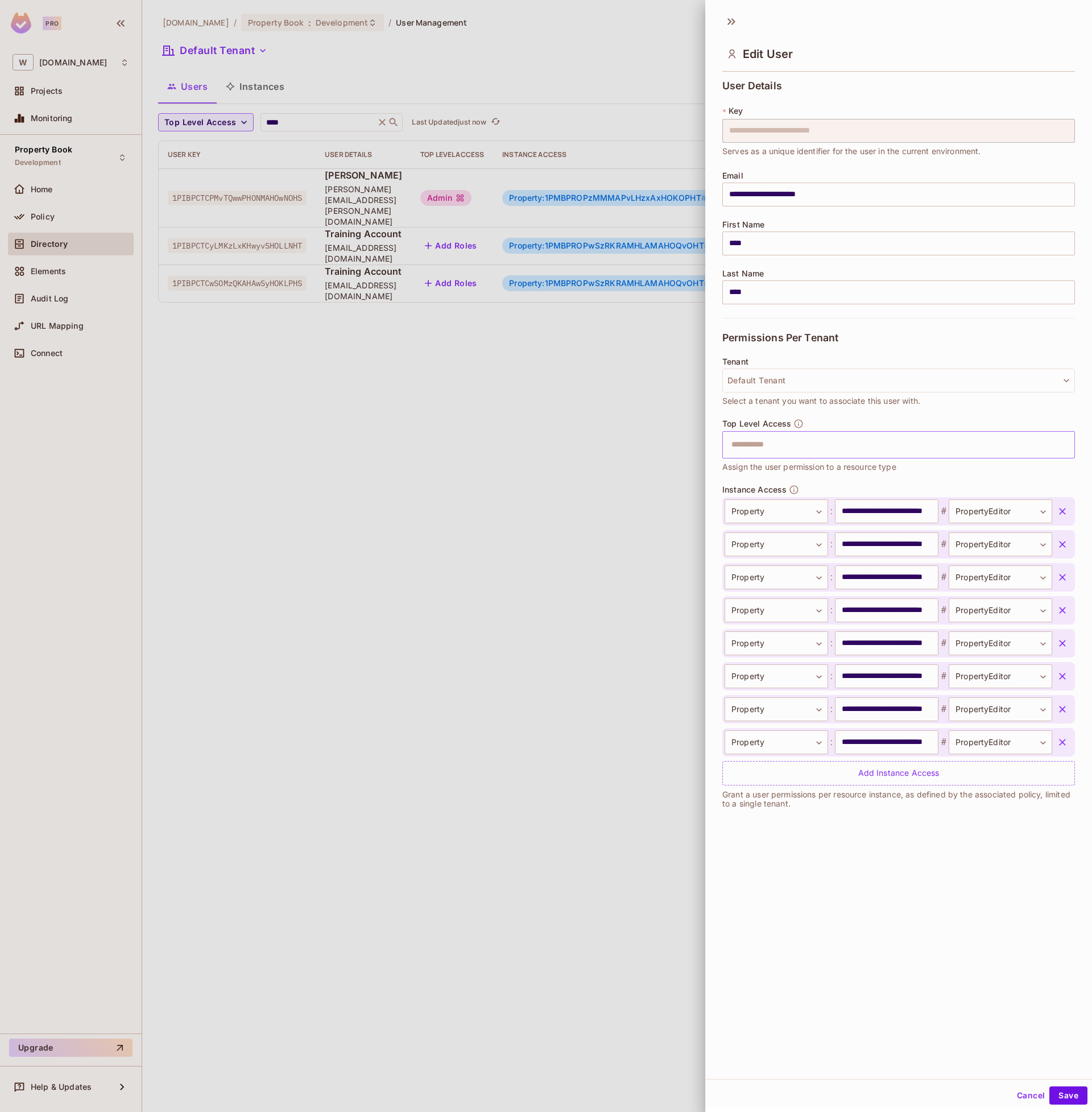
click at [1063, 507] on icon "button" at bounding box center [1063, 511] width 12 height 12
click at [1063, 538] on icon "button" at bounding box center [1063, 544] width 12 height 12
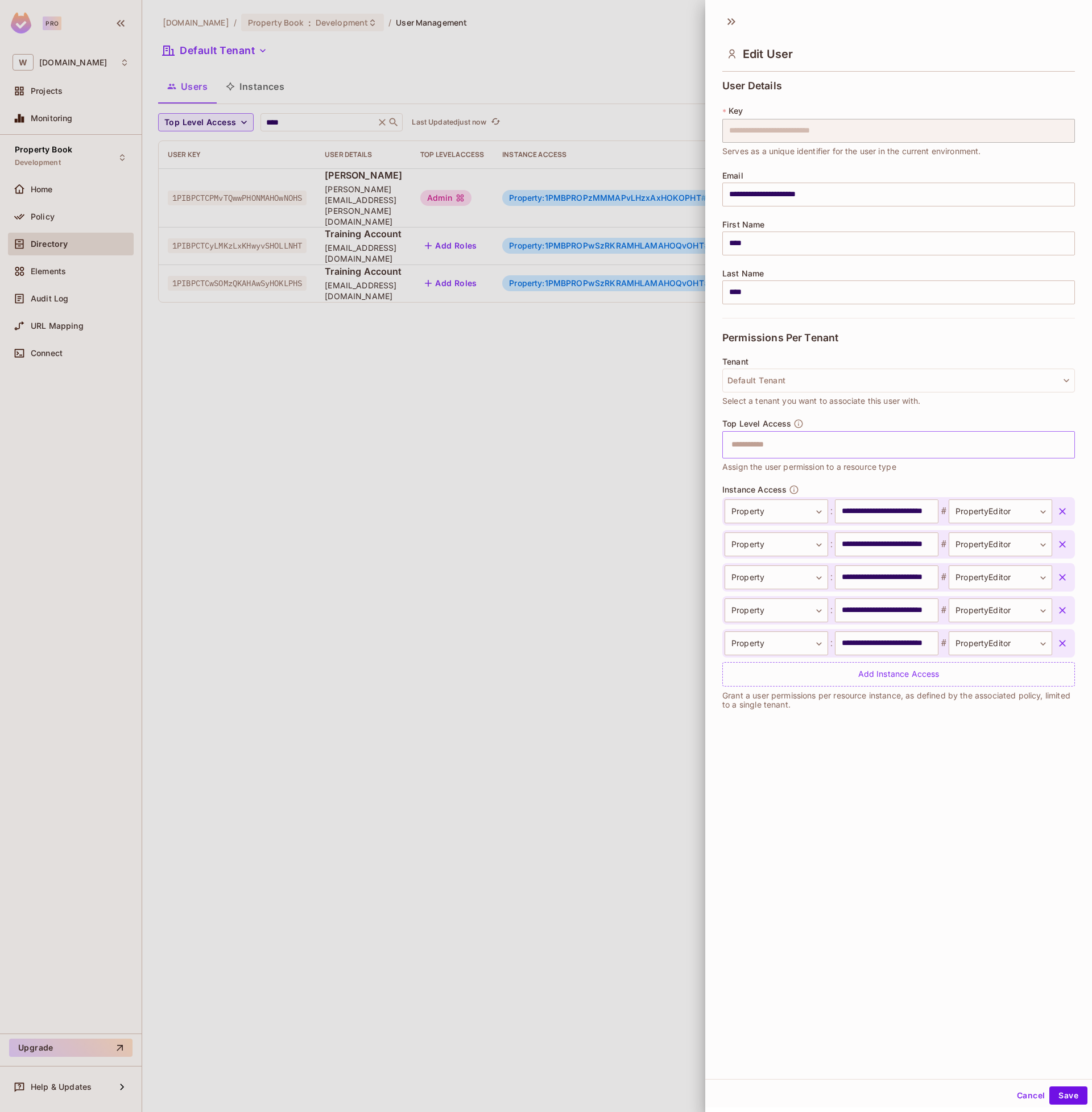
click at [1063, 507] on icon "button" at bounding box center [1063, 511] width 12 height 12
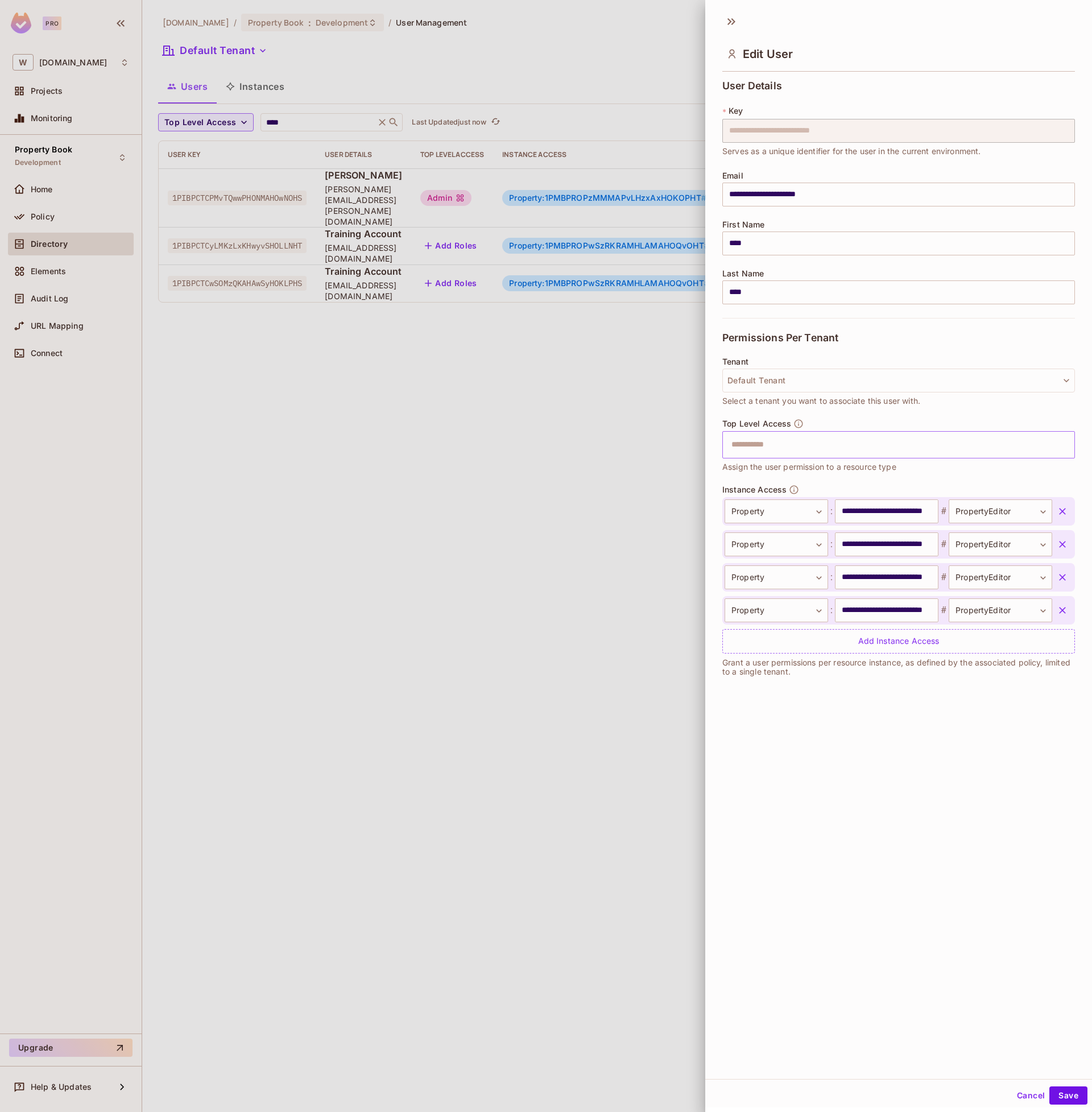
click at [1063, 507] on icon "button" at bounding box center [1063, 511] width 12 height 12
click at [1063, 538] on icon "button" at bounding box center [1063, 544] width 12 height 12
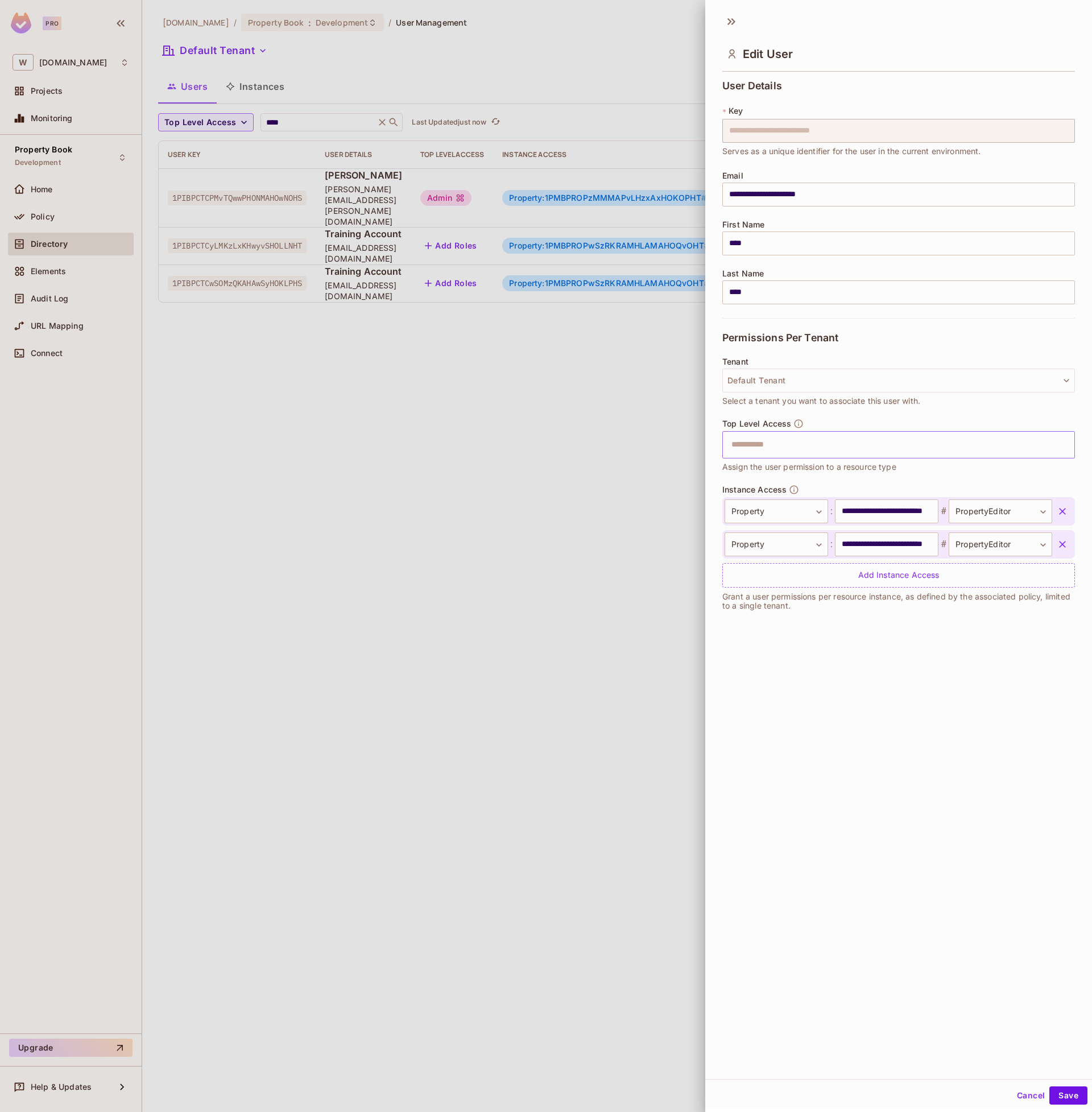
click at [1063, 507] on icon "button" at bounding box center [1063, 511] width 12 height 12
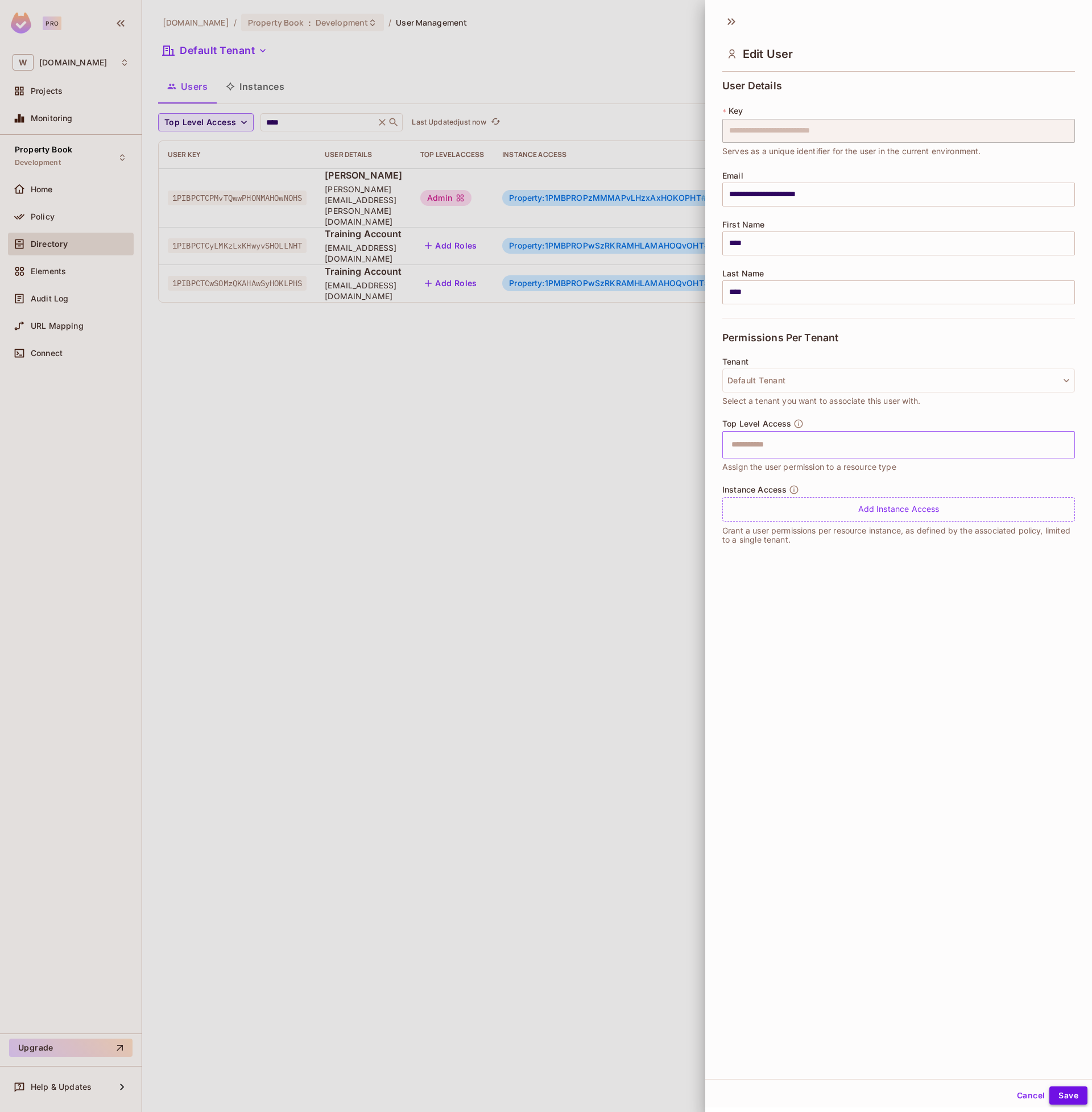
click at [1063, 1097] on button "Save" at bounding box center [1068, 1096] width 38 height 19
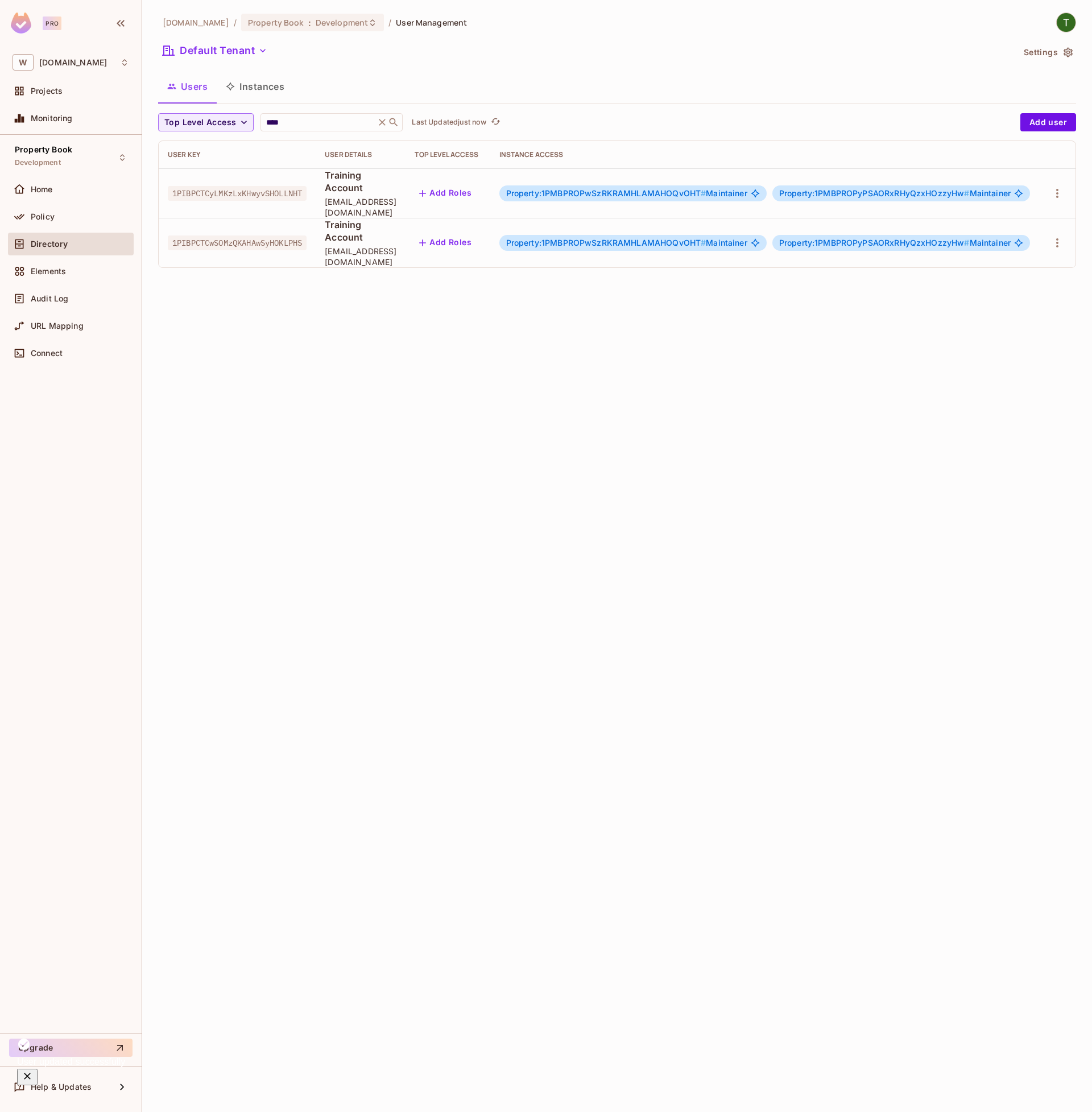
click at [741, 751] on div "weioffice.com / Property Book : Development / User Management Default Tenant Se…" at bounding box center [617, 556] width 950 height 1112
